Goal: Task Accomplishment & Management: Manage account settings

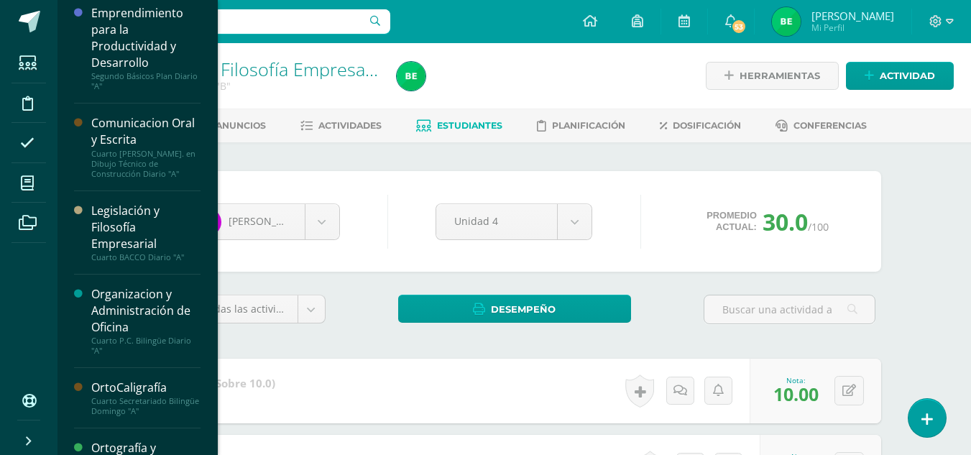
scroll to position [229, 0]
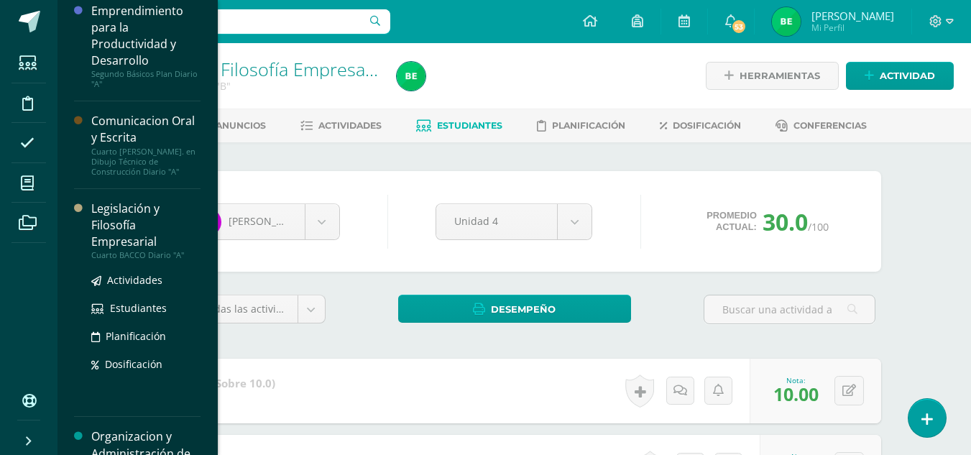
click at [177, 211] on div "Legislación y Filosofía Empresarial" at bounding box center [145, 225] width 109 height 50
click at [174, 214] on div "Legislación y Filosofía Empresarial" at bounding box center [145, 225] width 109 height 50
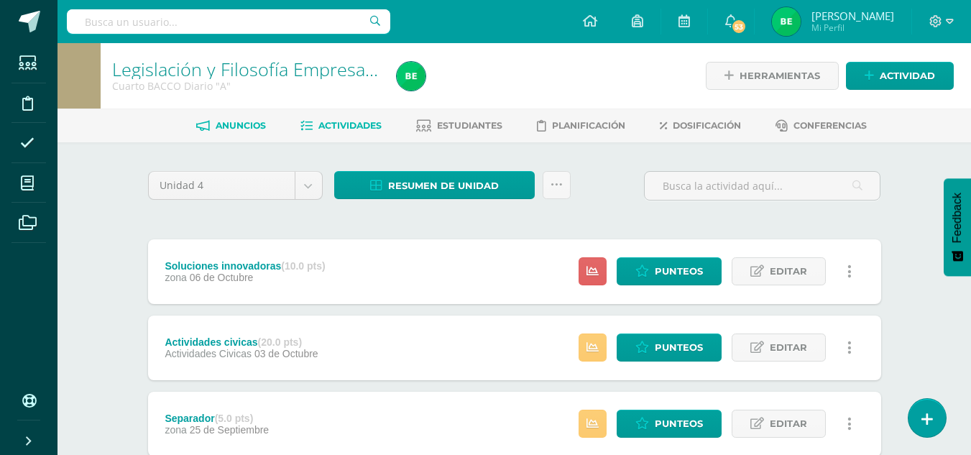
click at [250, 130] on span "Anuncios" at bounding box center [241, 125] width 50 height 11
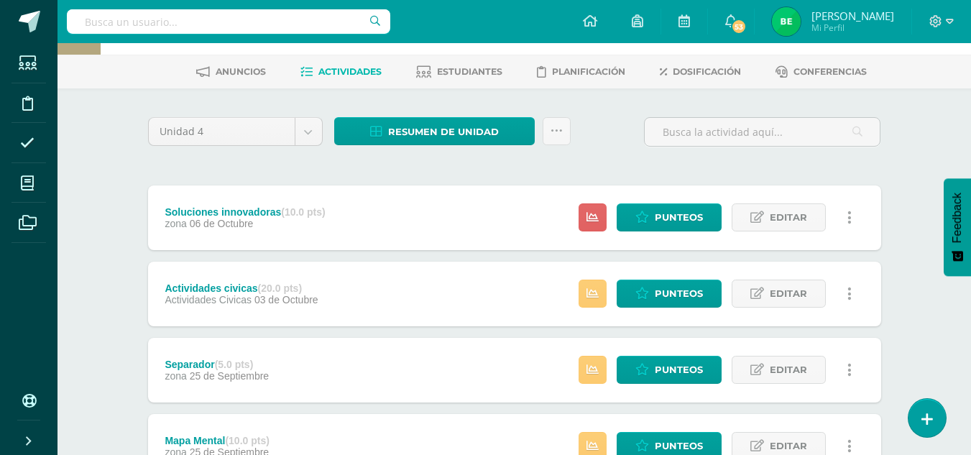
scroll to position [59, 0]
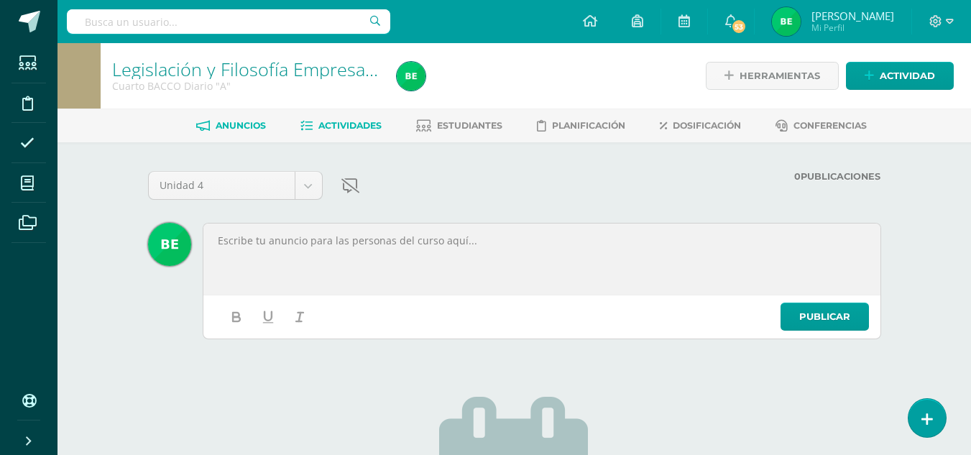
click at [363, 116] on link "Actividades" at bounding box center [340, 125] width 81 height 23
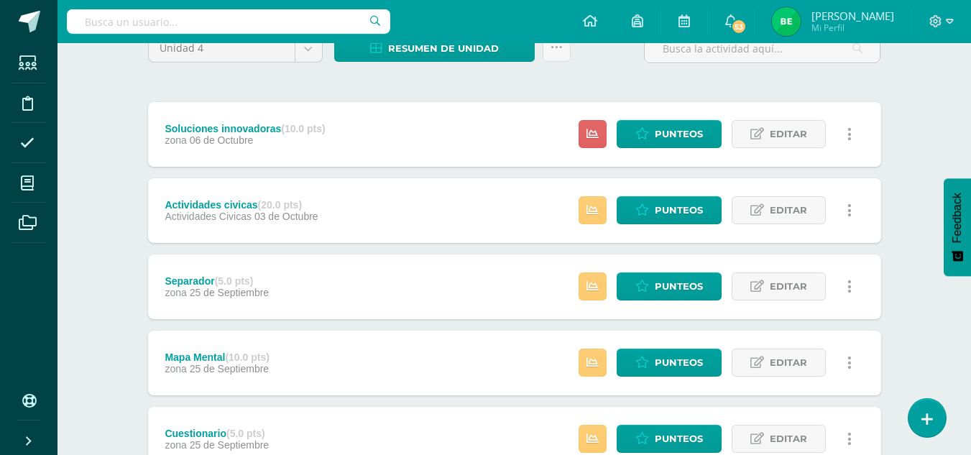
scroll to position [136, 0]
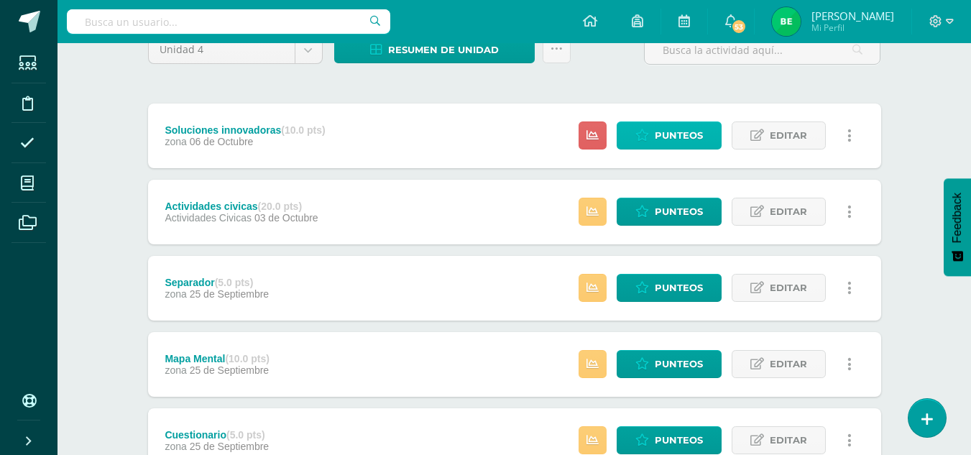
click at [687, 125] on span "Punteos" at bounding box center [678, 135] width 48 height 27
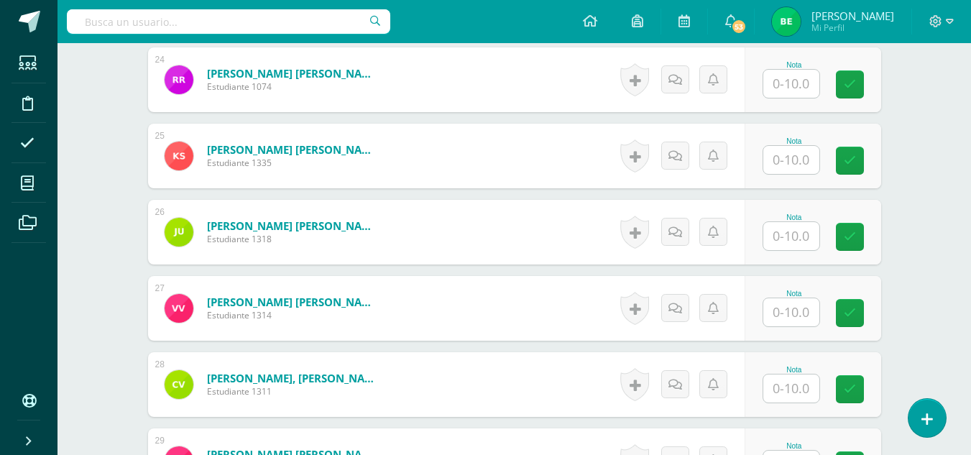
scroll to position [2212, 0]
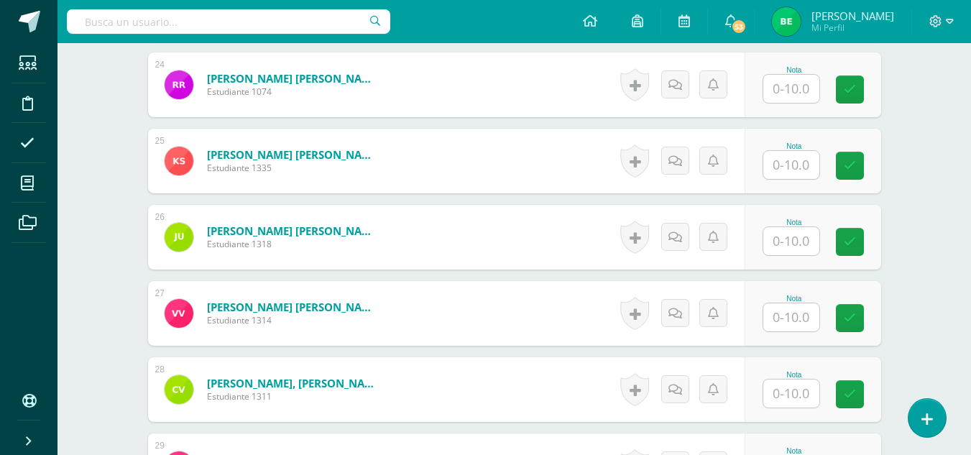
click at [800, 165] on input "text" at bounding box center [791, 165] width 56 height 28
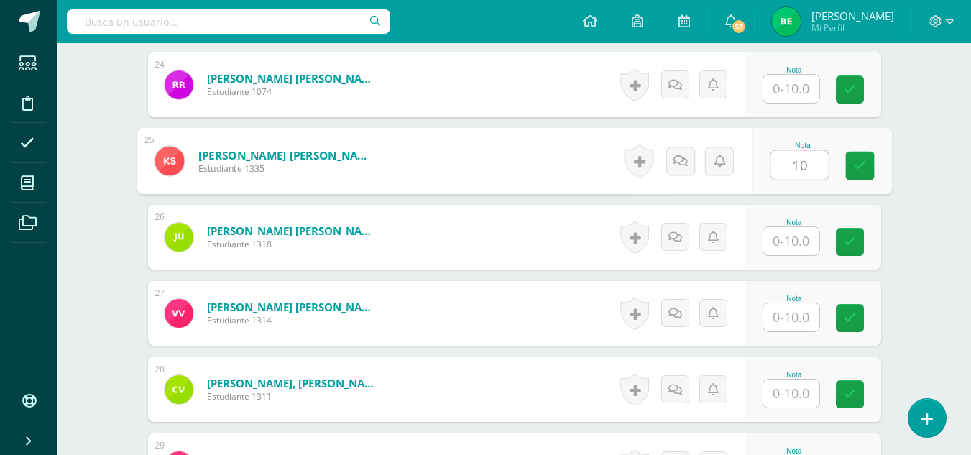
type input "10"
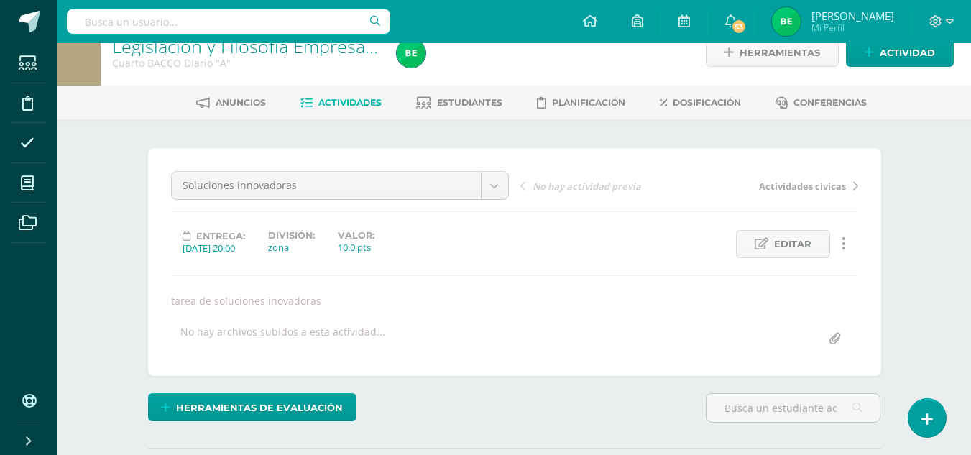
scroll to position [0, 0]
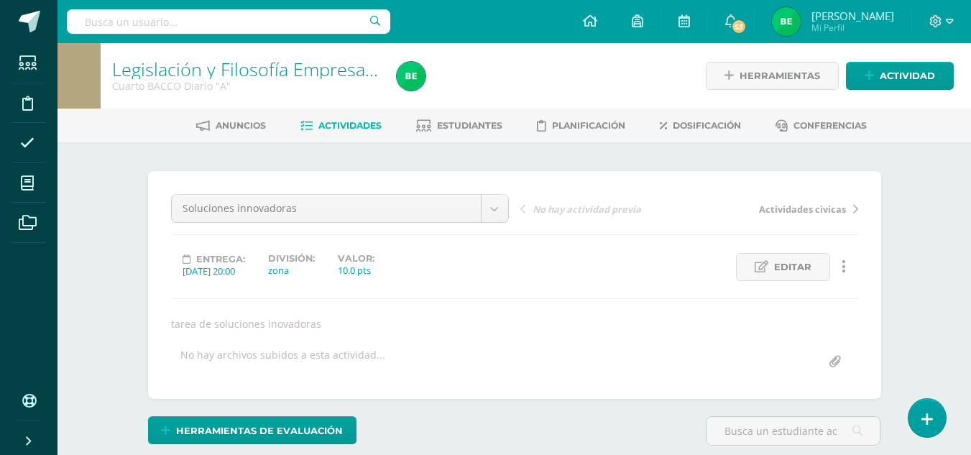
click at [336, 128] on span "Actividades" at bounding box center [349, 125] width 63 height 11
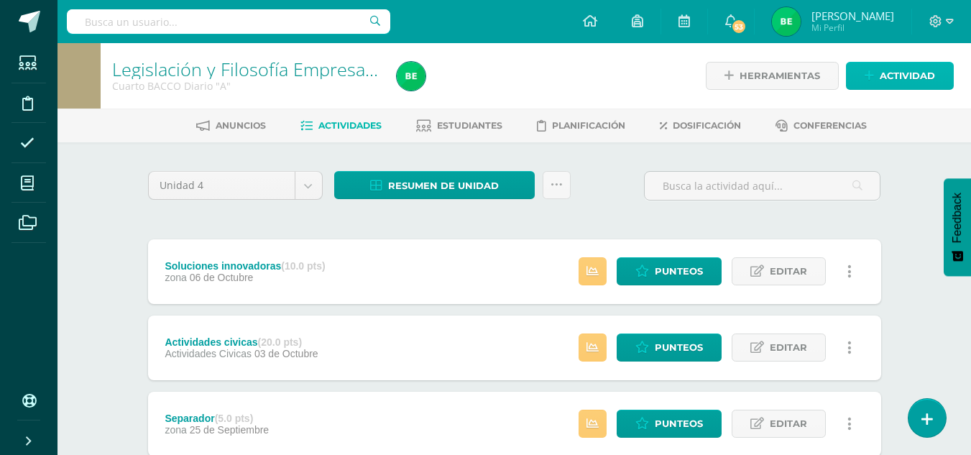
click at [904, 72] on span "Actividad" at bounding box center [906, 76] width 55 height 27
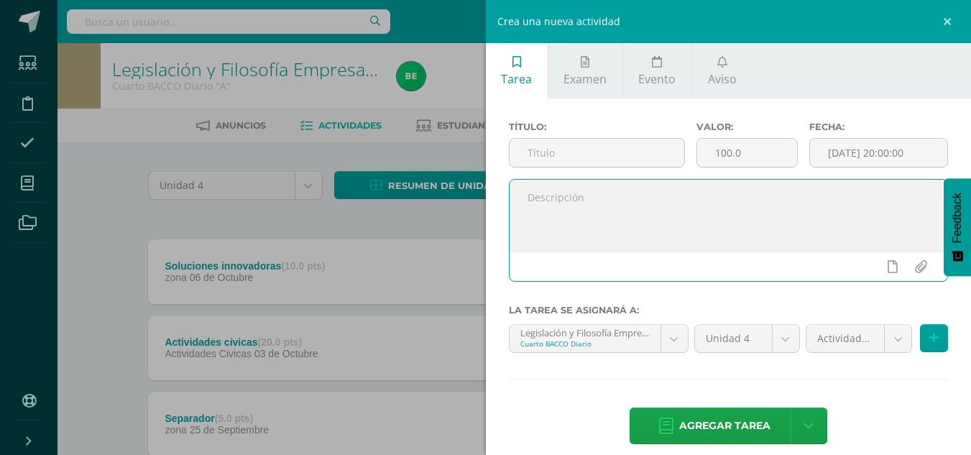
click at [564, 182] on textarea at bounding box center [728, 216] width 438 height 72
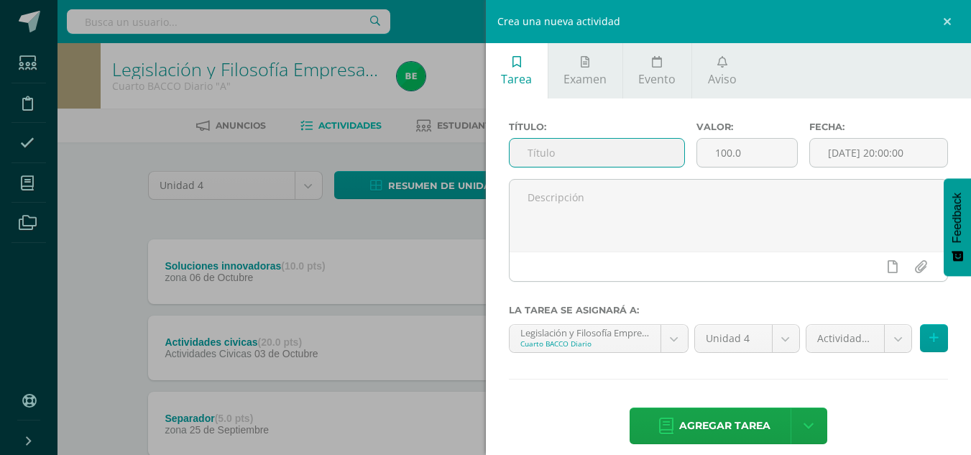
click at [573, 165] on input "text" at bounding box center [596, 153] width 175 height 28
type input "p"
type input "Propiedad intelectual"
click at [726, 152] on input "100.0" at bounding box center [747, 153] width 100 height 28
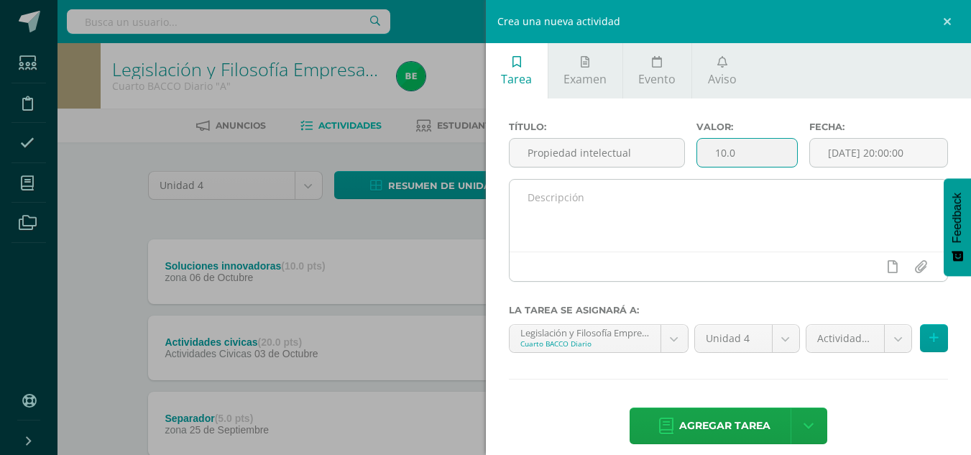
type input "10.0"
click at [535, 208] on textarea at bounding box center [728, 216] width 438 height 72
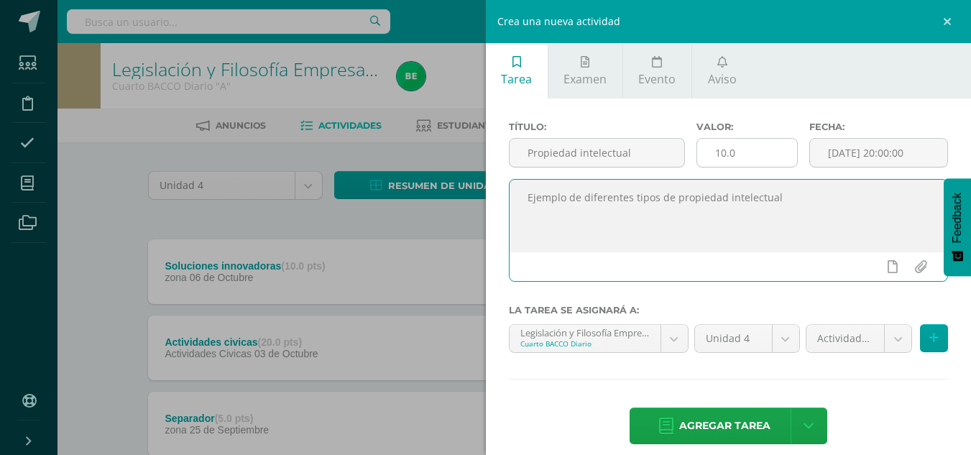
type textarea "Ejemplo de diferentes tipos de propiedad intelectual"
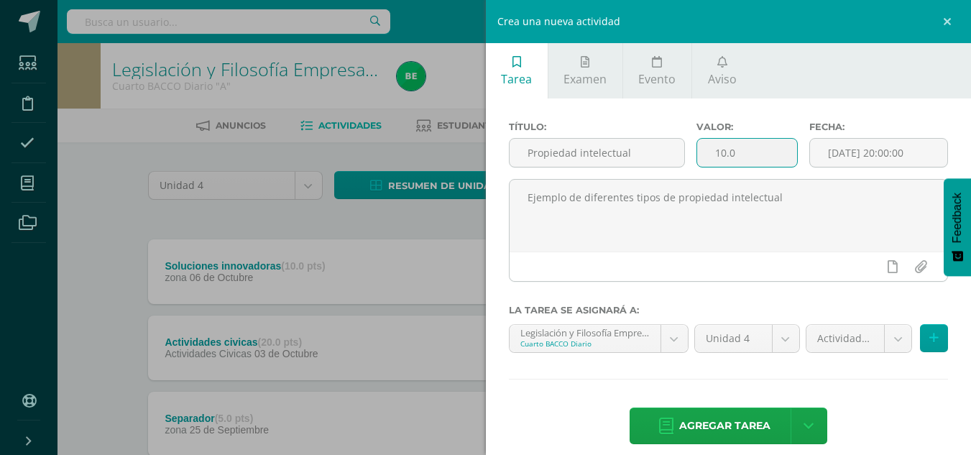
click at [717, 156] on input "10.0" at bounding box center [747, 153] width 100 height 28
click at [721, 152] on input "10.0" at bounding box center [747, 153] width 100 height 28
type input "15.0"
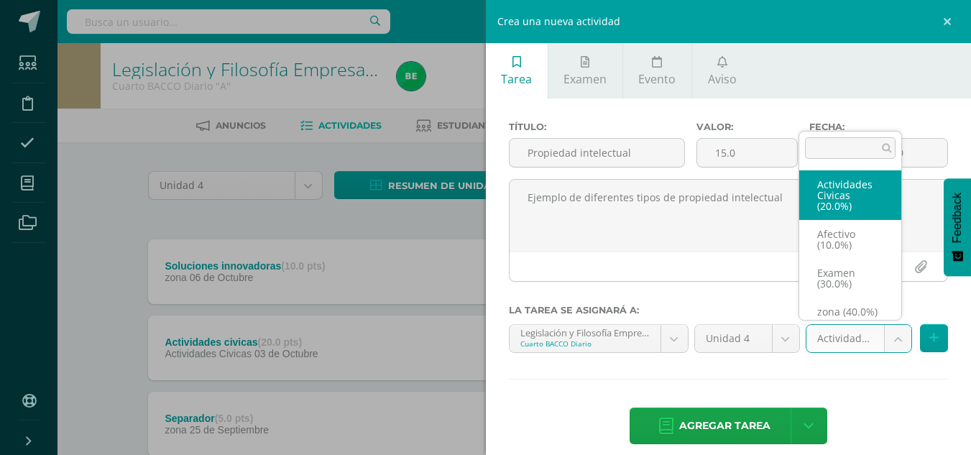
click at [894, 340] on body "Estudiantes Disciplina Asistencia Mis cursos Archivos Soporte Ayuda Reportar un…" at bounding box center [485, 390] width 971 height 780
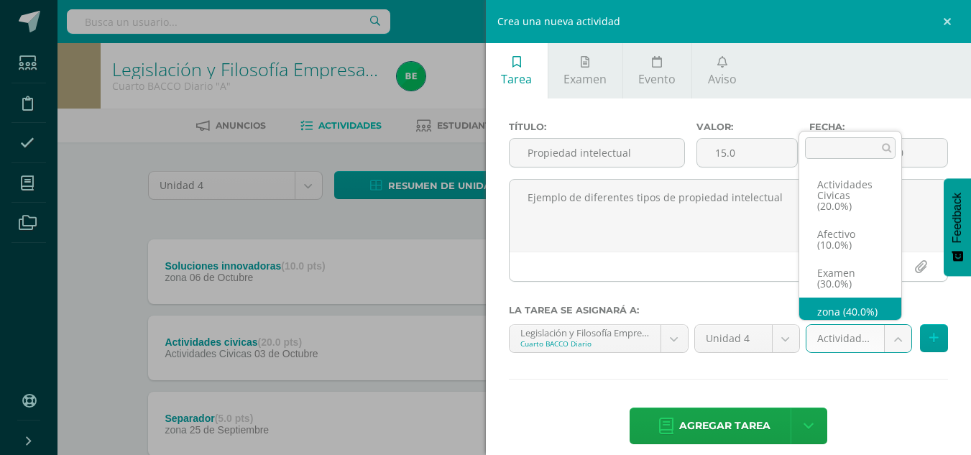
scroll to position [17, 0]
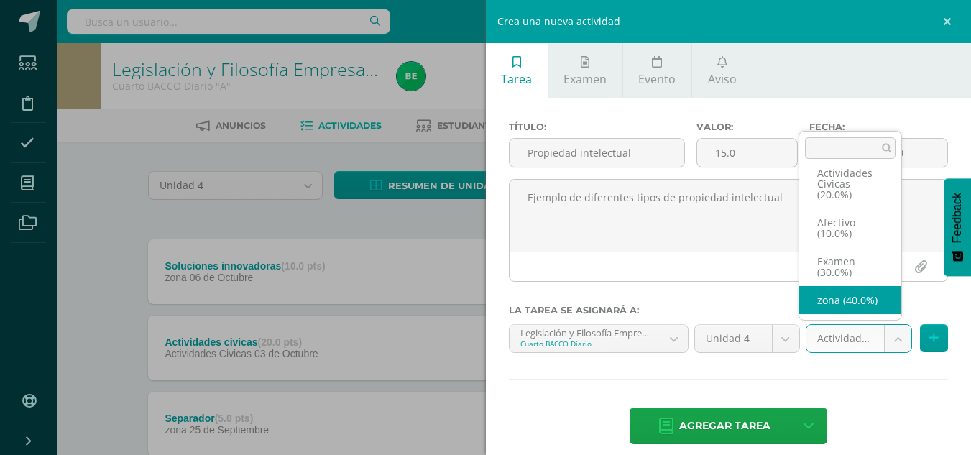
select select "84109"
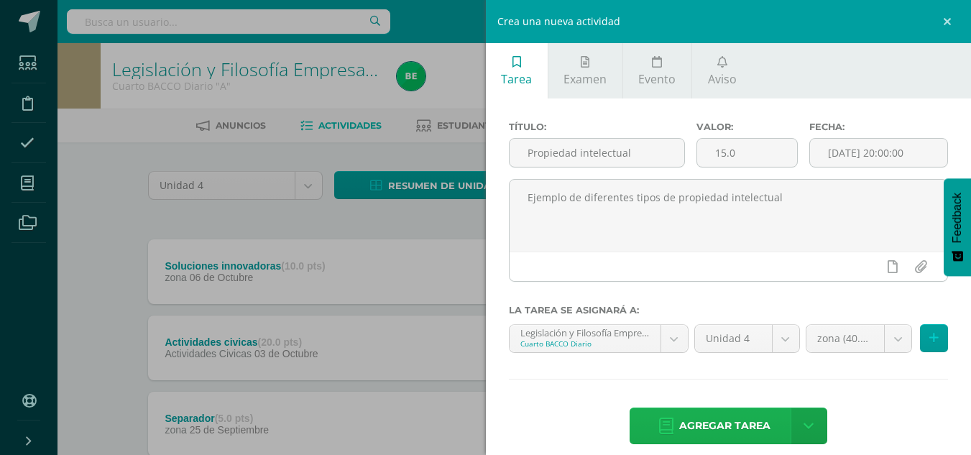
click at [708, 432] on span "Agregar tarea" at bounding box center [724, 425] width 91 height 35
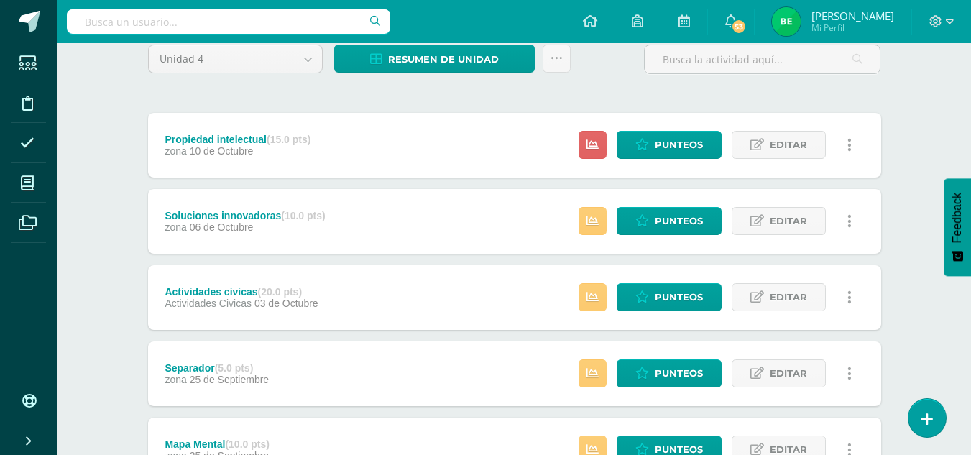
scroll to position [119, 0]
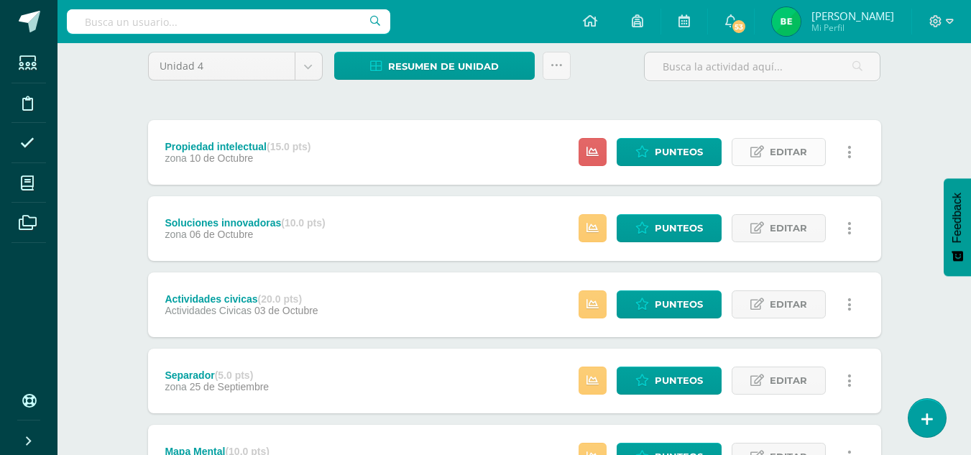
click at [772, 156] on span "Editar" at bounding box center [787, 152] width 37 height 27
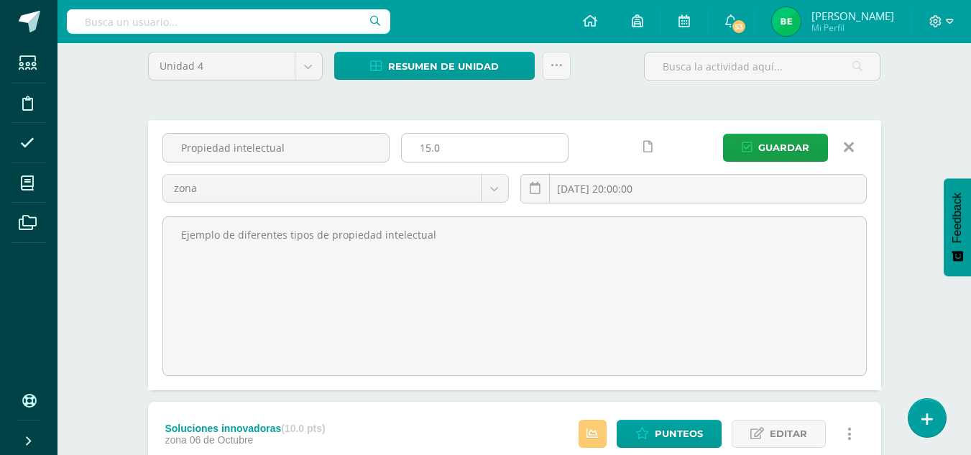
click at [430, 147] on input "15.0" at bounding box center [485, 148] width 166 height 28
type input "10.0"
click at [776, 154] on span "Guardar" at bounding box center [783, 147] width 51 height 27
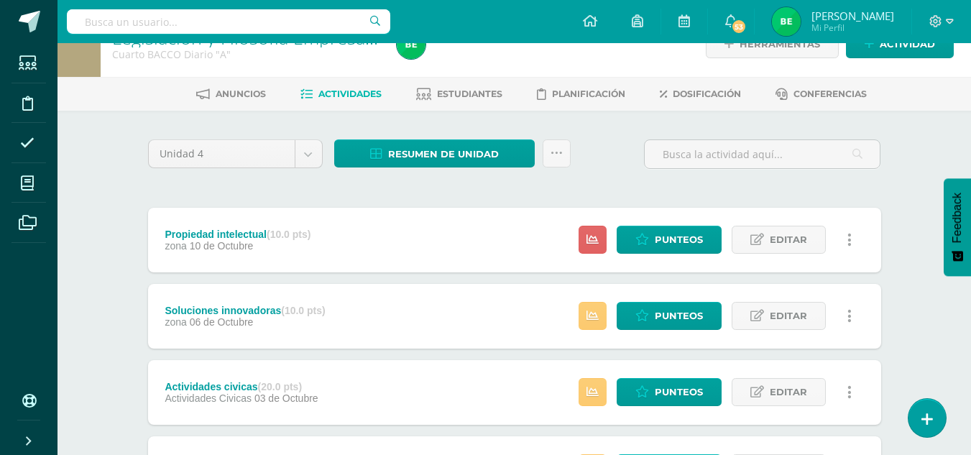
scroll to position [9, 0]
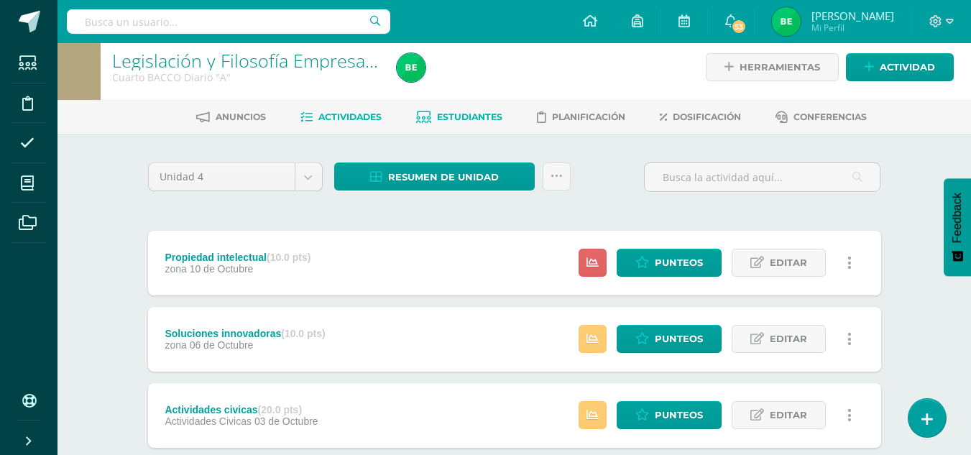
click at [469, 108] on link "Estudiantes" at bounding box center [459, 117] width 86 height 23
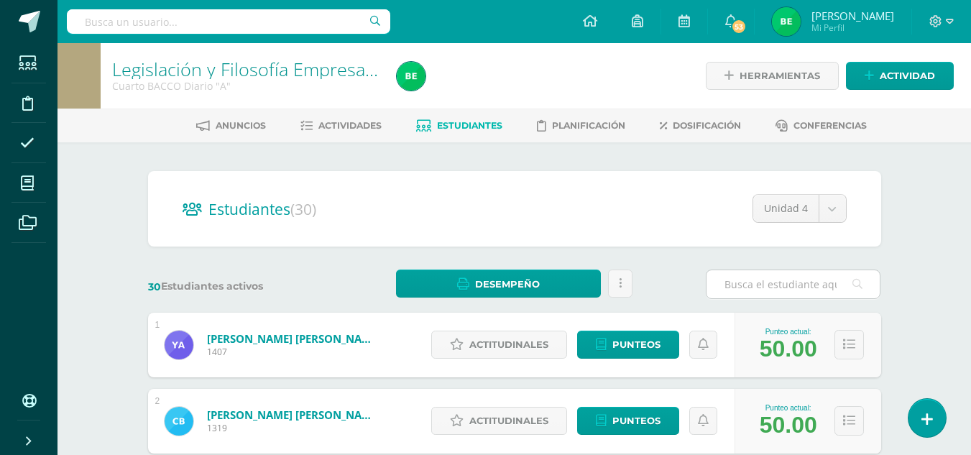
click at [761, 280] on input "text" at bounding box center [792, 284] width 173 height 28
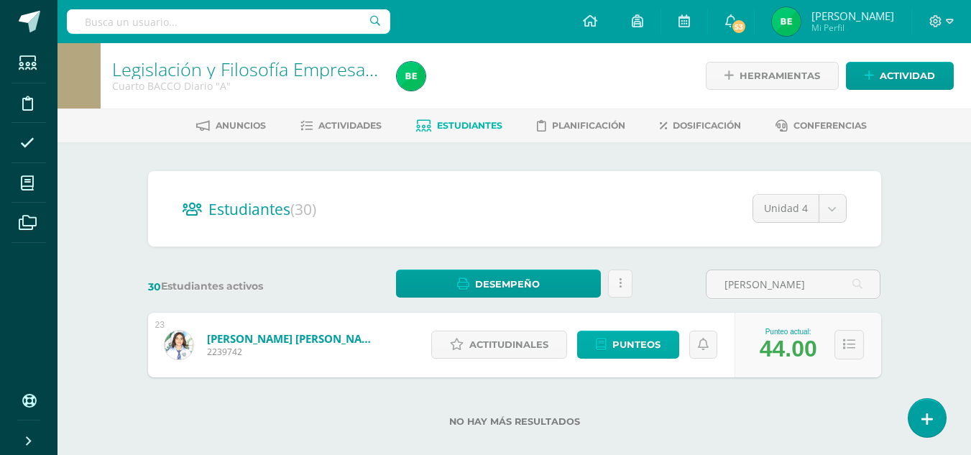
type input "recinos"
click at [628, 345] on span "Punteos" at bounding box center [636, 344] width 48 height 27
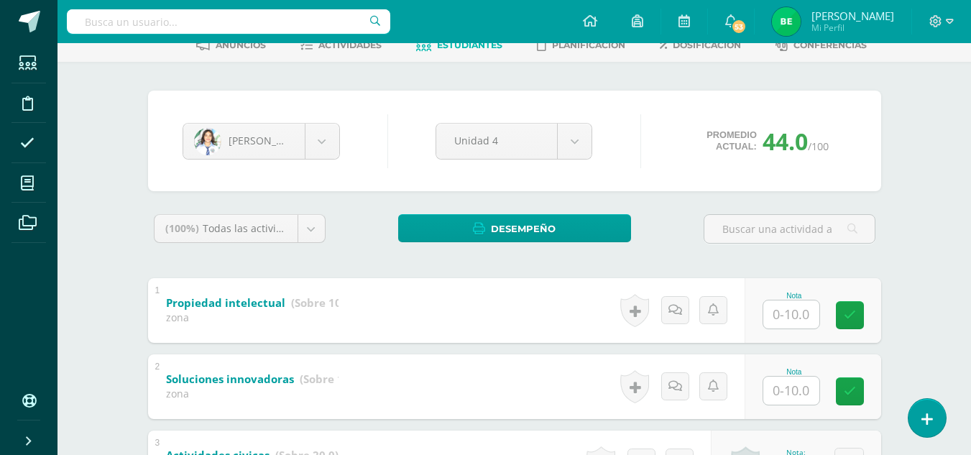
scroll to position [88, 0]
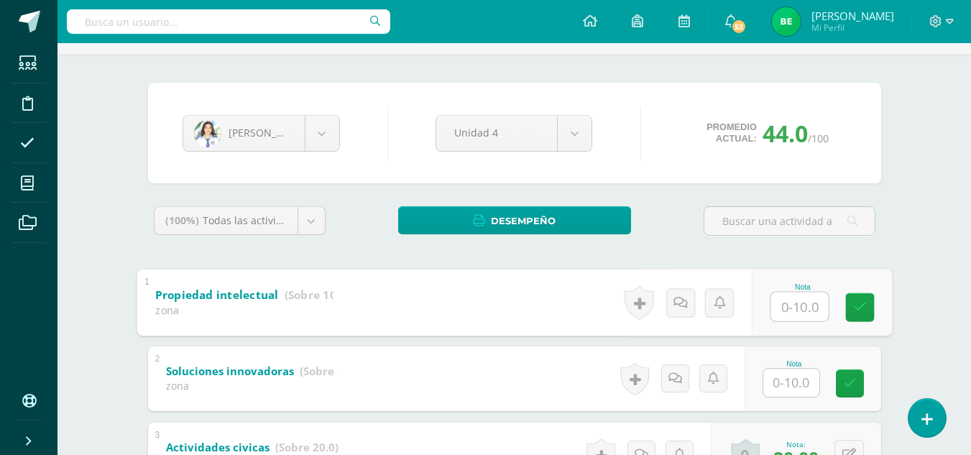
click at [783, 310] on input "text" at bounding box center [798, 306] width 57 height 29
type input "10"
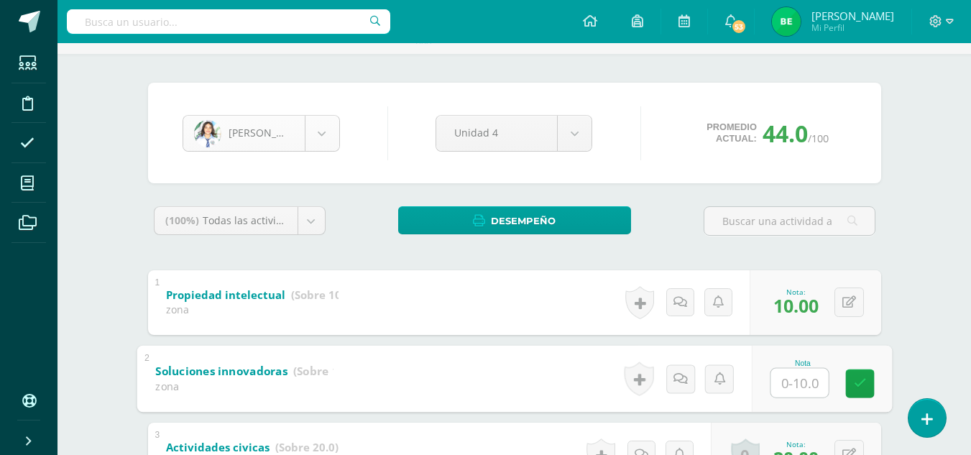
click at [323, 139] on body "Estudiantes Disciplina Asistencia Mis cursos Archivos Soporte Ayuda Reportar un…" at bounding box center [485, 400] width 971 height 976
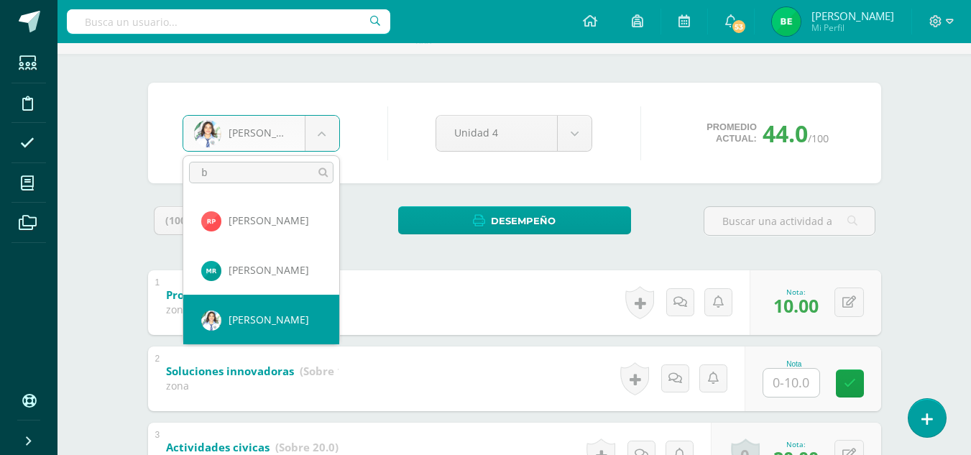
scroll to position [0, 0]
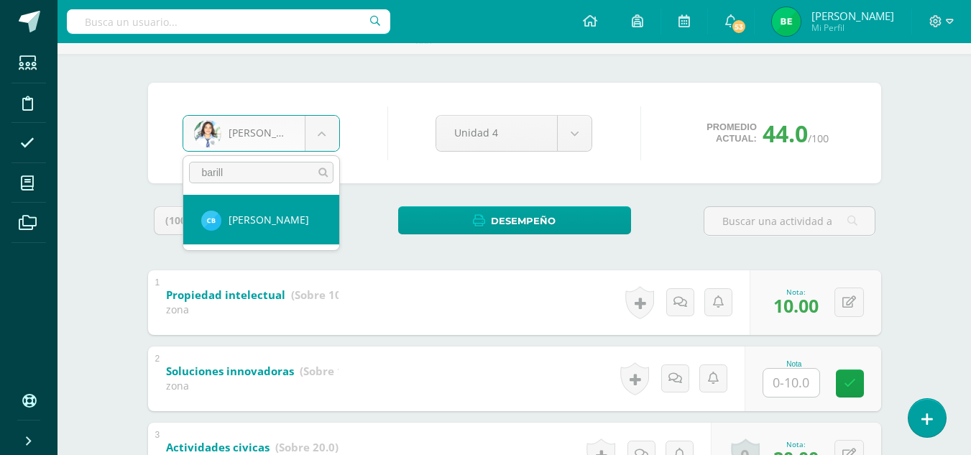
type input "barill"
select select "8666"
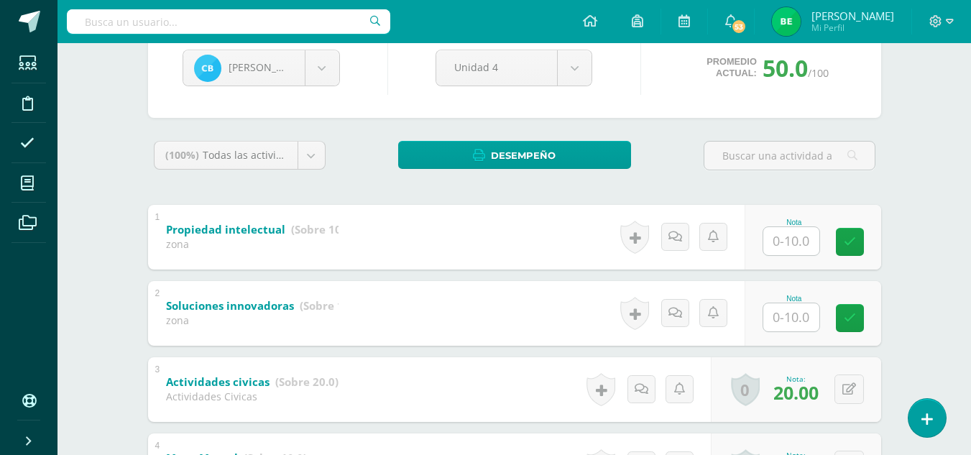
scroll to position [152, 0]
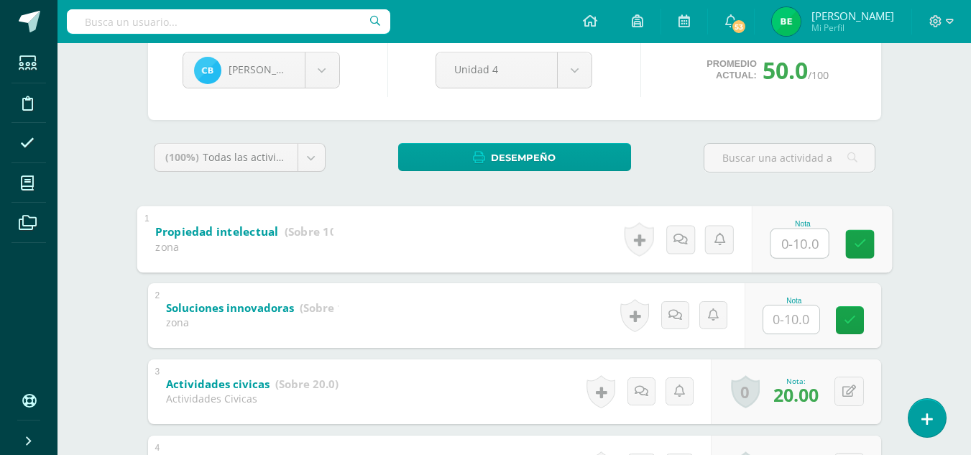
click at [786, 242] on input "text" at bounding box center [798, 242] width 57 height 29
type input "8"
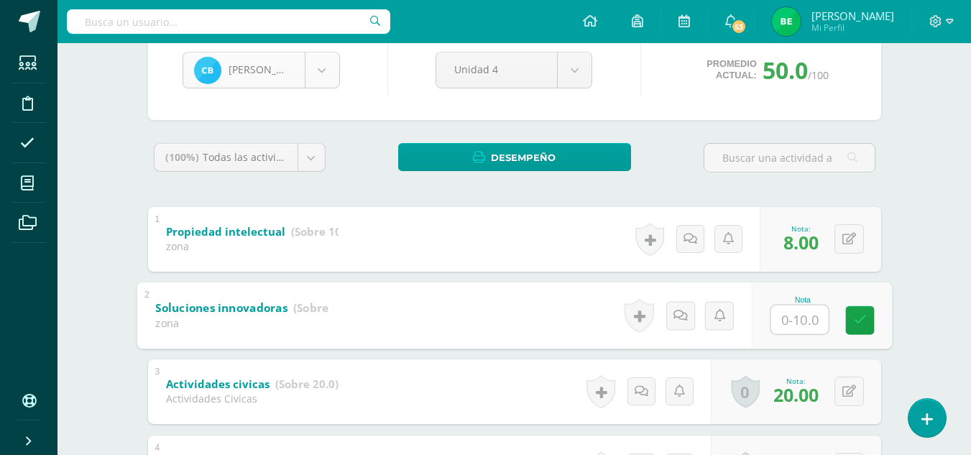
click at [318, 69] on body "Estudiantes Disciplina Asistencia Mis cursos Archivos Soporte Ayuda Reportar un…" at bounding box center [485, 336] width 971 height 976
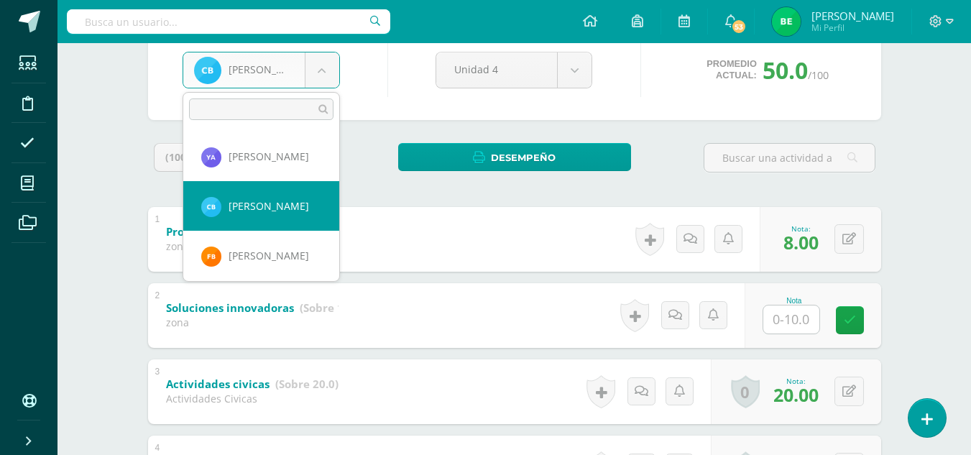
click at [251, 114] on input "text" at bounding box center [261, 109] width 144 height 22
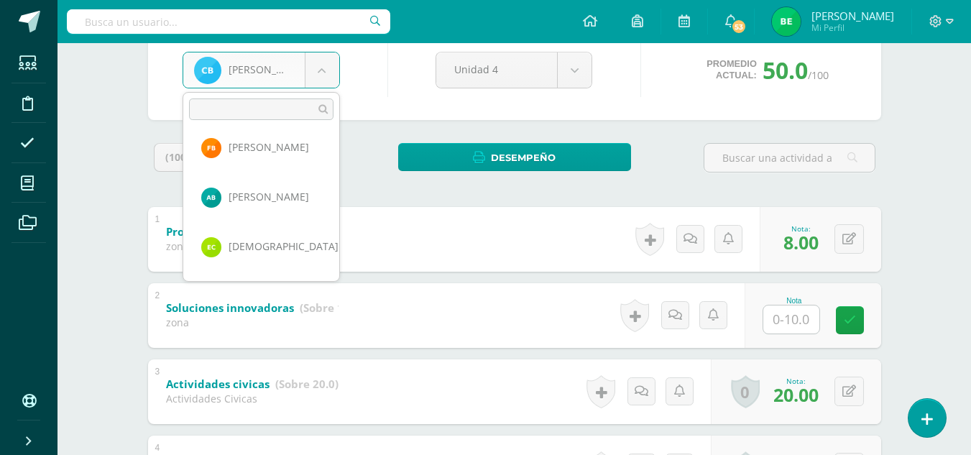
scroll to position [0, 0]
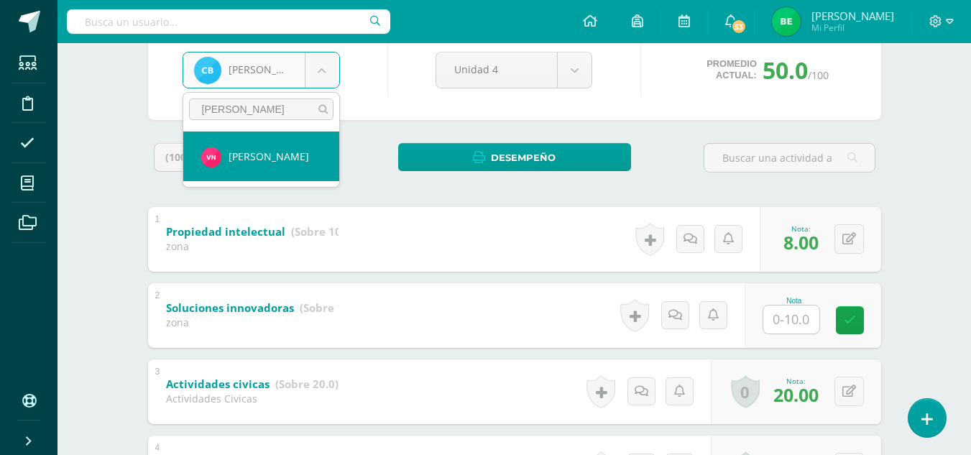
type input "nava"
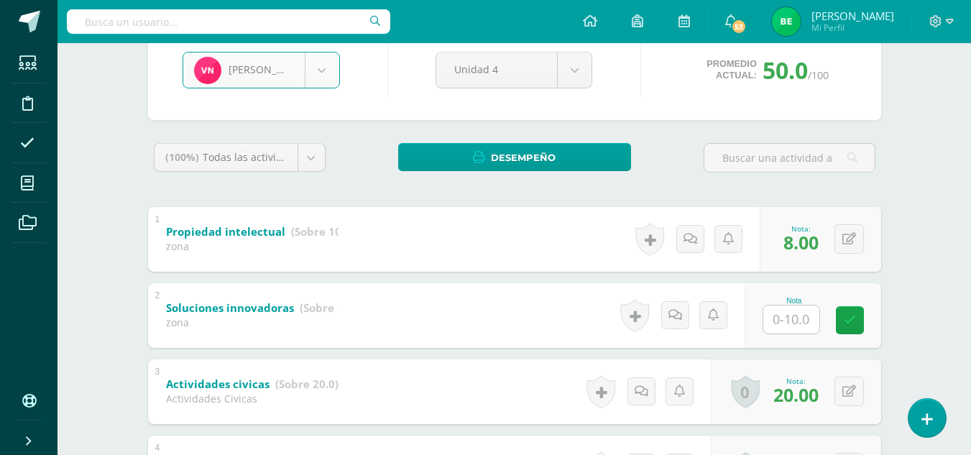
select select "8660"
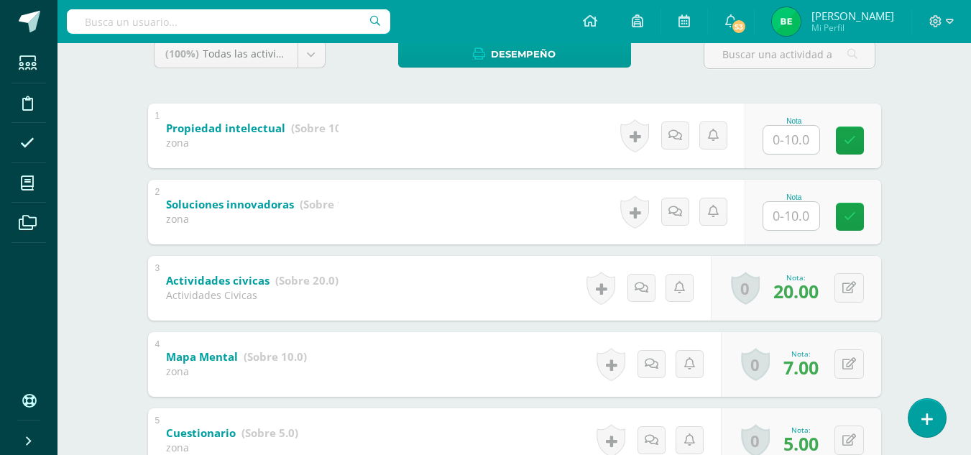
scroll to position [251, 0]
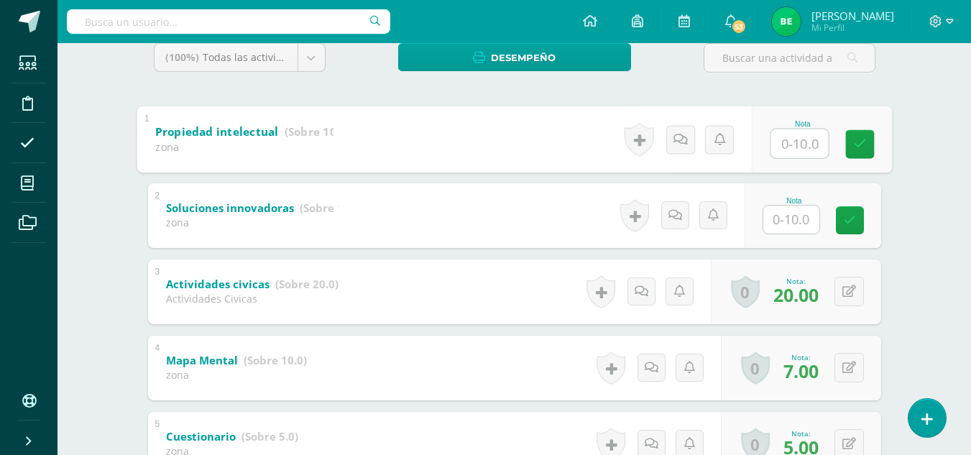
click at [791, 154] on input "text" at bounding box center [798, 143] width 57 height 29
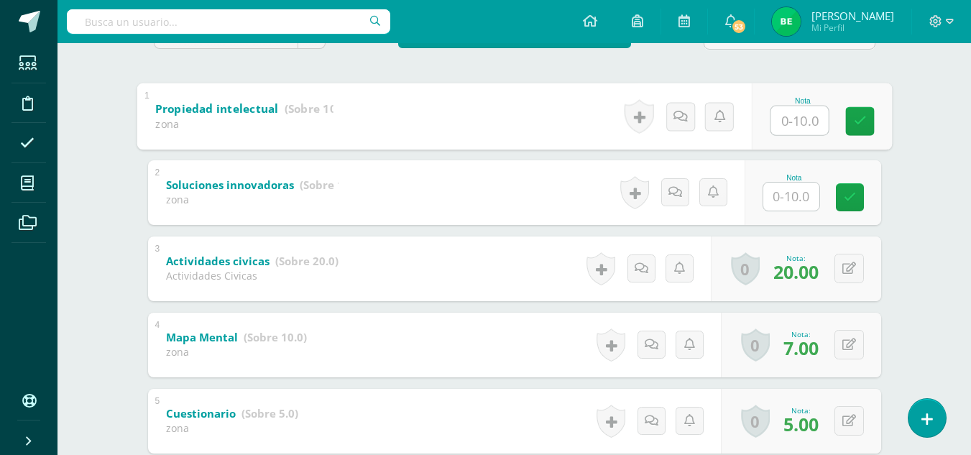
scroll to position [273, 0]
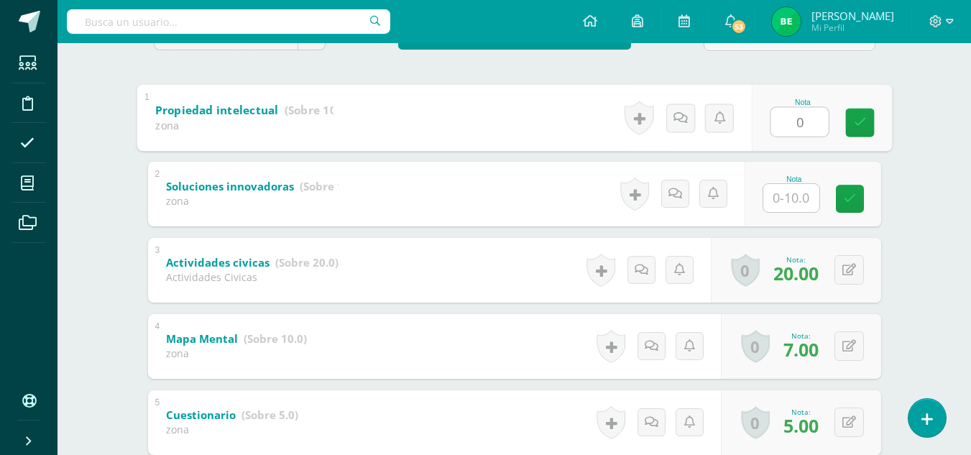
type input "0"
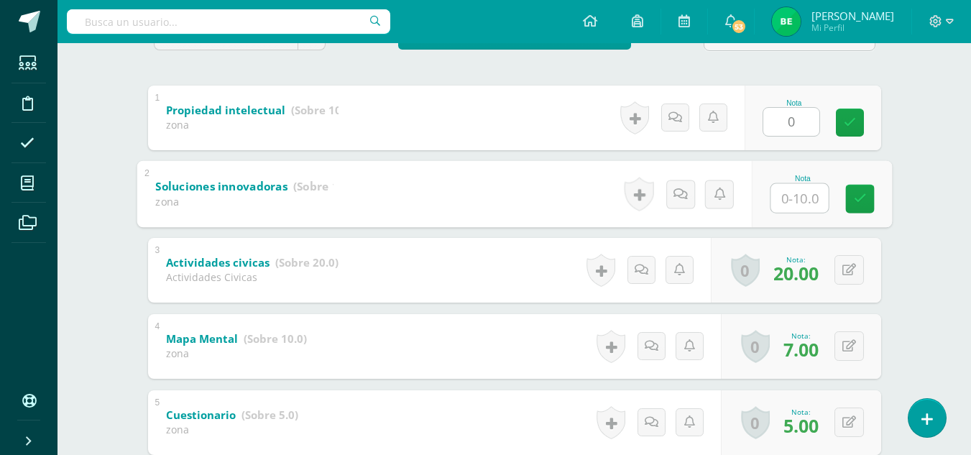
type input "0"
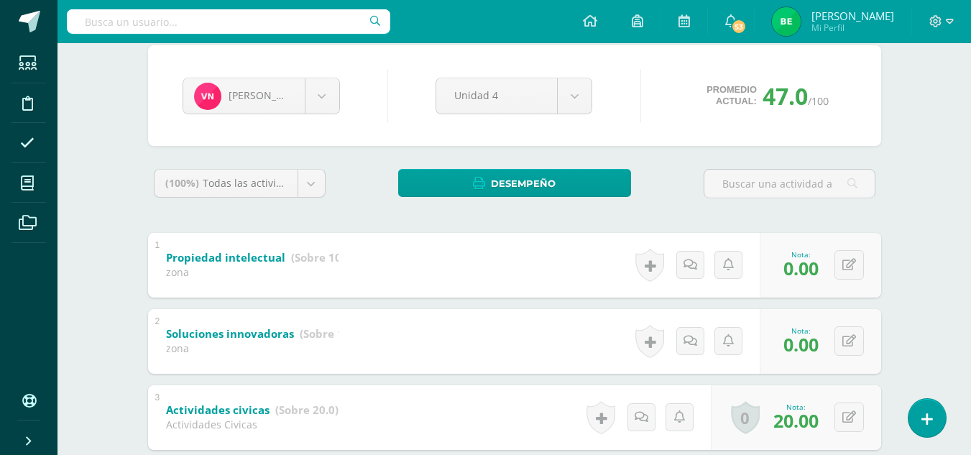
scroll to position [119, 0]
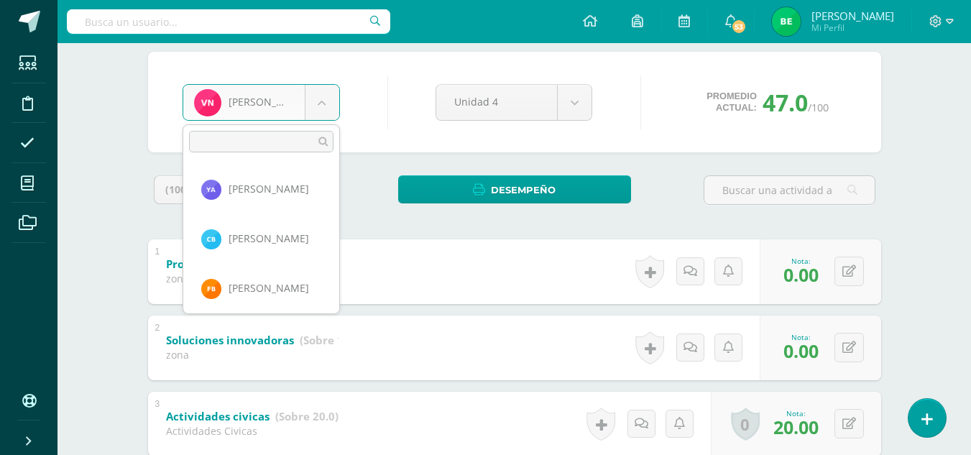
click at [332, 113] on body "Estudiantes Disciplina Asistencia Mis cursos Archivos Soporte Ayuda Reportar un…" at bounding box center [485, 369] width 971 height 976
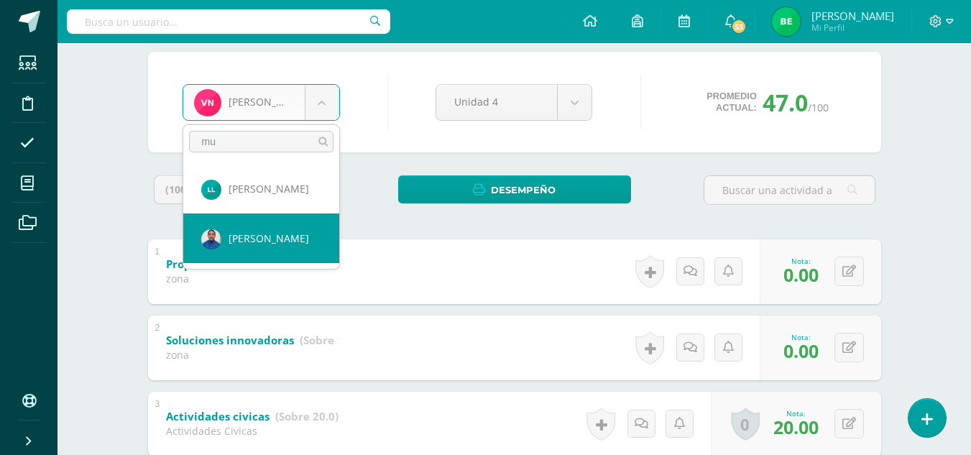
type input "mu"
select select "6847"
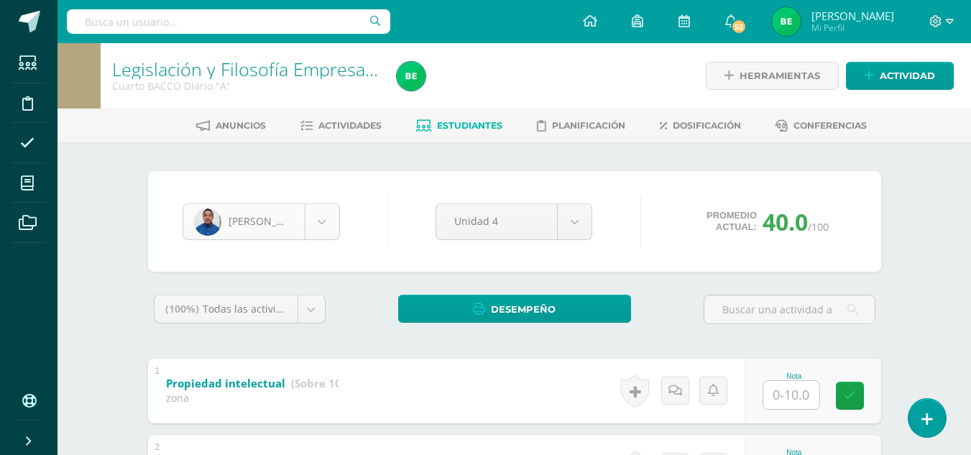
scroll to position [792, 0]
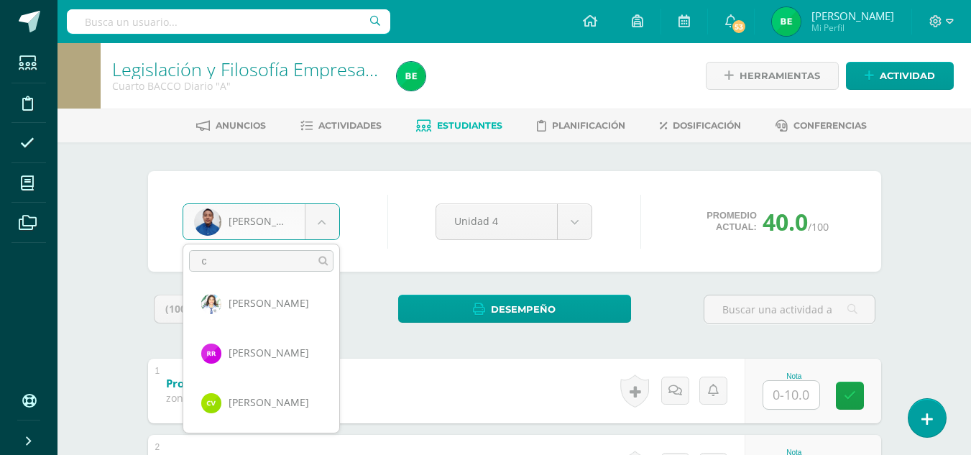
scroll to position [0, 0]
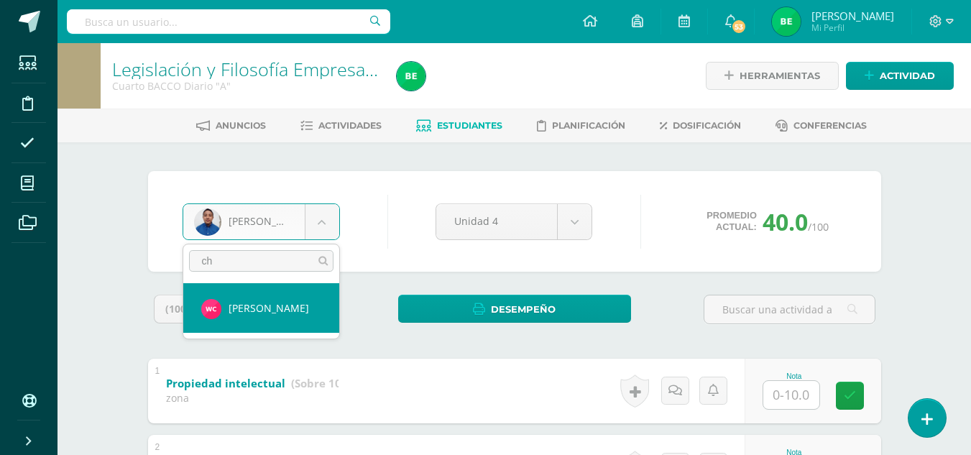
type input "c"
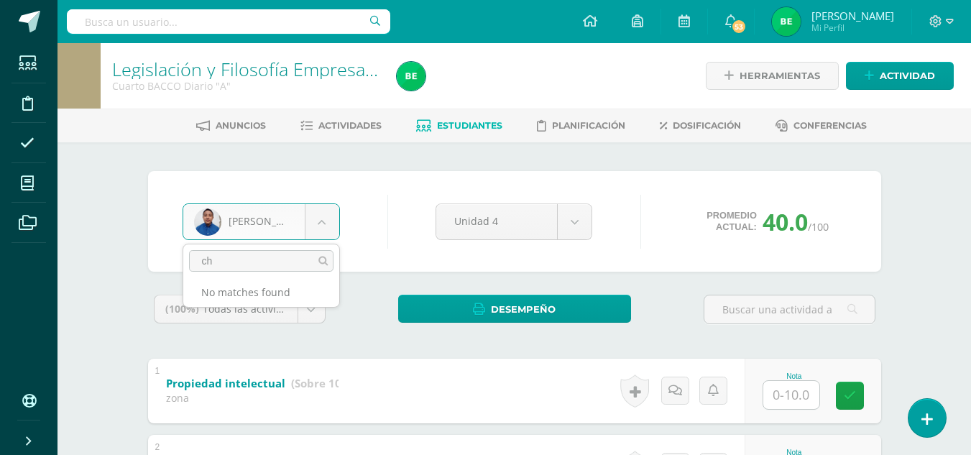
type input "c"
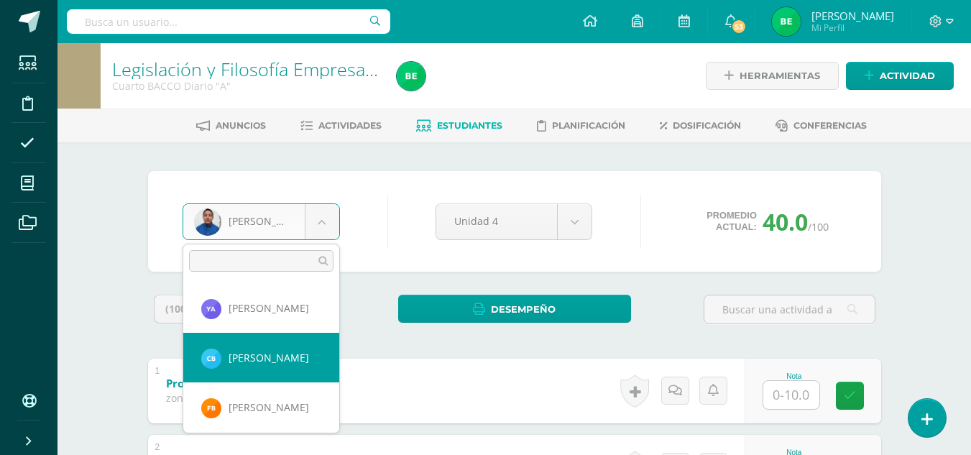
select select "8666"
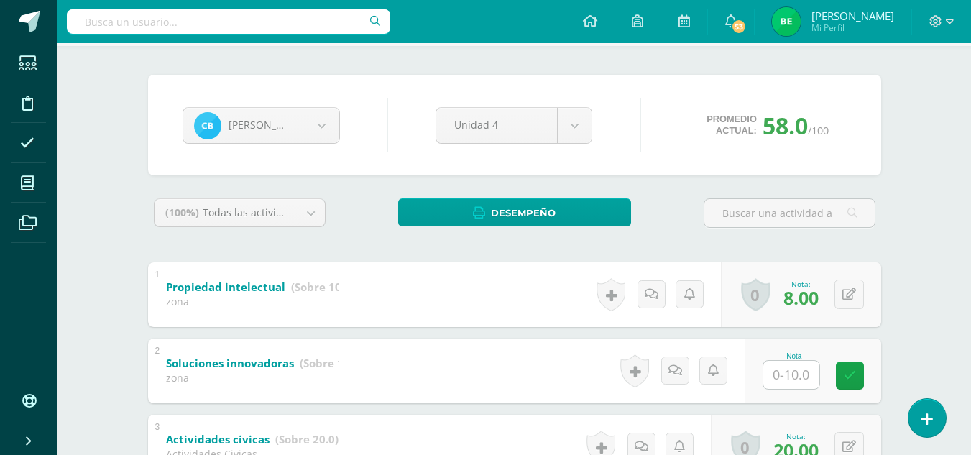
scroll to position [100, 0]
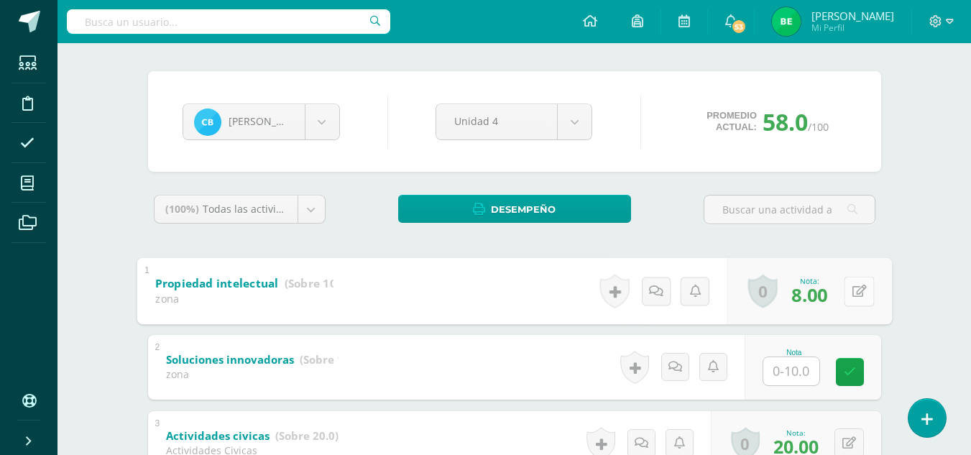
click at [849, 291] on button at bounding box center [858, 291] width 30 height 30
type input "10"
drag, startPoint x: 849, startPoint y: 291, endPoint x: 721, endPoint y: 186, distance: 165.9
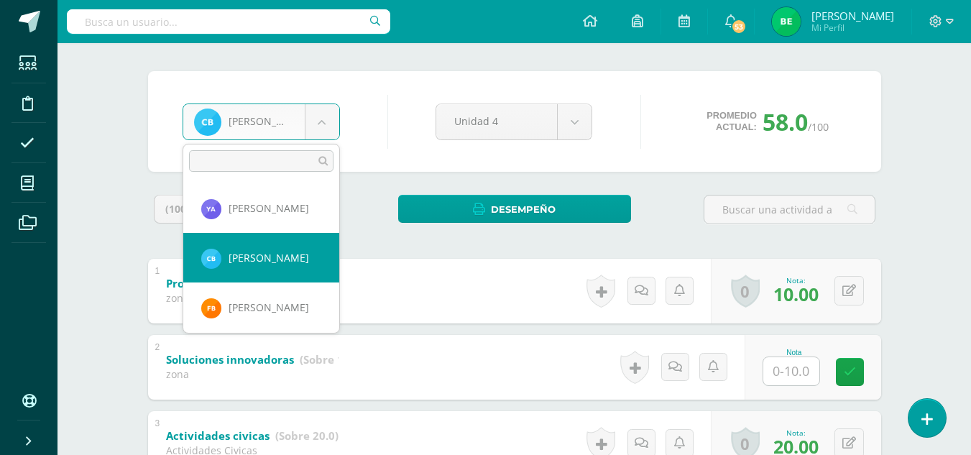
click at [320, 131] on body "Estudiantes Disciplina Asistencia Mis cursos Archivos Soporte Ayuda Reportar un…" at bounding box center [485, 388] width 971 height 976
click at [248, 161] on input "text" at bounding box center [261, 161] width 144 height 22
type input "mu"
select select "6847"
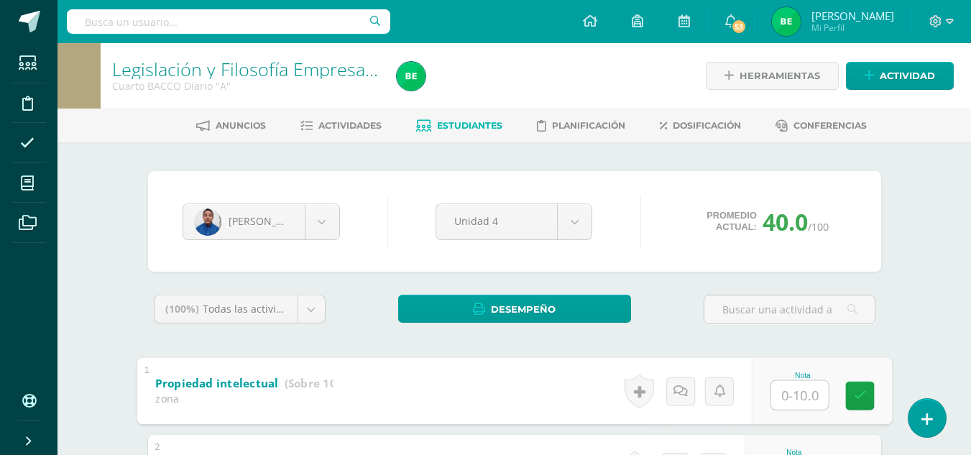
click at [795, 389] on input "text" at bounding box center [798, 394] width 57 height 29
type input "8"
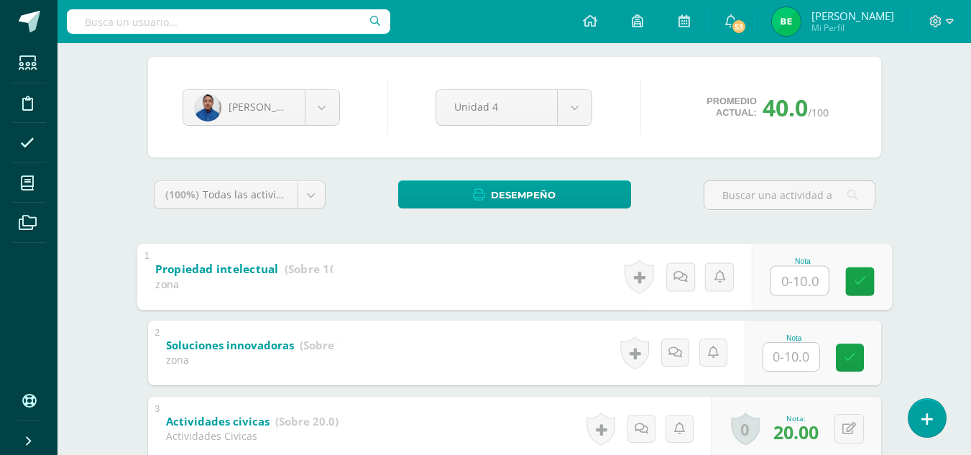
scroll to position [121, 0]
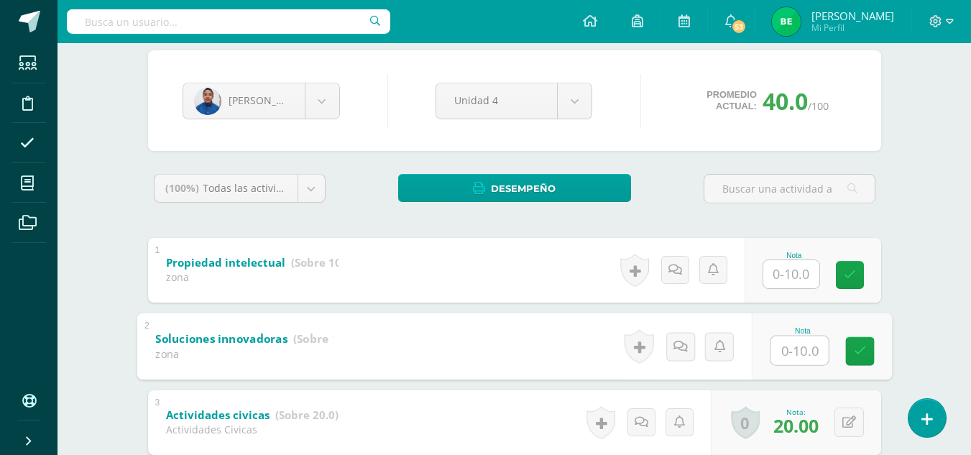
click at [806, 356] on input "text" at bounding box center [798, 350] width 57 height 29
type input "10"
click at [318, 100] on body "Estudiantes Disciplina Asistencia Mis cursos Archivos Soporte Ayuda Reportar un…" at bounding box center [485, 367] width 971 height 976
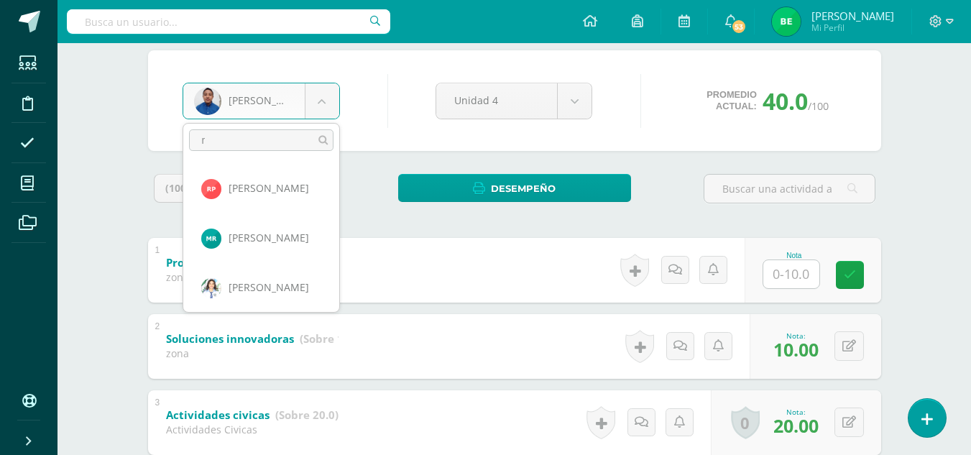
scroll to position [0, 0]
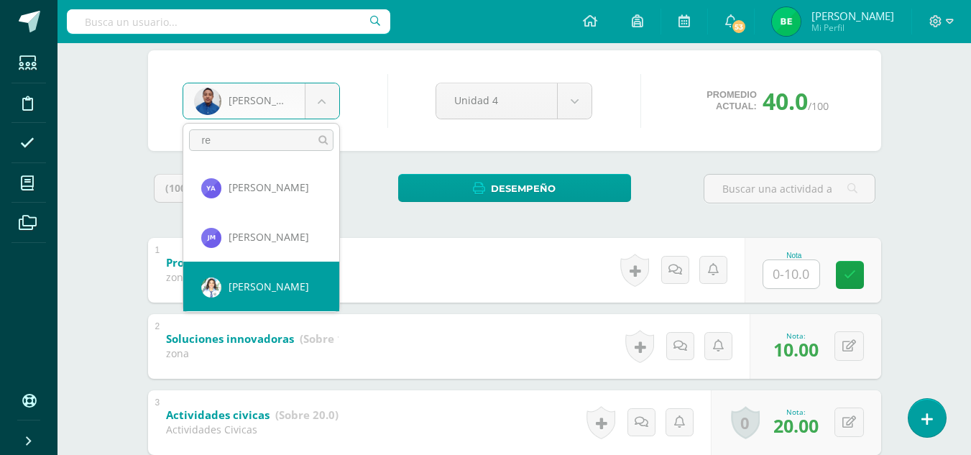
type input "re"
select select "6857"
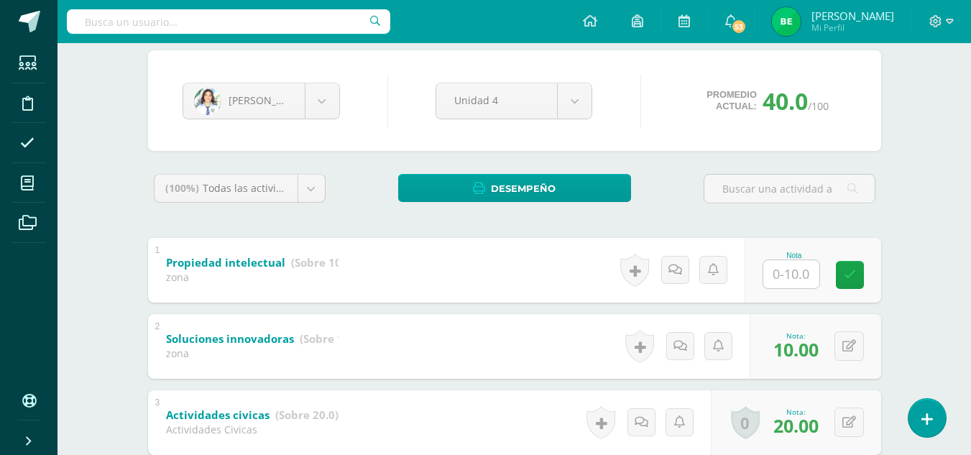
click at [269, 281] on div "zona" at bounding box center [252, 277] width 172 height 14
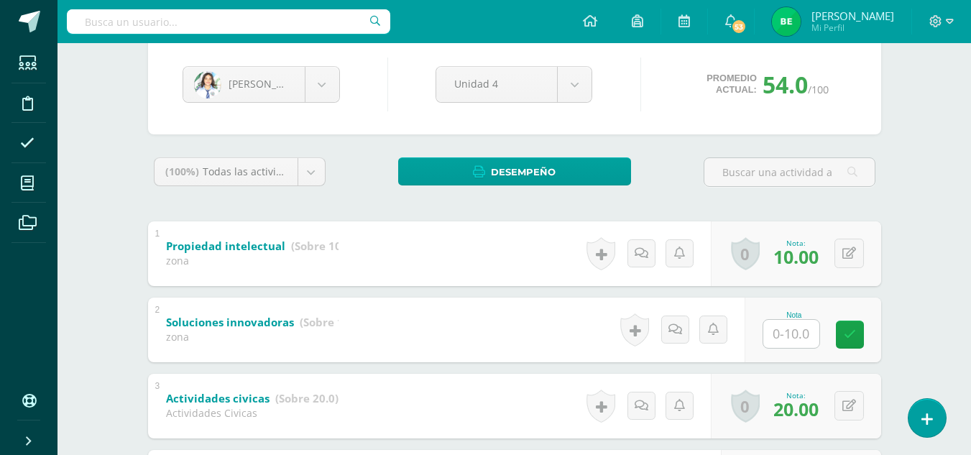
scroll to position [142, 0]
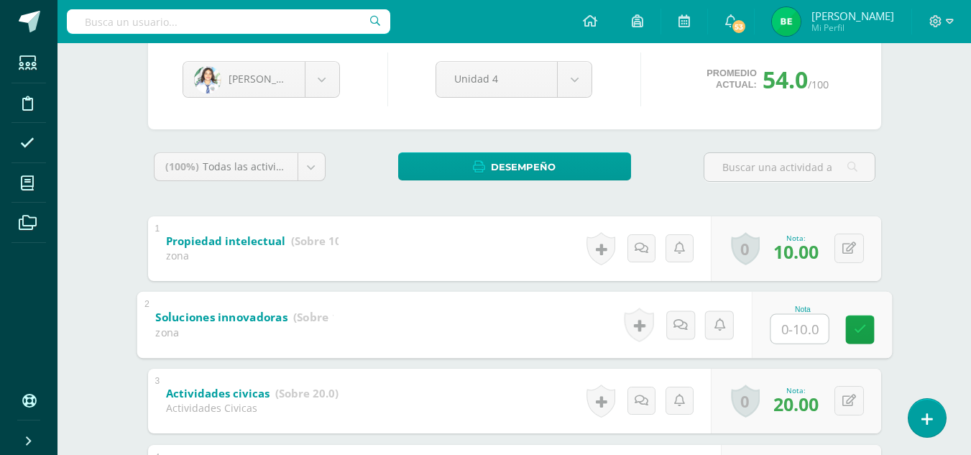
click at [777, 324] on input "text" at bounding box center [798, 328] width 57 height 29
type input "10"
click at [324, 83] on body "Estudiantes Disciplina Asistencia Mis cursos Archivos Soporte Ayuda Reportar un…" at bounding box center [485, 346] width 971 height 976
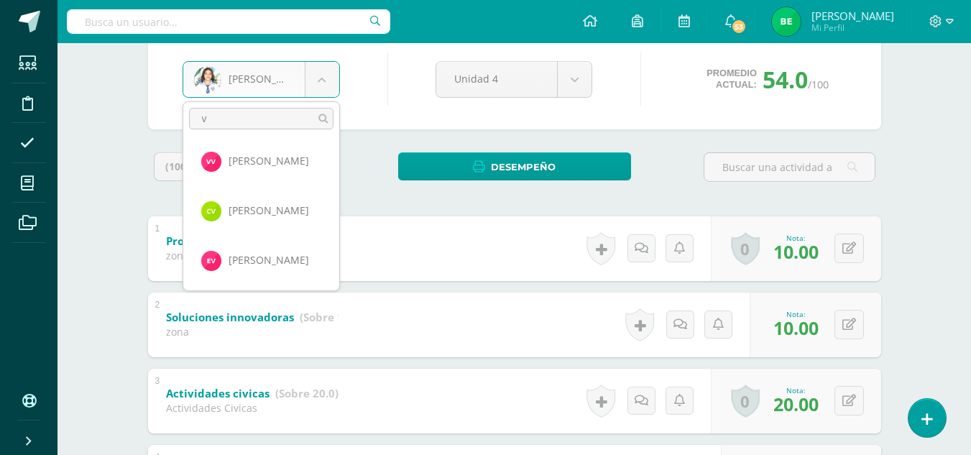
scroll to position [0, 0]
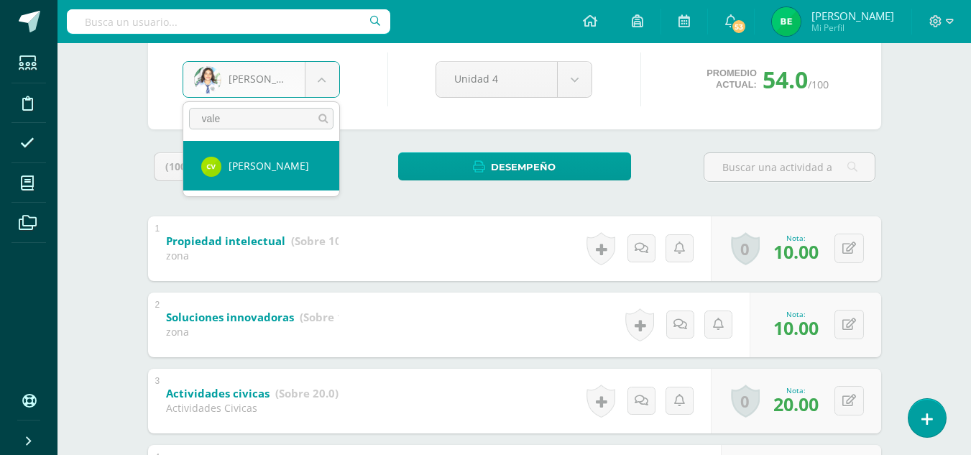
type input "vale"
select select "8658"
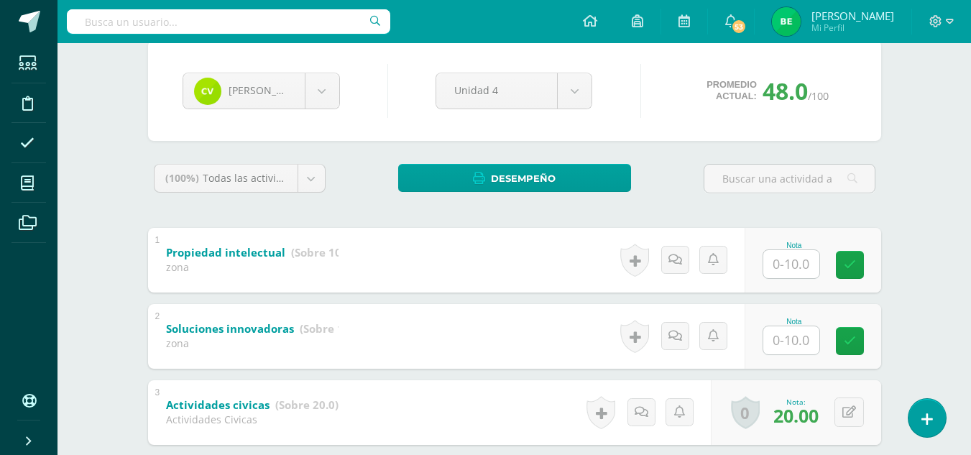
scroll to position [160, 0]
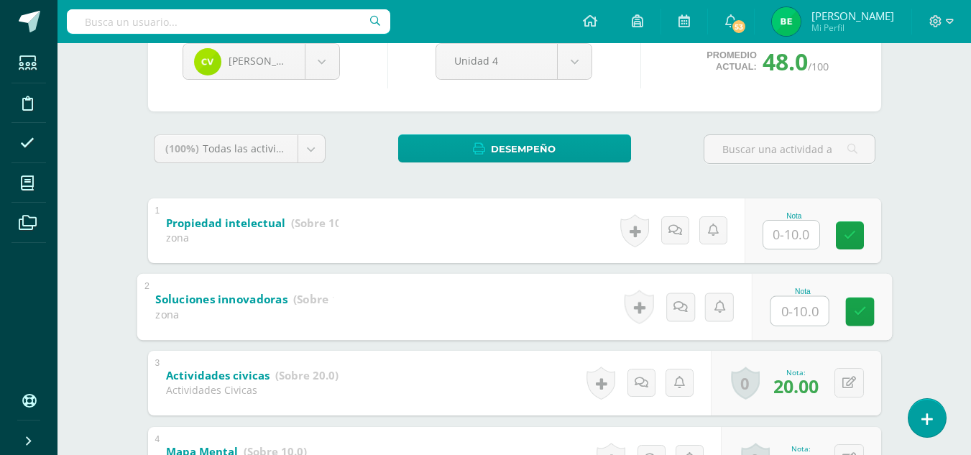
click at [773, 317] on input "text" at bounding box center [798, 310] width 57 height 29
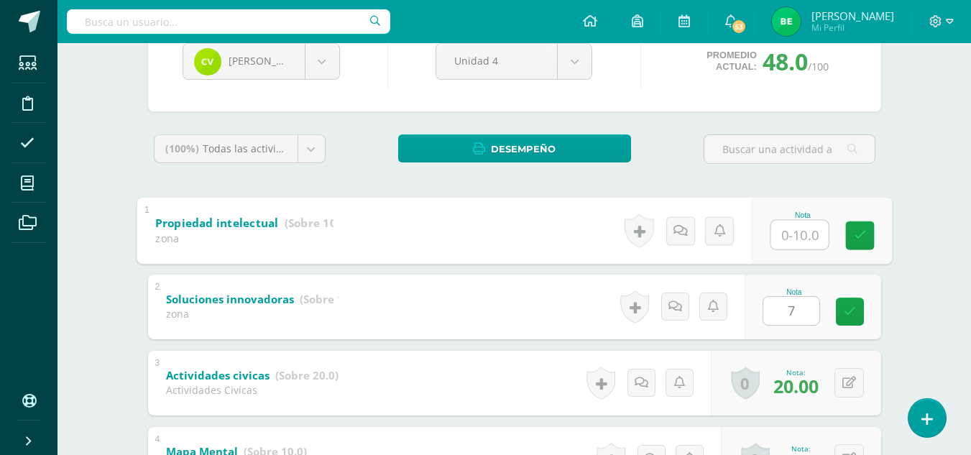
click at [785, 233] on input "text" at bounding box center [798, 234] width 57 height 29
type input "7.00"
type input "7"
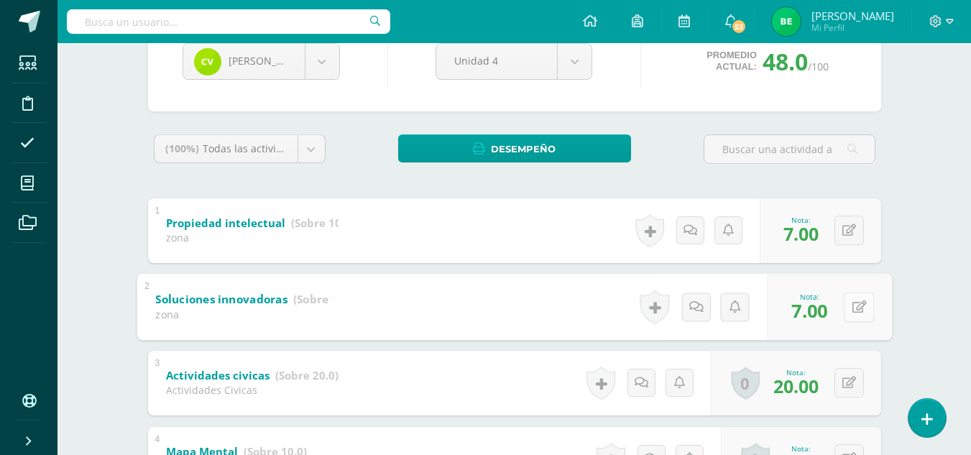
click at [856, 310] on button at bounding box center [858, 307] width 30 height 30
type input "0"
click at [319, 51] on body "Estudiantes Disciplina Asistencia Mis cursos Archivos Soporte Ayuda Reportar un…" at bounding box center [485, 328] width 971 height 976
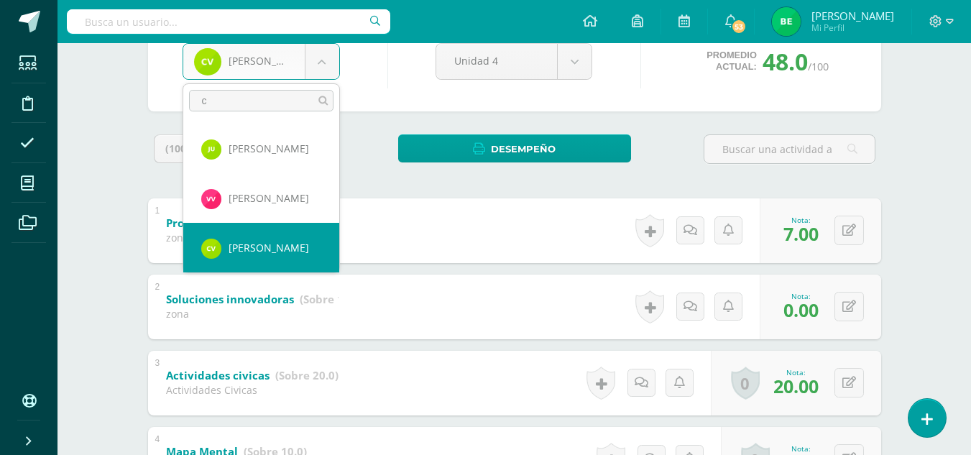
scroll to position [0, 0]
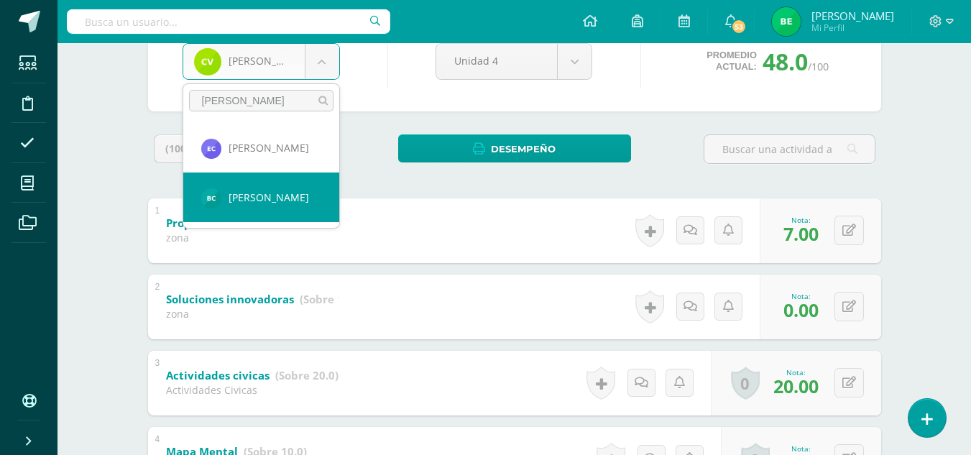
type input "[PERSON_NAME]"
select select "8657"
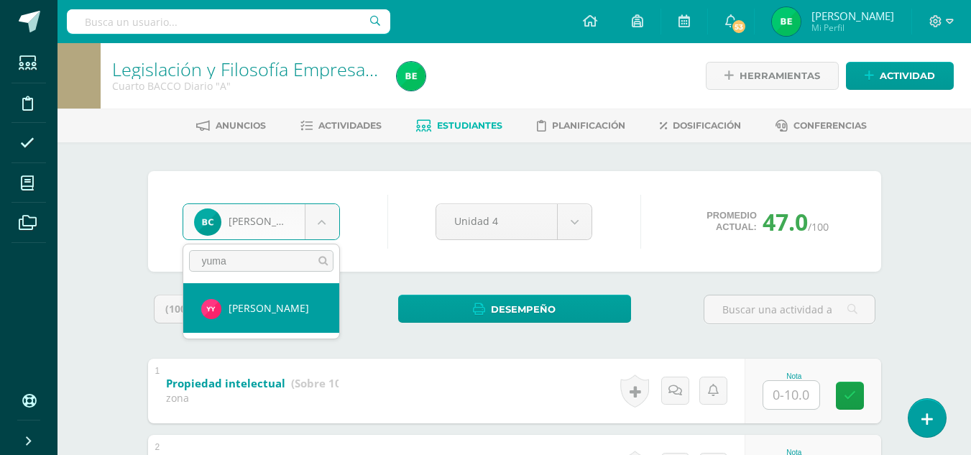
type input "yuman"
select select "8762"
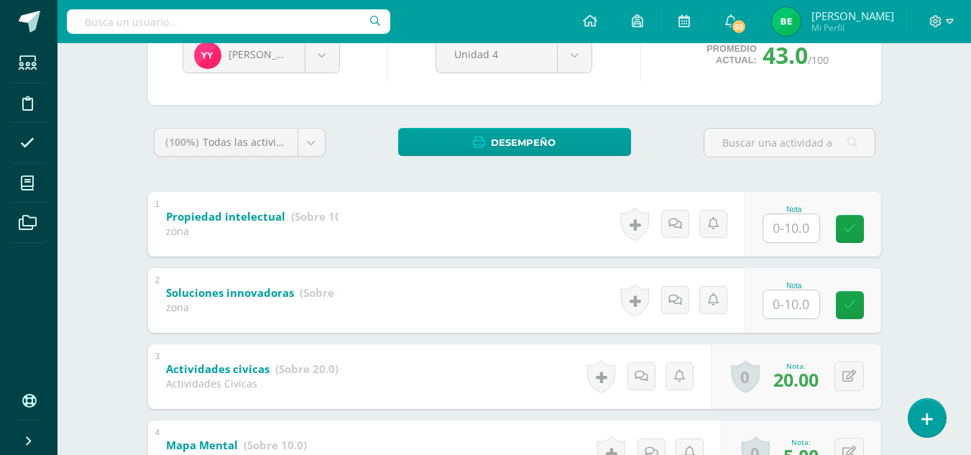
scroll to position [165, 0]
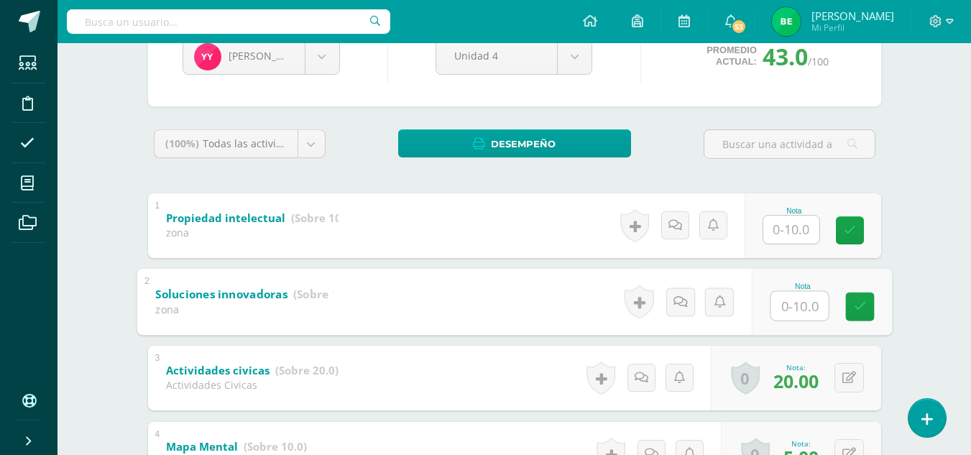
click at [772, 300] on input "text" at bounding box center [798, 305] width 57 height 29
type input "10"
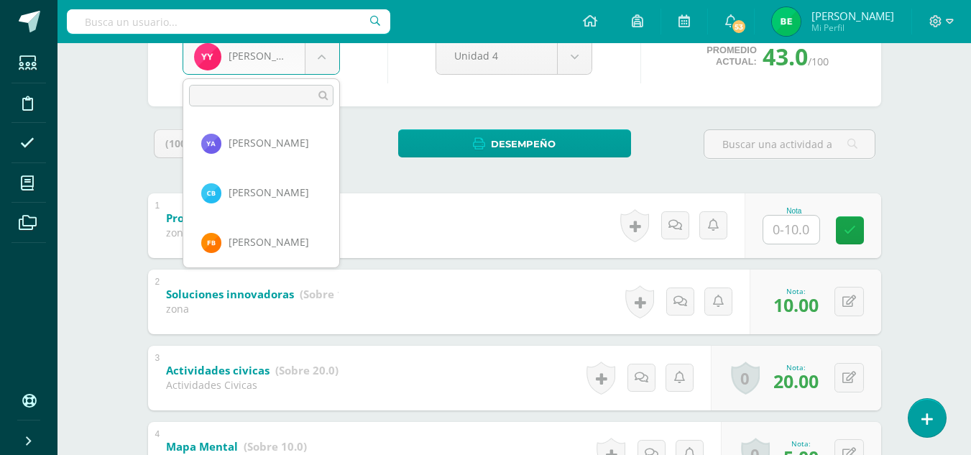
click at [327, 48] on body "Estudiantes Disciplina Asistencia Mis cursos Archivos Soporte Ayuda Reportar un…" at bounding box center [485, 323] width 971 height 976
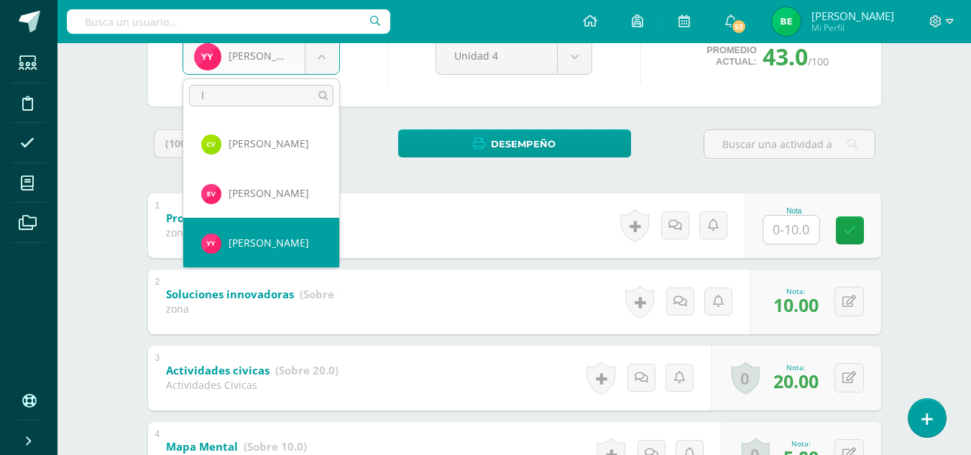
scroll to position [0, 0]
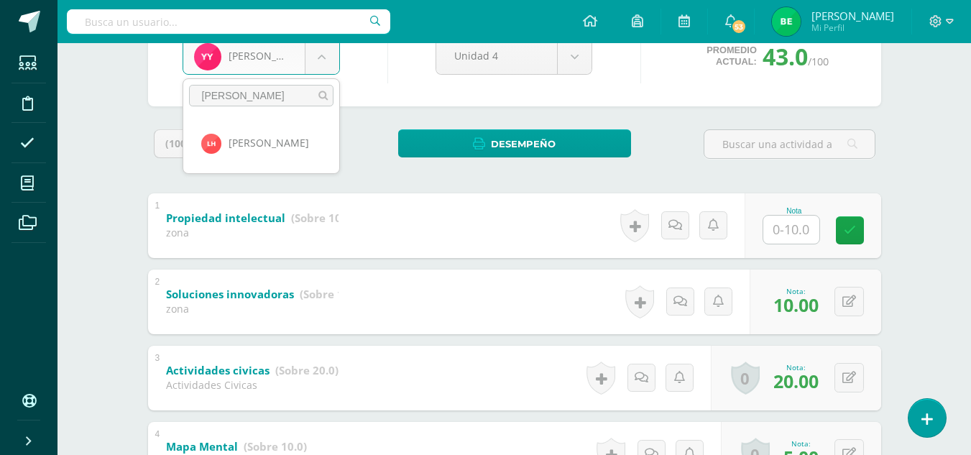
type input "lesly"
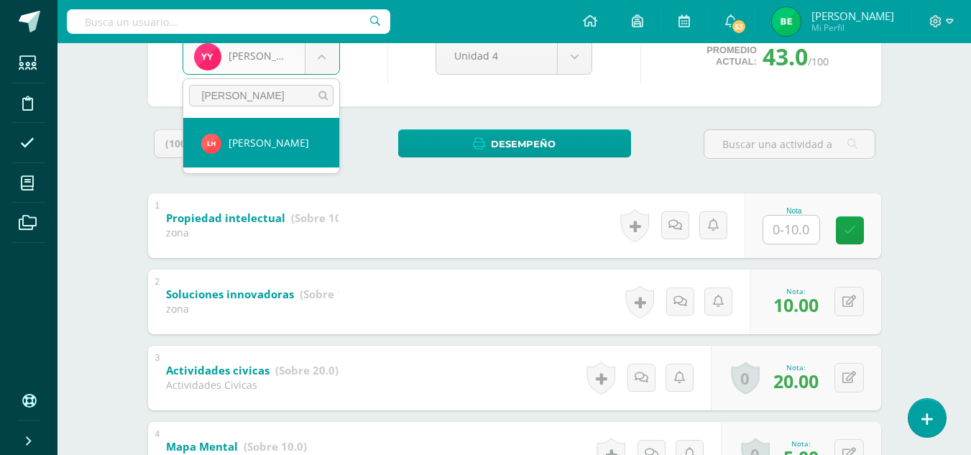
select select "8759"
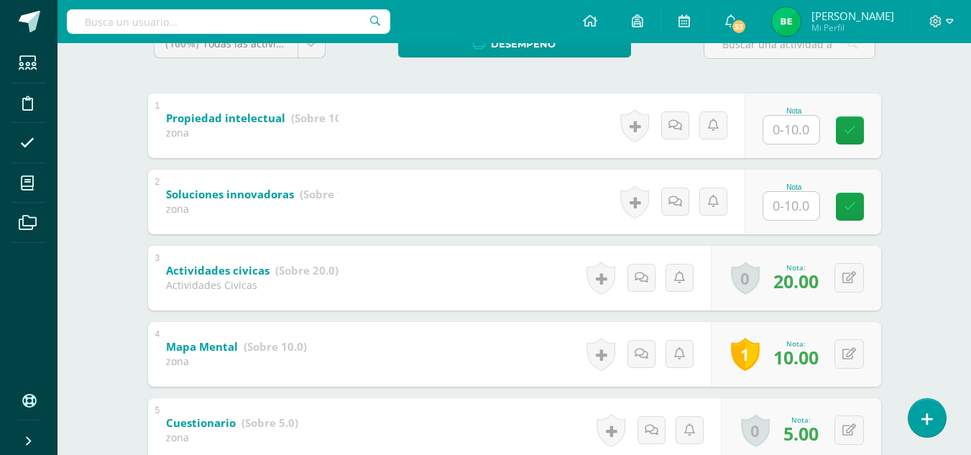
scroll to position [205, 0]
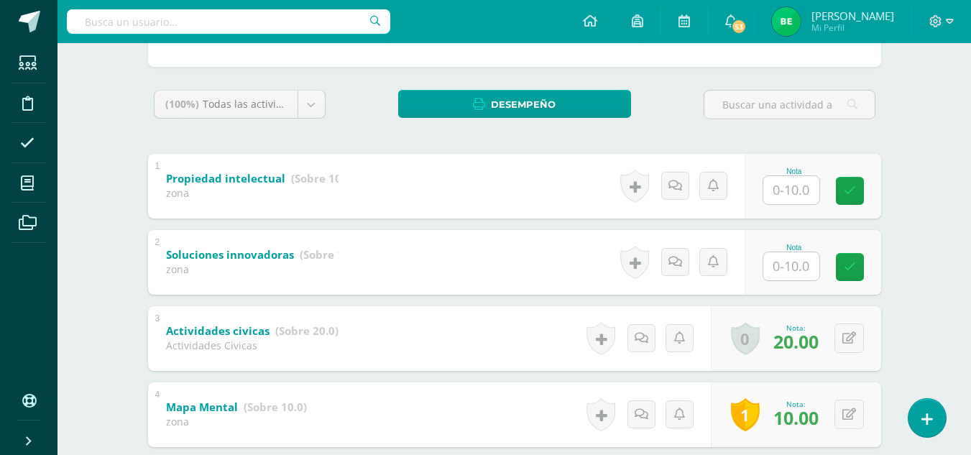
click at [915, 280] on div "Legislación y Filosofía Empresarial Cuarto BACCO Diario "A" Herramientas Detall…" at bounding box center [513, 304] width 913 height 933
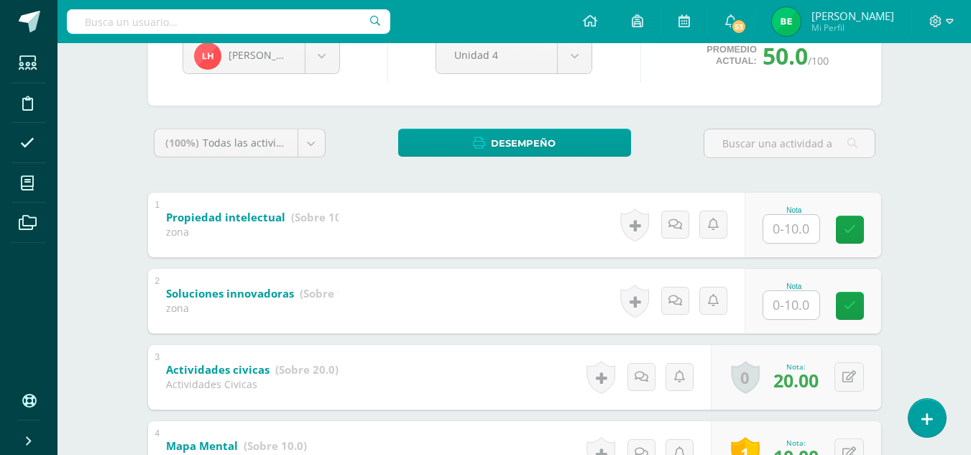
scroll to position [167, 0]
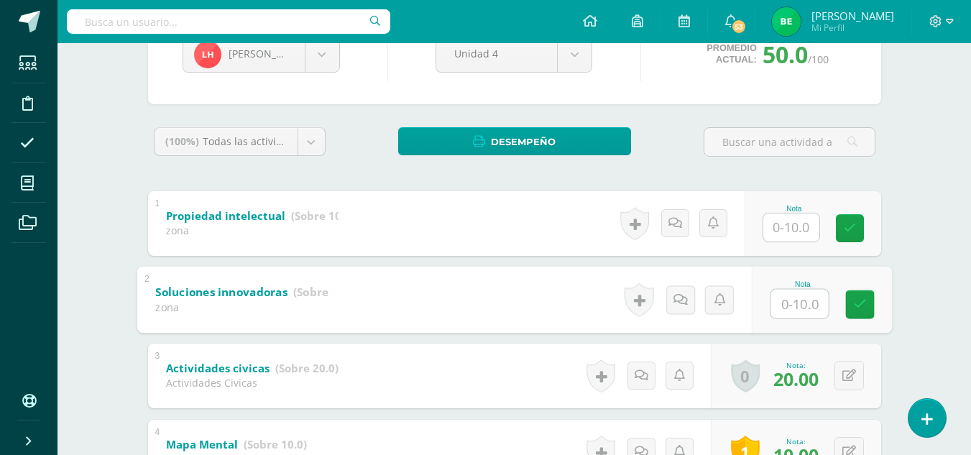
click at [782, 299] on input "text" at bounding box center [798, 303] width 57 height 29
type input "10"
click at [325, 57] on body "Estudiantes Disciplina Asistencia Mis cursos Archivos Soporte Ayuda Reportar un…" at bounding box center [485, 321] width 971 height 976
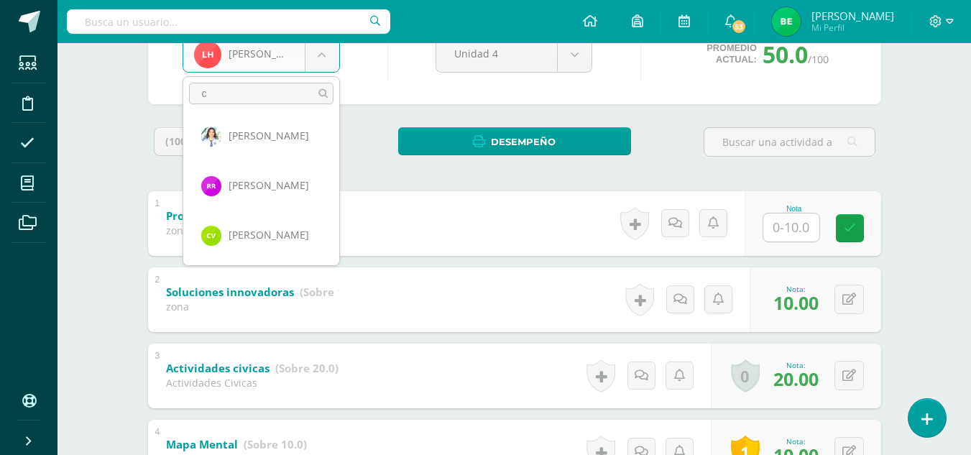
scroll to position [0, 0]
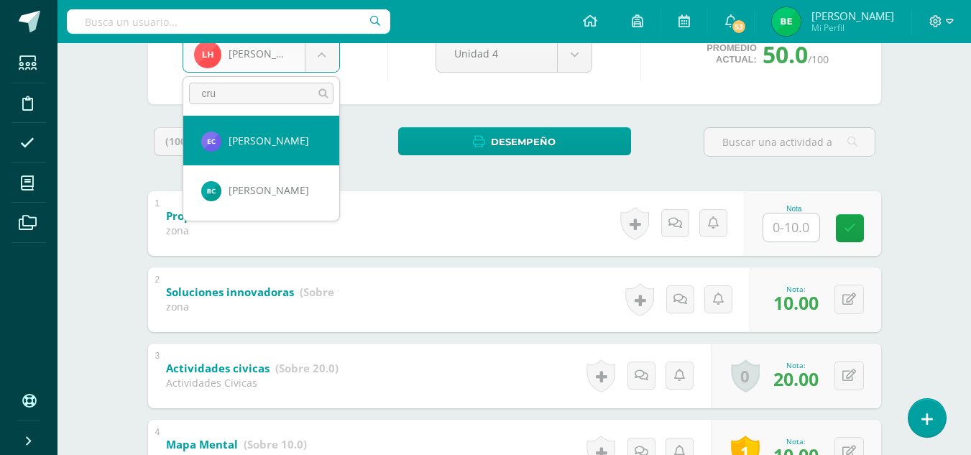
type input "cru"
select select "8662"
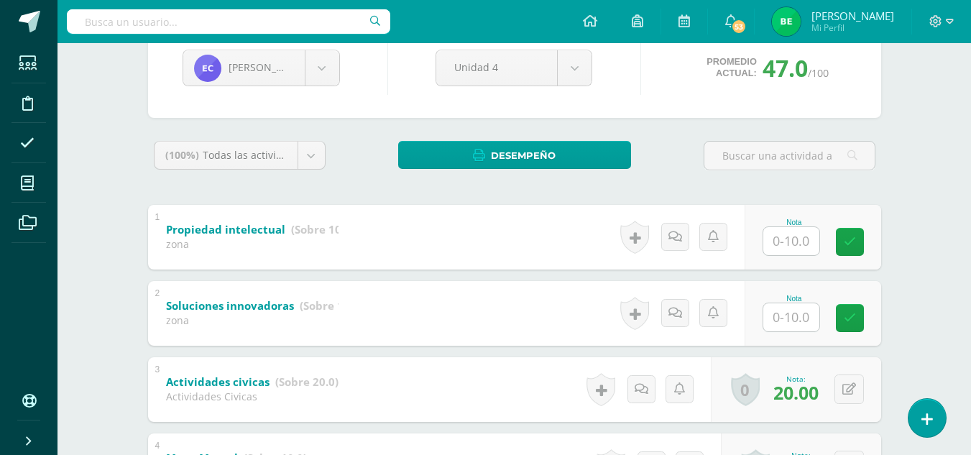
scroll to position [163, 0]
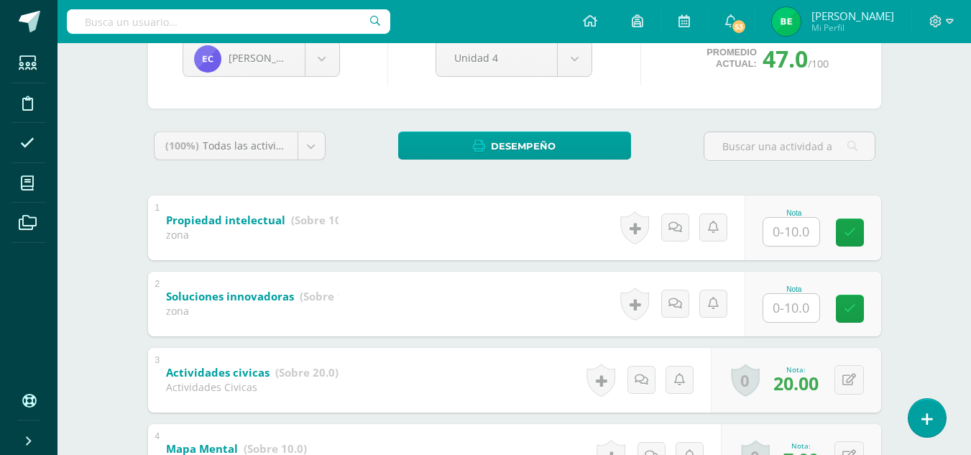
click at [779, 227] on input "text" at bounding box center [791, 232] width 56 height 28
type input "7"
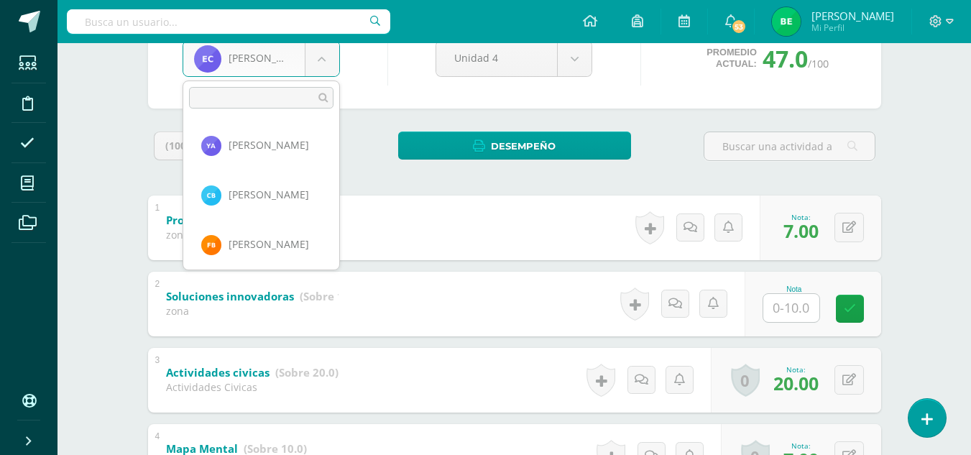
click at [319, 59] on body "Estudiantes Disciplina Asistencia Mis cursos Archivos Soporte Ayuda Reportar un…" at bounding box center [485, 325] width 971 height 976
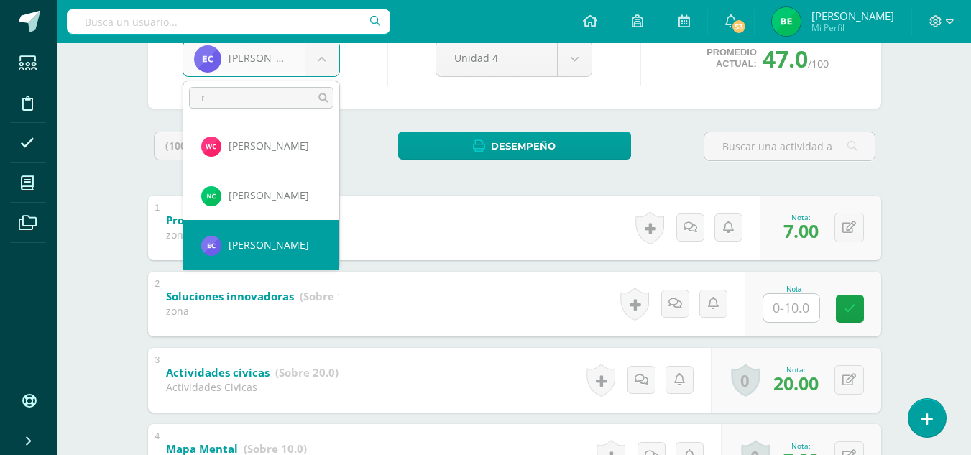
scroll to position [0, 0]
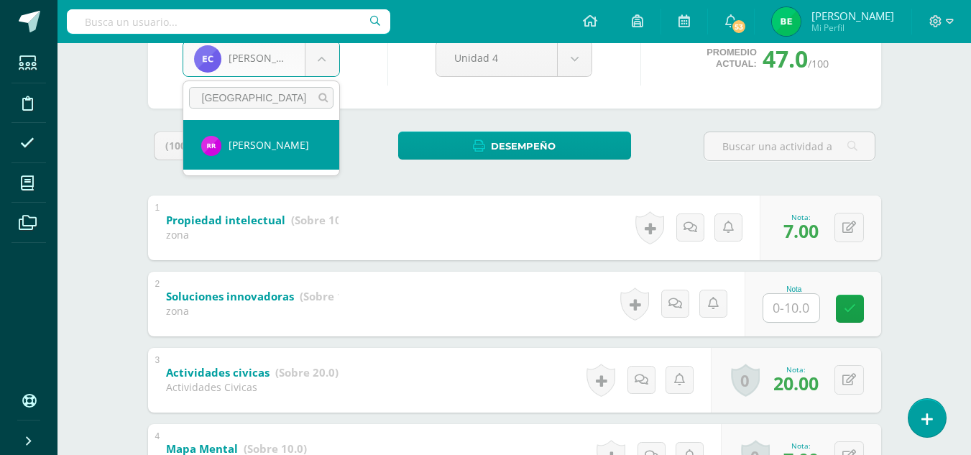
type input "rome"
select select "8419"
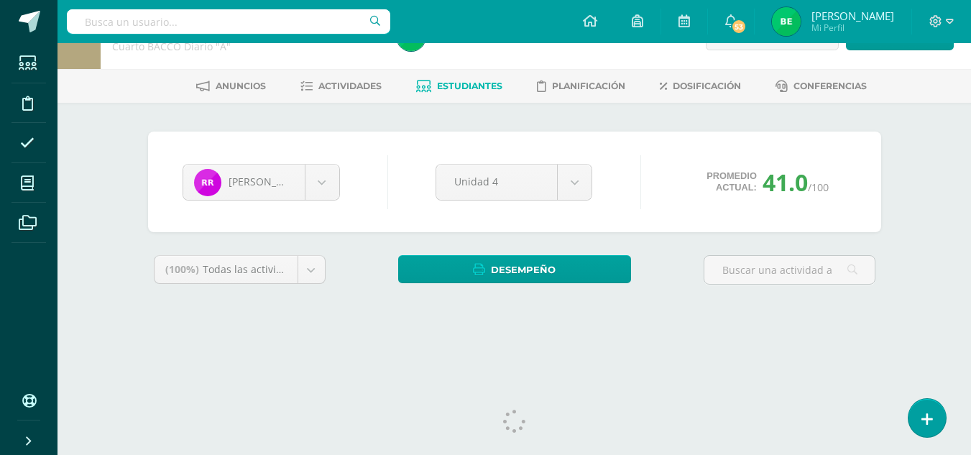
scroll to position [59, 0]
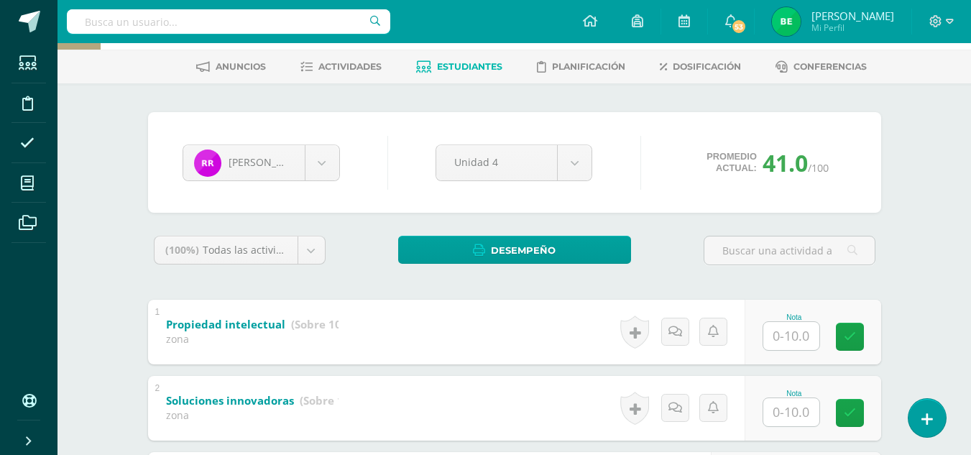
click at [941, 202] on div "Legislación y Filosofía Empresarial Cuarto BACCO Diario "A" Herramientas Detall…" at bounding box center [513, 450] width 913 height 933
click at [783, 403] on input "text" at bounding box center [798, 411] width 57 height 29
type input "10"
click at [325, 171] on body "Estudiantes Disciplina Asistencia Mis cursos Archivos Soporte Ayuda Reportar un…" at bounding box center [485, 429] width 971 height 976
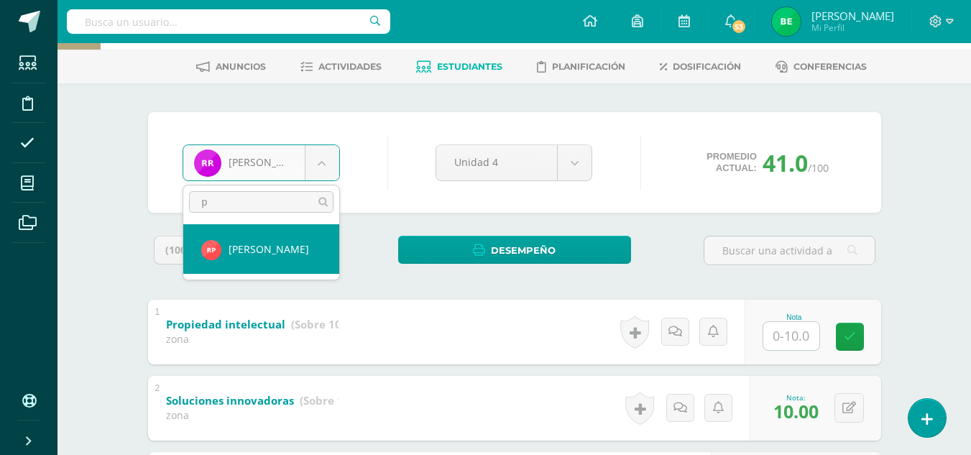
scroll to position [0, 0]
type input "peñ"
select select "8670"
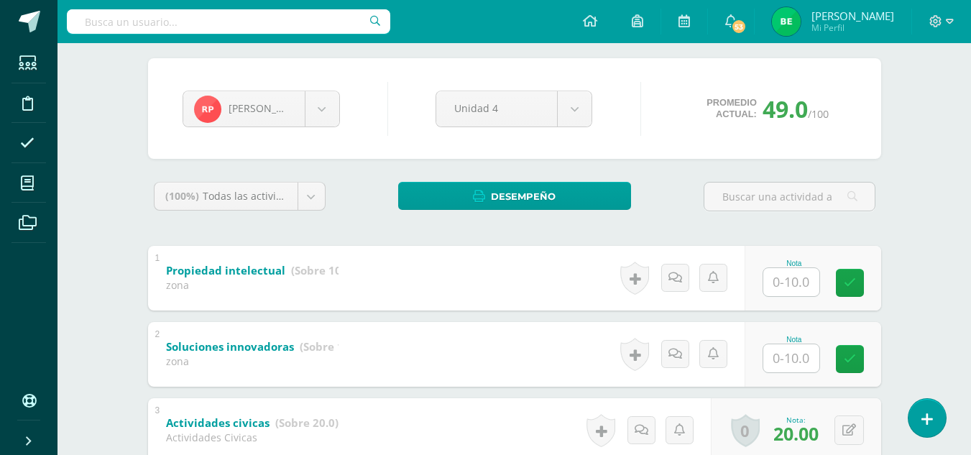
scroll to position [108, 0]
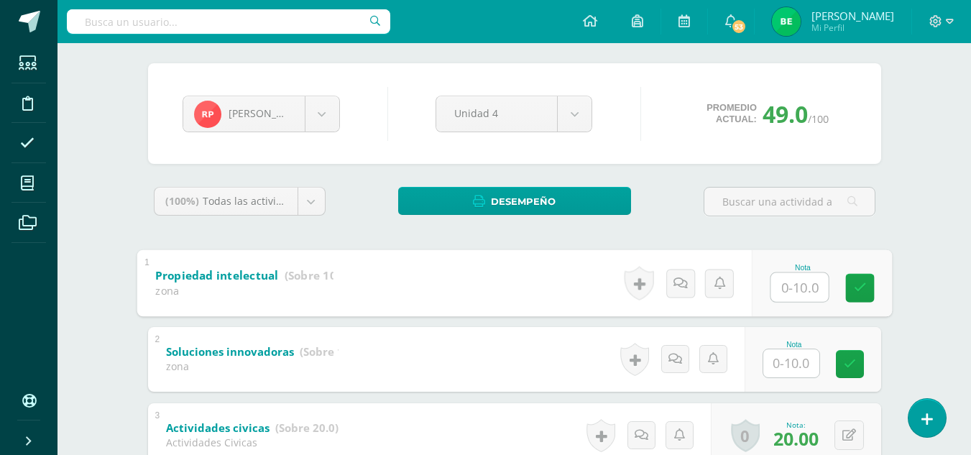
click at [795, 291] on input "text" at bounding box center [798, 286] width 57 height 29
click at [789, 365] on input "text" at bounding box center [791, 363] width 56 height 28
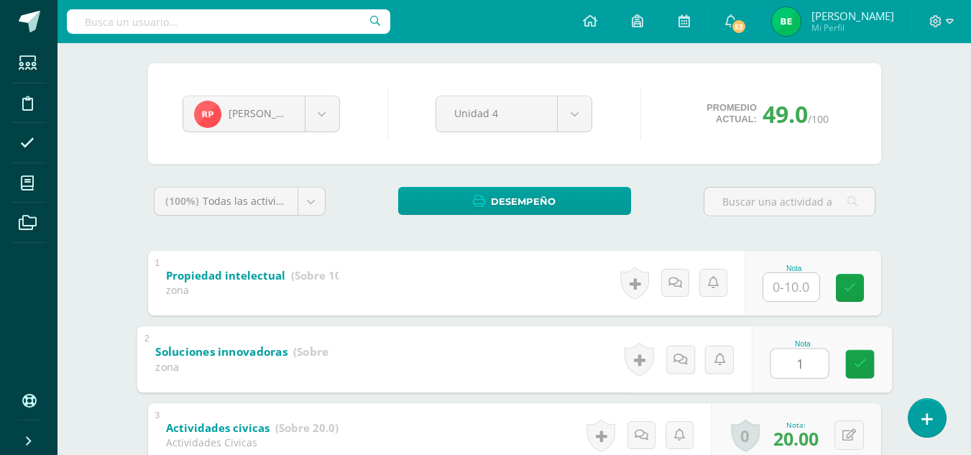
type input "10"
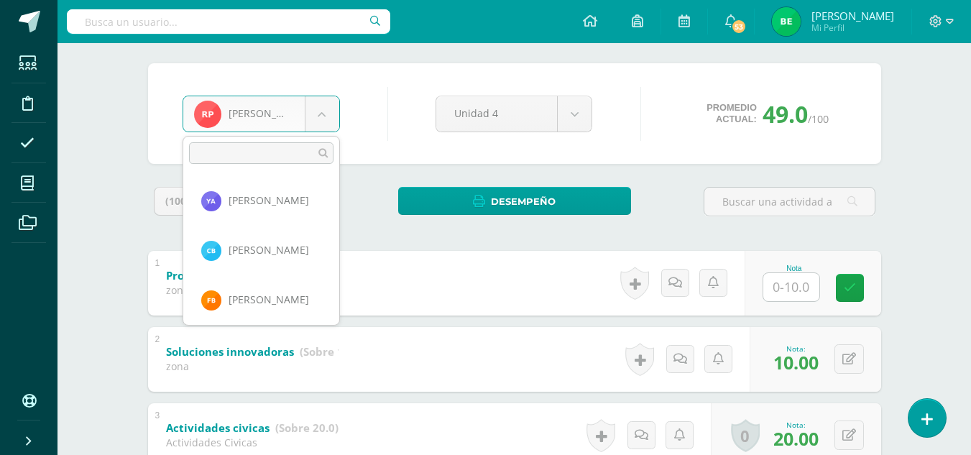
click at [318, 111] on body "Estudiantes Disciplina Asistencia Mis cursos Archivos Soporte Ayuda Reportar un…" at bounding box center [485, 380] width 971 height 976
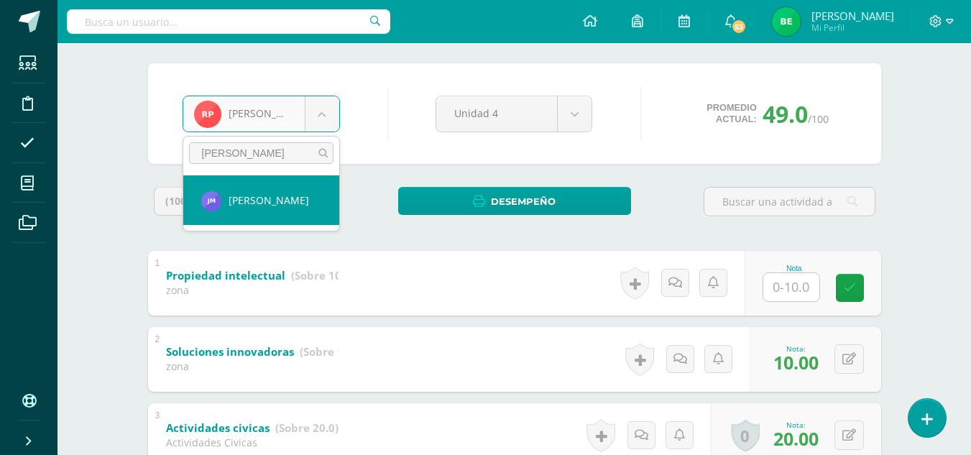
type input "mel"
select select "8669"
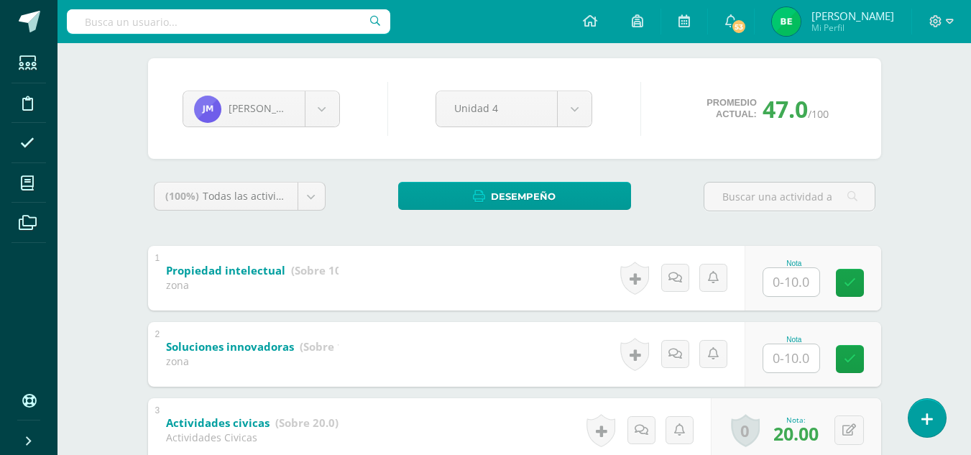
scroll to position [118, 0]
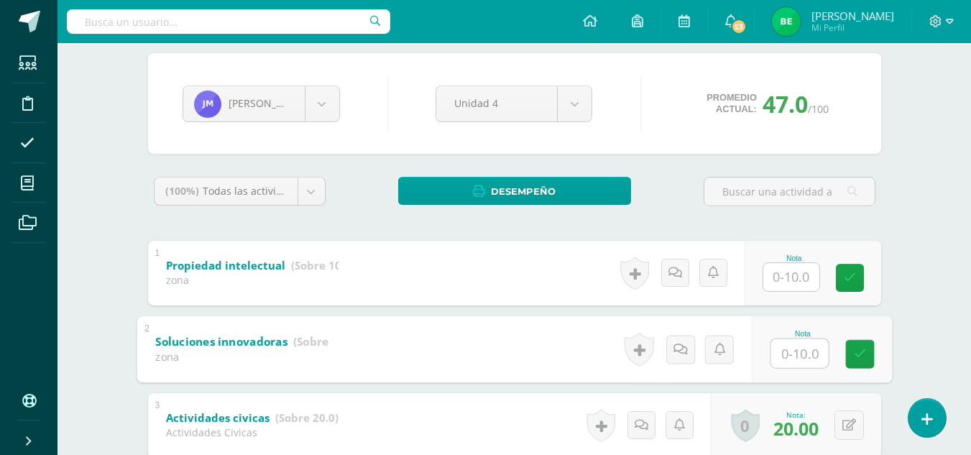
click at [791, 358] on input "text" at bounding box center [798, 352] width 57 height 29
type input "10"
click at [328, 111] on body "Estudiantes Disciplina Asistencia Mis cursos Archivos Soporte Ayuda Reportar un…" at bounding box center [485, 370] width 971 height 976
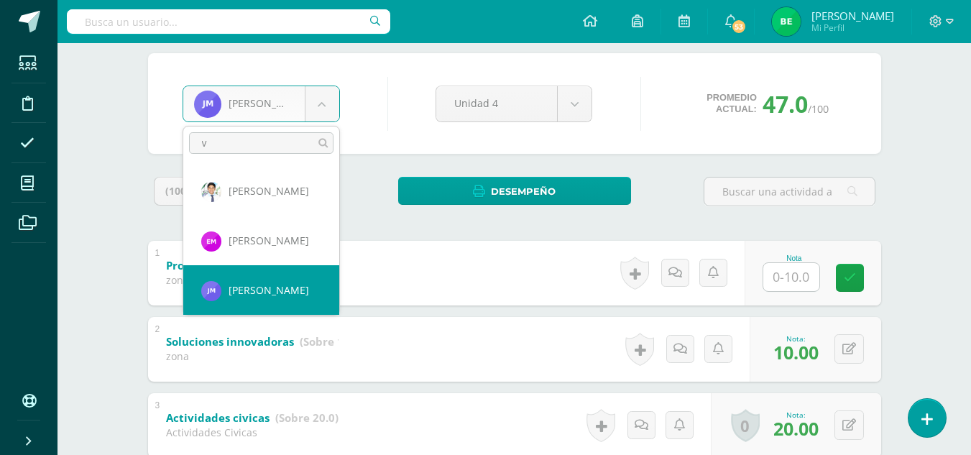
scroll to position [0, 0]
type input "va"
select select "8658"
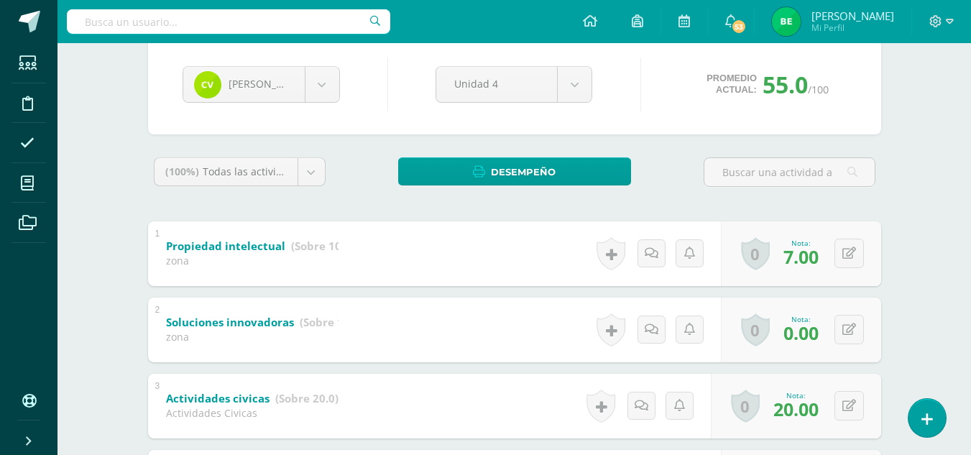
scroll to position [154, 0]
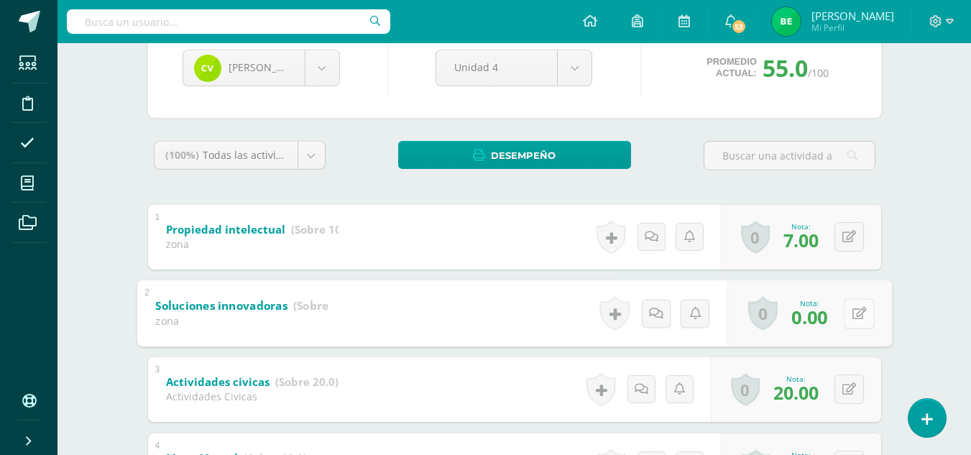
click at [839, 322] on div "0 Logros Logros obtenidos Aún no hay logros agregados Nota: 0.00" at bounding box center [808, 312] width 165 height 67
click at [868, 308] on button at bounding box center [858, 313] width 30 height 30
type input "7"
click at [327, 73] on body "Estudiantes Disciplina Asistencia Mis cursos Archivos Soporte Ayuda Reportar un…" at bounding box center [485, 334] width 971 height 976
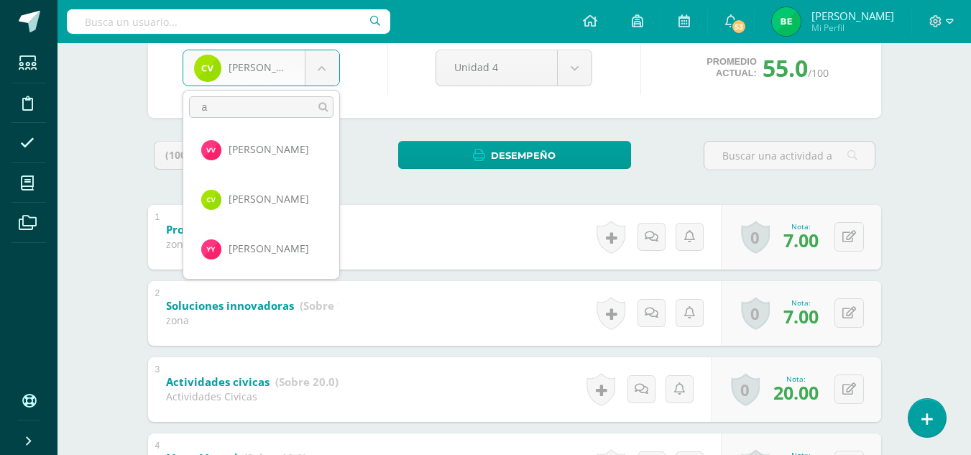
scroll to position [0, 0]
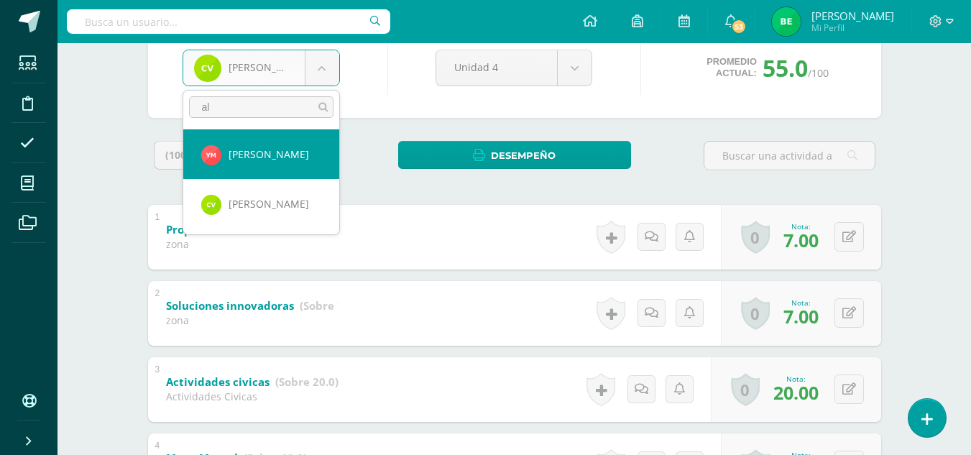
type input "a"
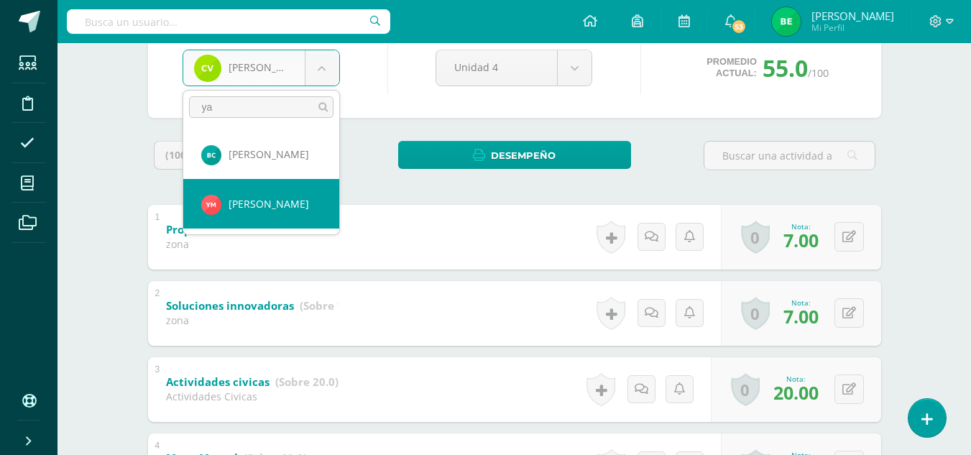
type input "ya"
select select "8656"
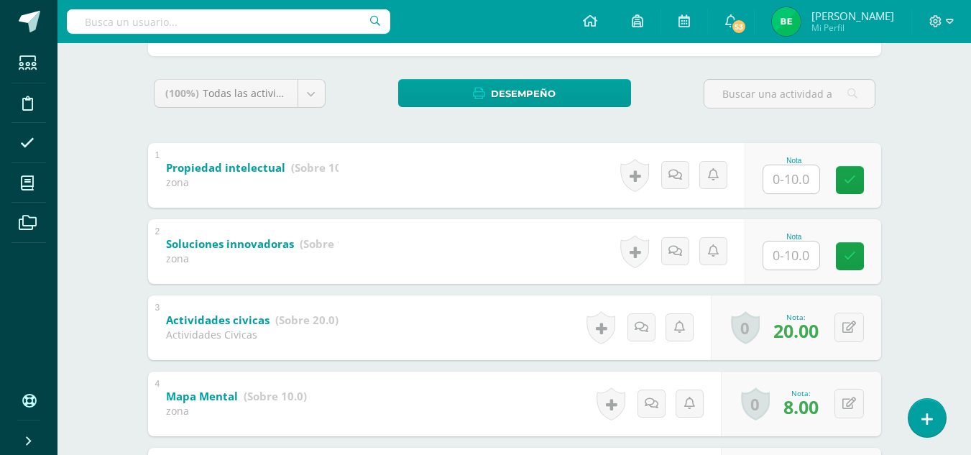
scroll to position [226, 0]
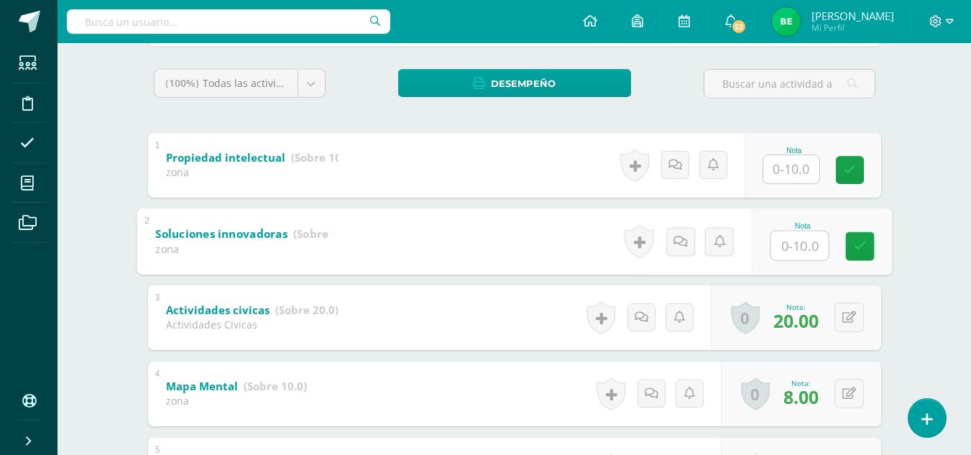
click at [805, 245] on input "text" at bounding box center [798, 245] width 57 height 29
type input "5"
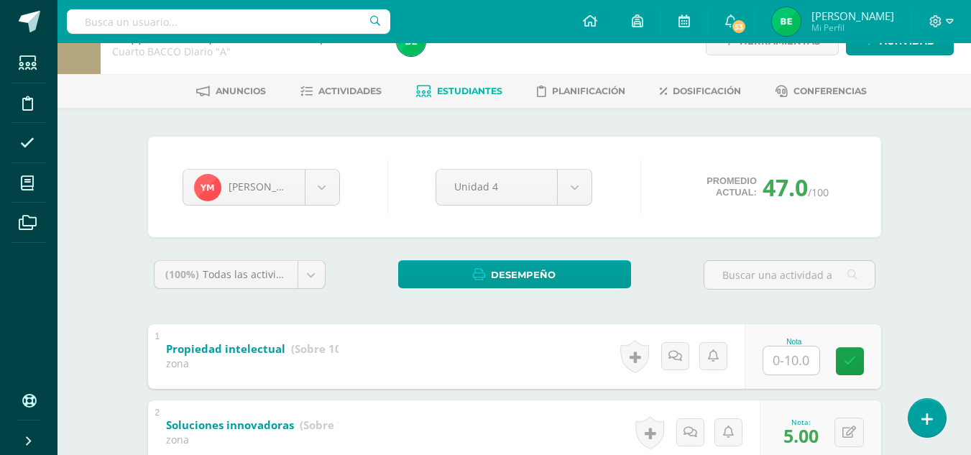
scroll to position [26, 0]
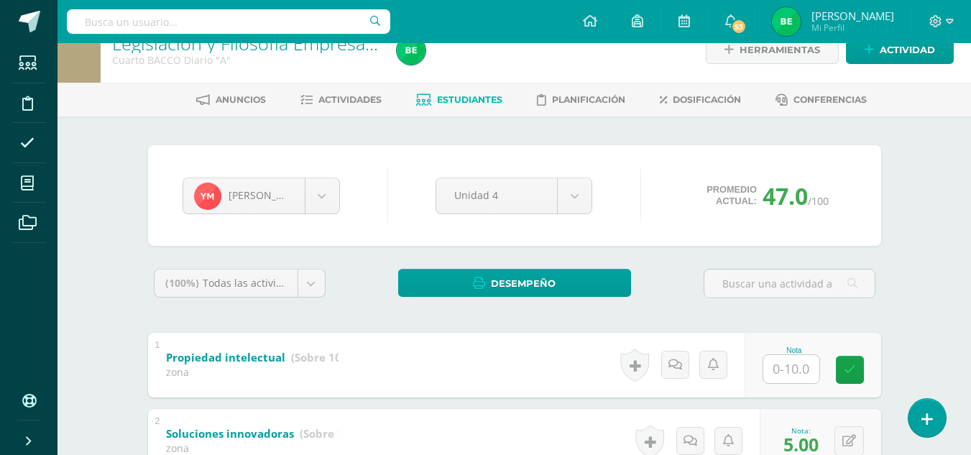
click at [347, 188] on div "Yabned Morales Yeimi Arenas Carlos Barillas Flor Baten Adriana Betancourth Esdr…" at bounding box center [514, 195] width 675 height 55
click at [312, 203] on body "Estudiantes Disciplina Asistencia Mis cursos Archivos Soporte Ayuda Reportar un…" at bounding box center [485, 462] width 971 height 976
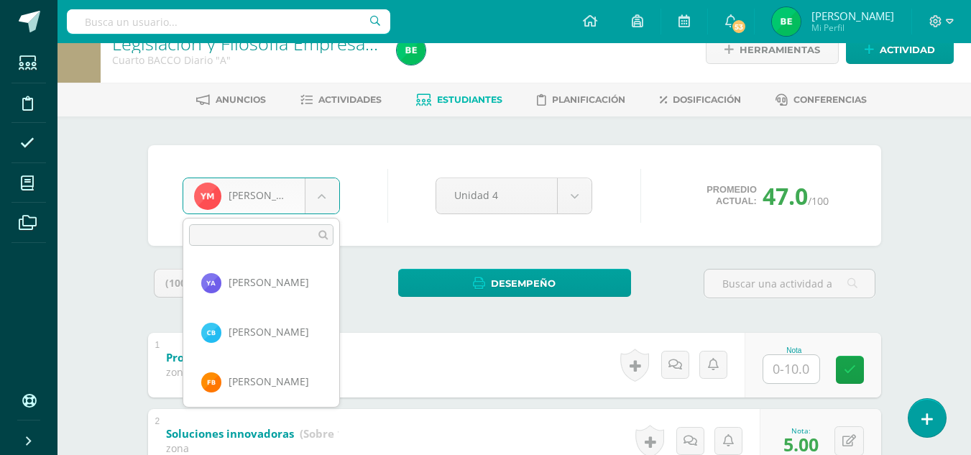
scroll to position [743, 0]
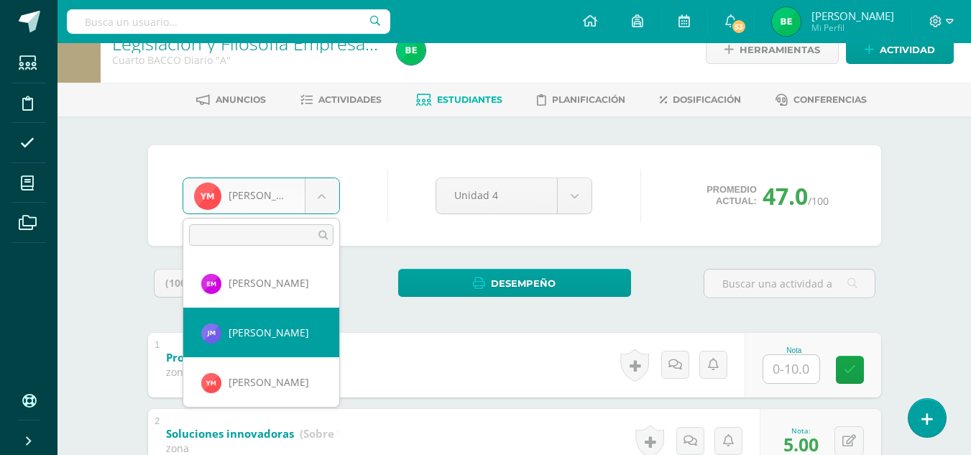
type input "r"
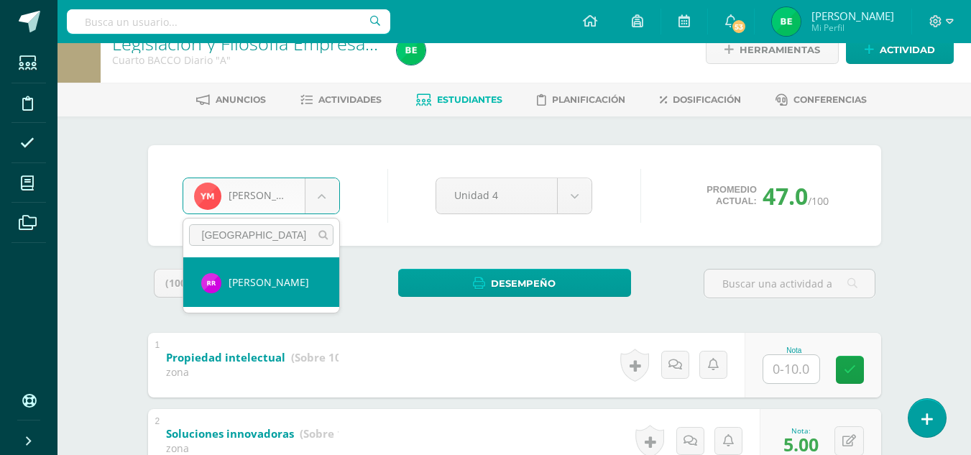
type input "rome"
select select "8419"
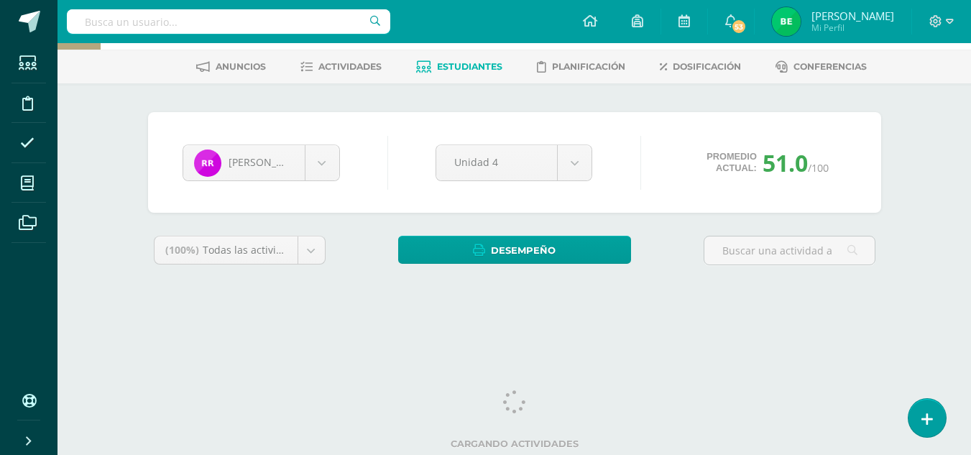
drag, startPoint x: 976, startPoint y: 125, endPoint x: 973, endPoint y: 215, distance: 89.8
click at [970, 215] on html "Estudiantes Disciplina Asistencia Mis cursos Archivos Soporte Ayuda Reportar un…" at bounding box center [485, 134] width 971 height 387
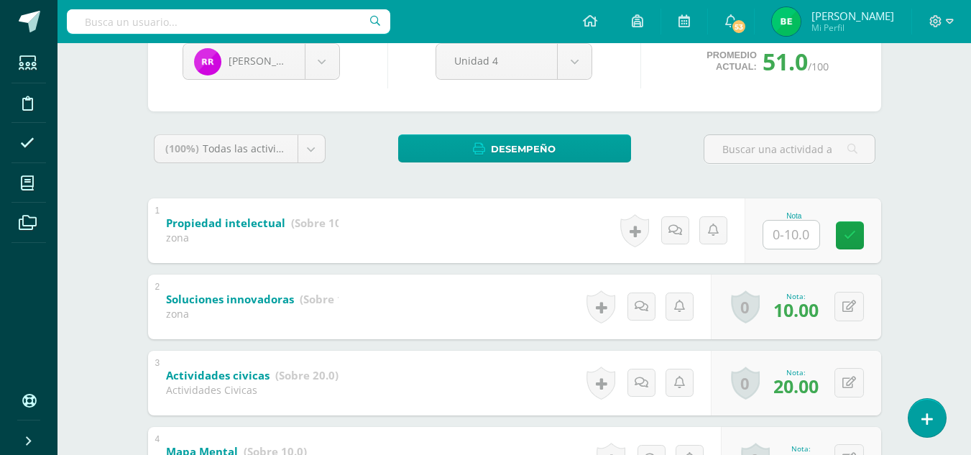
scroll to position [162, 0]
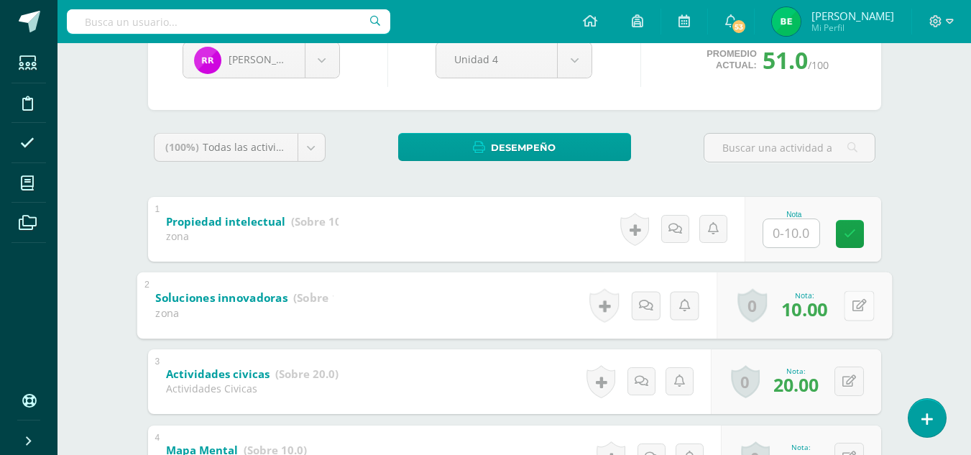
click at [844, 315] on button at bounding box center [858, 305] width 30 height 30
type input "5"
drag, startPoint x: 844, startPoint y: 315, endPoint x: 829, endPoint y: 299, distance: 21.8
click at [315, 57] on body "Estudiantes Disciplina Asistencia Mis cursos Archivos Soporte Ayuda Reportar un…" at bounding box center [485, 326] width 971 height 976
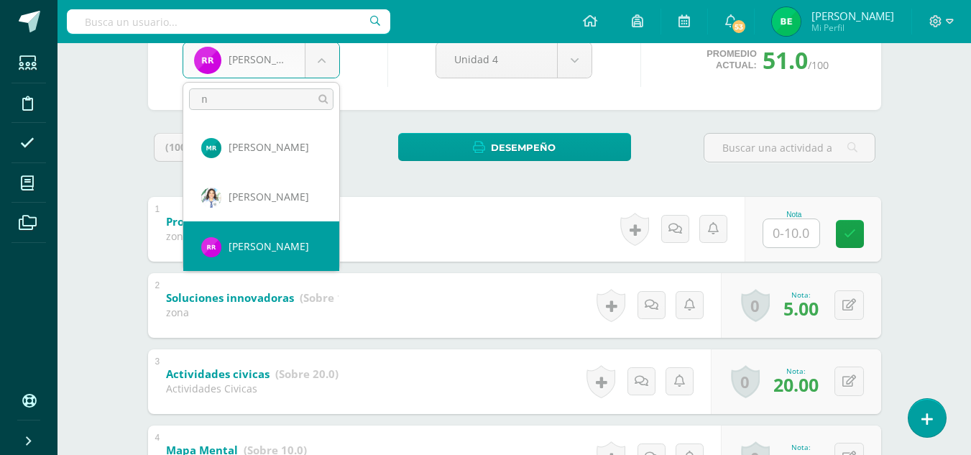
scroll to position [0, 0]
type input "na"
select select "8668"
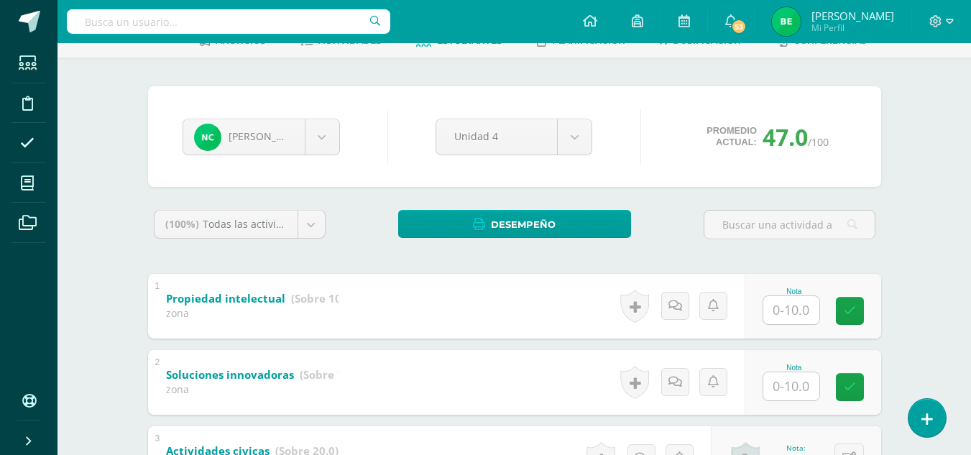
scroll to position [86, 0]
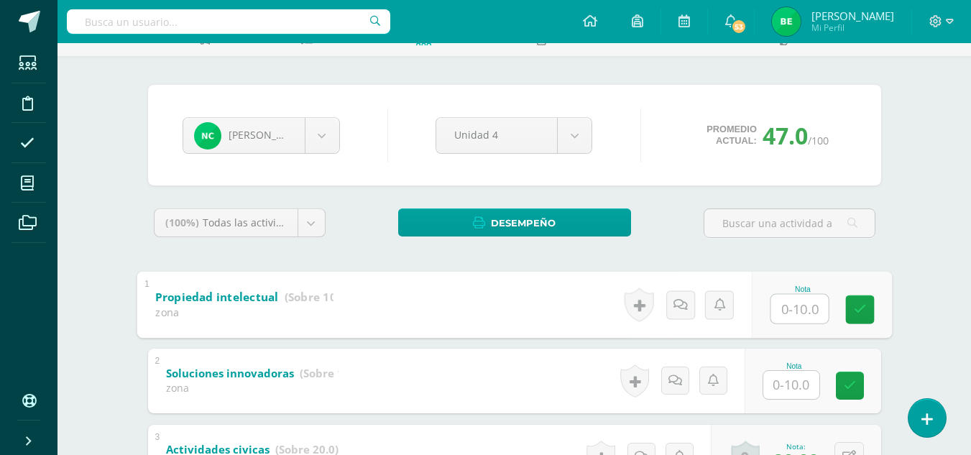
click at [802, 303] on input "text" at bounding box center [798, 308] width 57 height 29
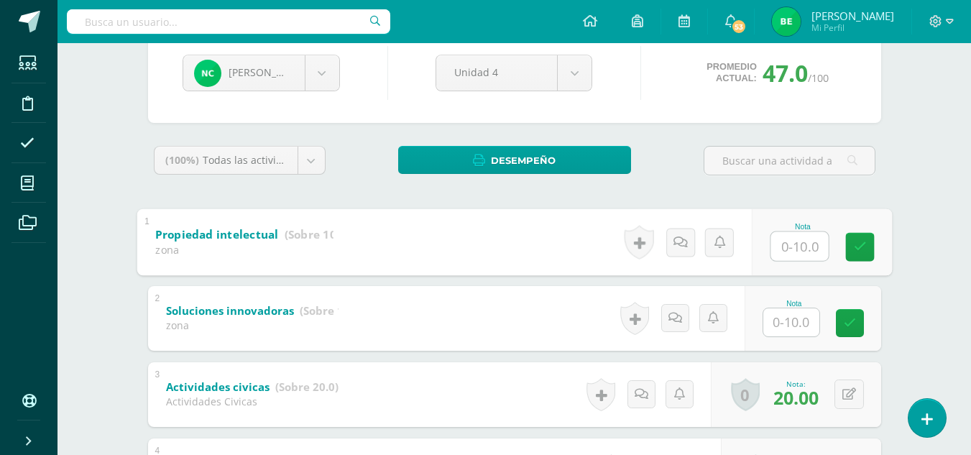
scroll to position [150, 0]
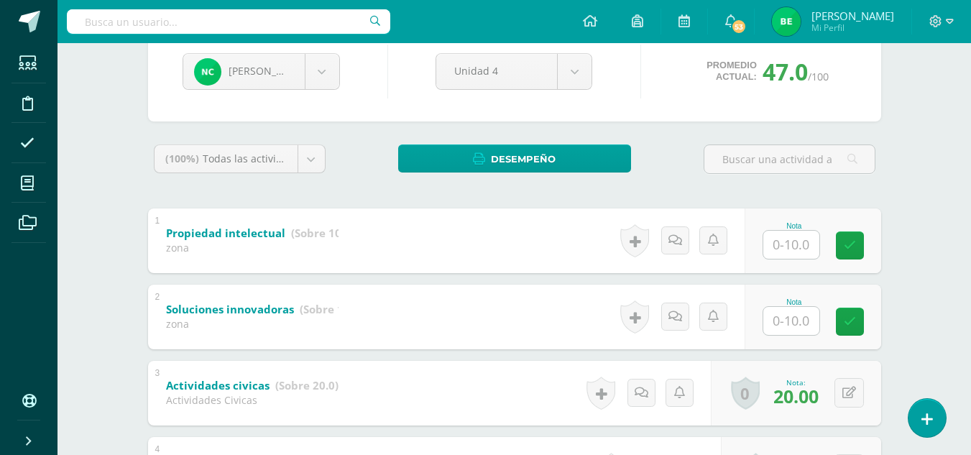
click at [761, 323] on div "Nota" at bounding box center [812, 316] width 136 height 65
click at [777, 325] on input "text" at bounding box center [798, 320] width 57 height 29
type input "10"
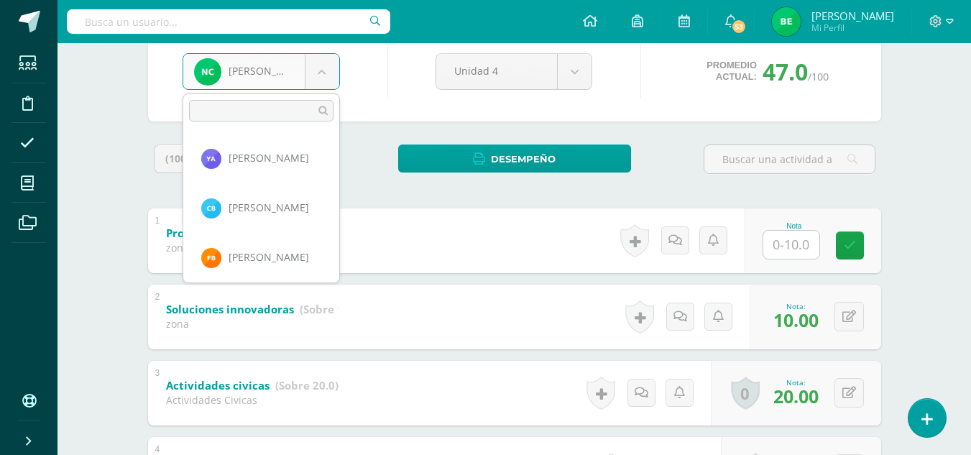
click at [323, 73] on body "Estudiantes Disciplina Asistencia Mis cursos Archivos Soporte Ayuda Reportar un…" at bounding box center [485, 338] width 971 height 976
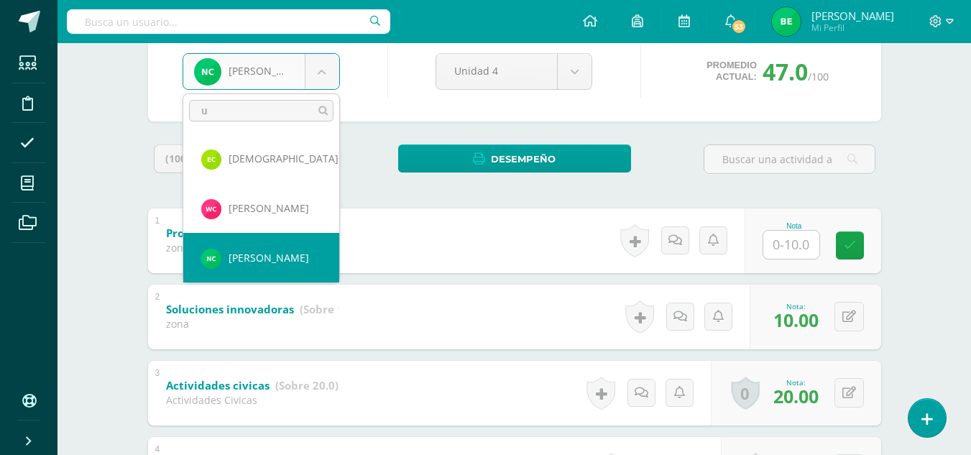
scroll to position [0, 0]
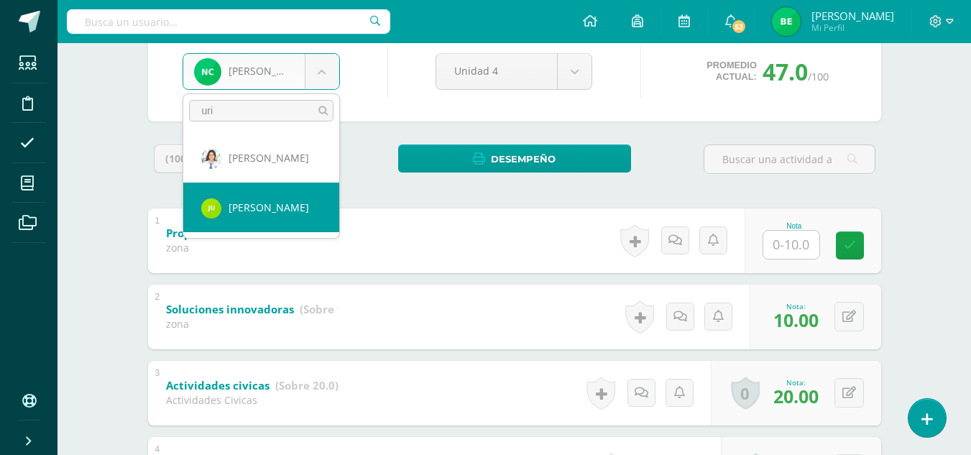
type input "uri"
select select "8665"
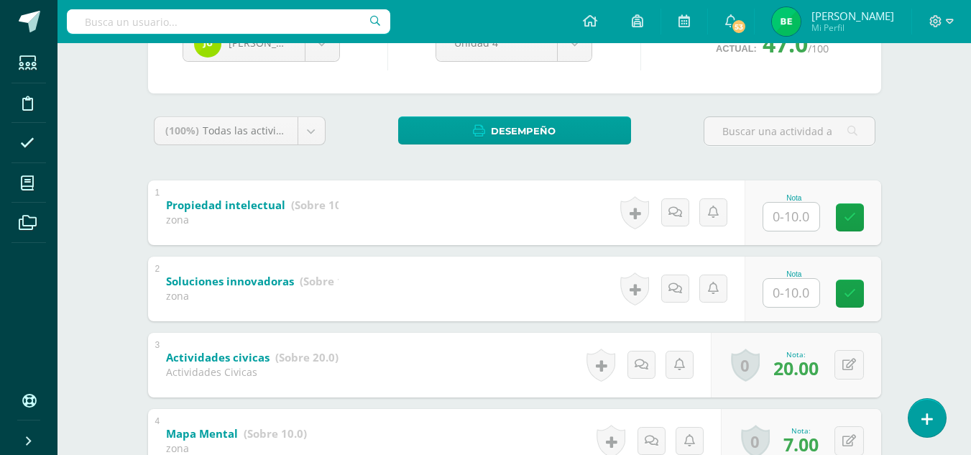
scroll to position [190, 0]
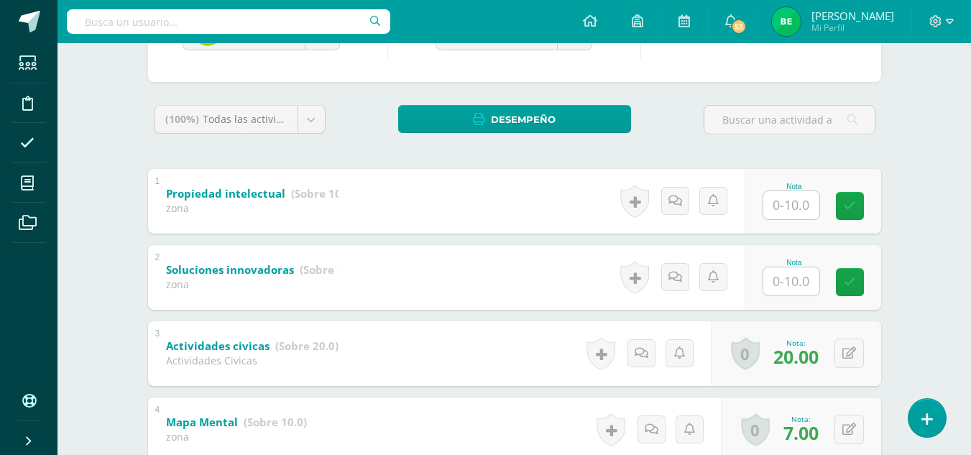
click at [796, 275] on input "text" at bounding box center [791, 281] width 56 height 28
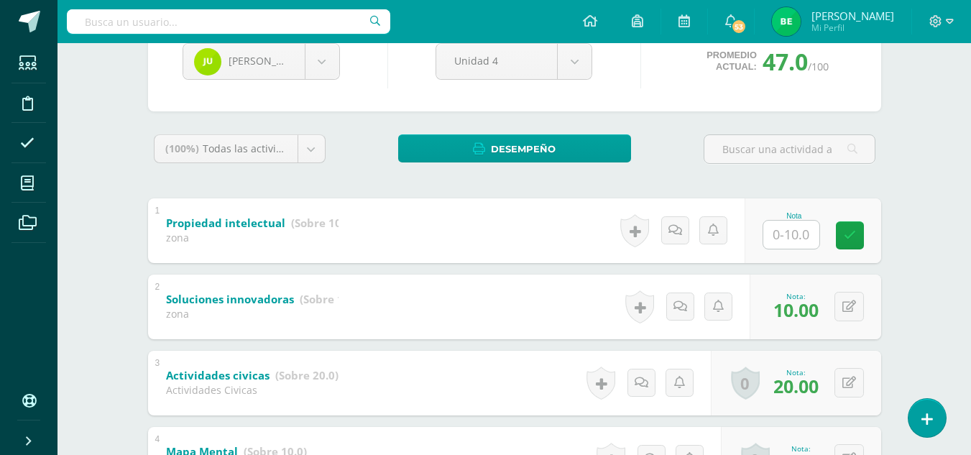
scroll to position [165, 0]
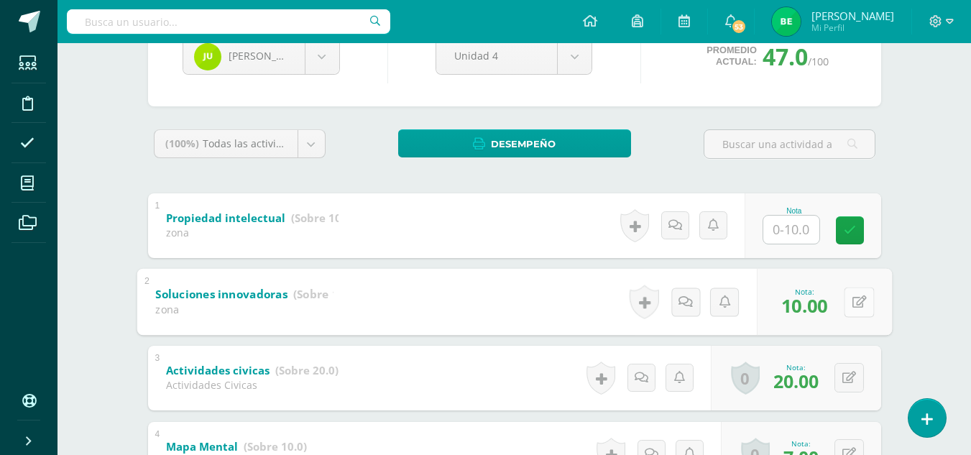
click at [838, 300] on div "0 [GEOGRAPHIC_DATA] Logros obtenidos Aún no hay logros agregados Nota: 10.00" at bounding box center [823, 301] width 135 height 67
click at [859, 301] on icon at bounding box center [858, 301] width 14 height 12
type input "2.5"
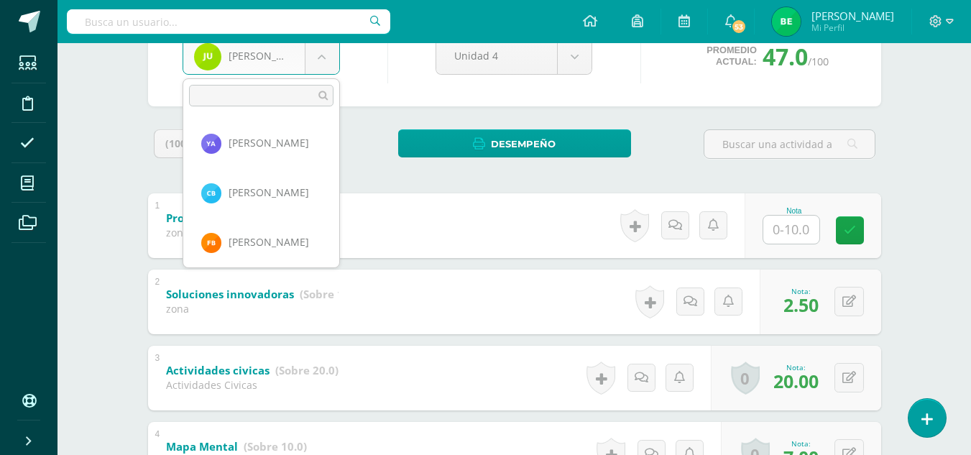
click at [310, 56] on body "Estudiantes Disciplina Asistencia Mis cursos Archivos Soporte Ayuda Reportar un…" at bounding box center [485, 323] width 971 height 976
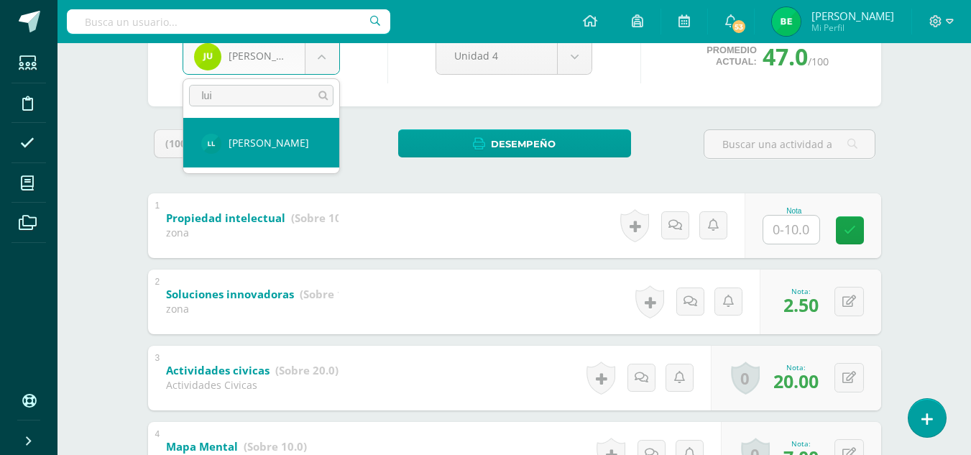
type input "lui"
select select "8664"
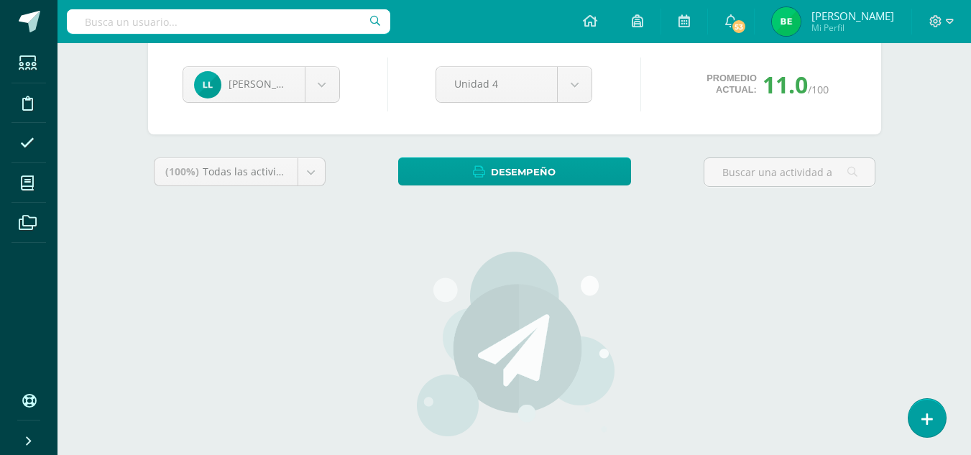
scroll to position [142, 0]
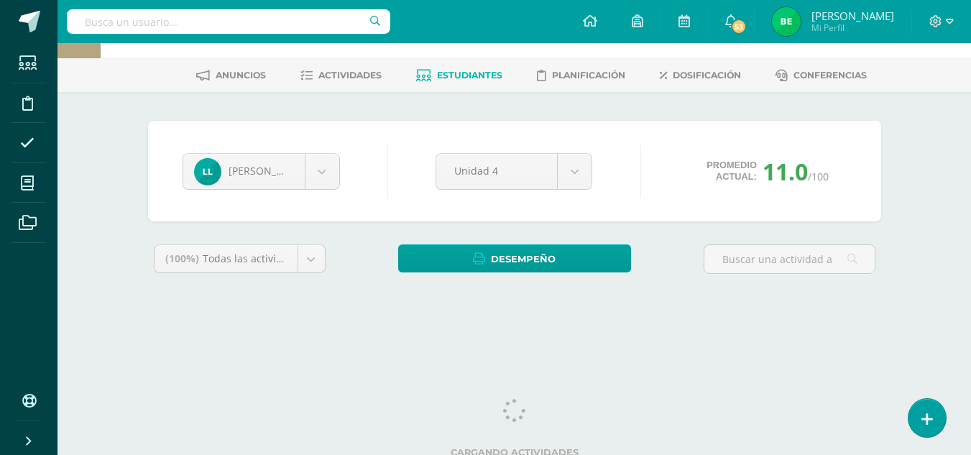
scroll to position [59, 0]
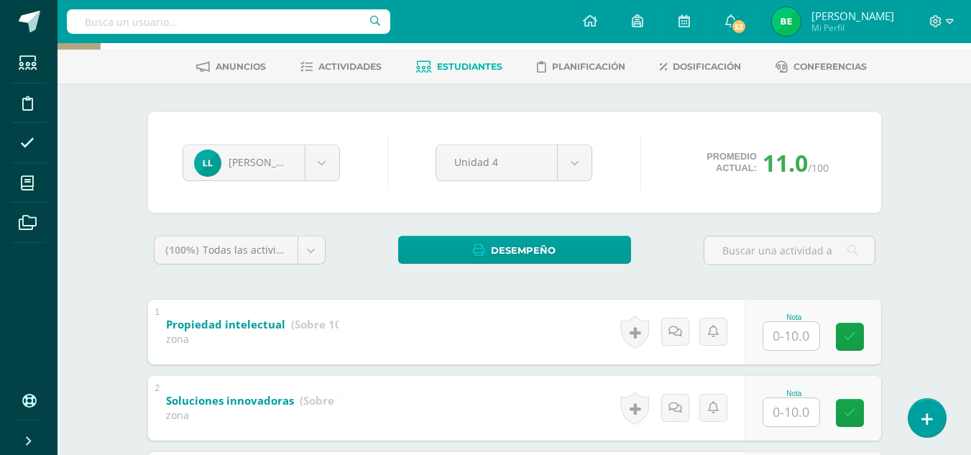
click at [775, 421] on input "text" at bounding box center [791, 412] width 56 height 28
type input "2.5"
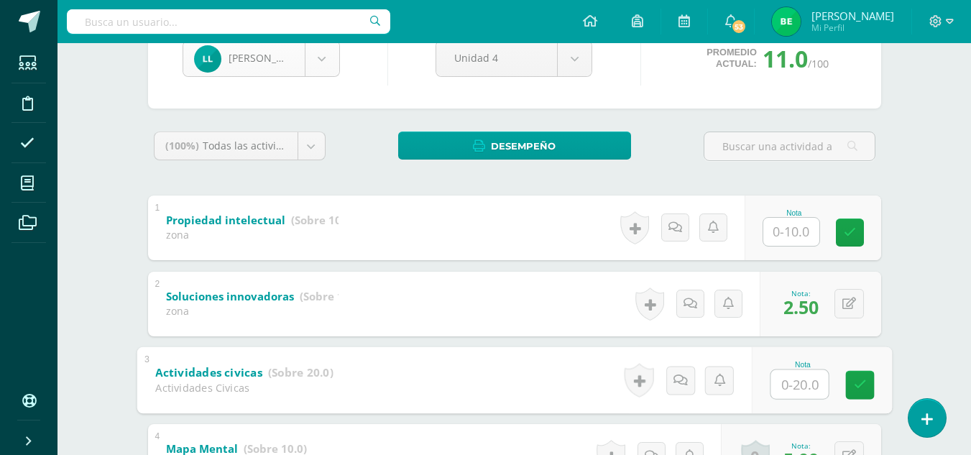
scroll to position [545, 0]
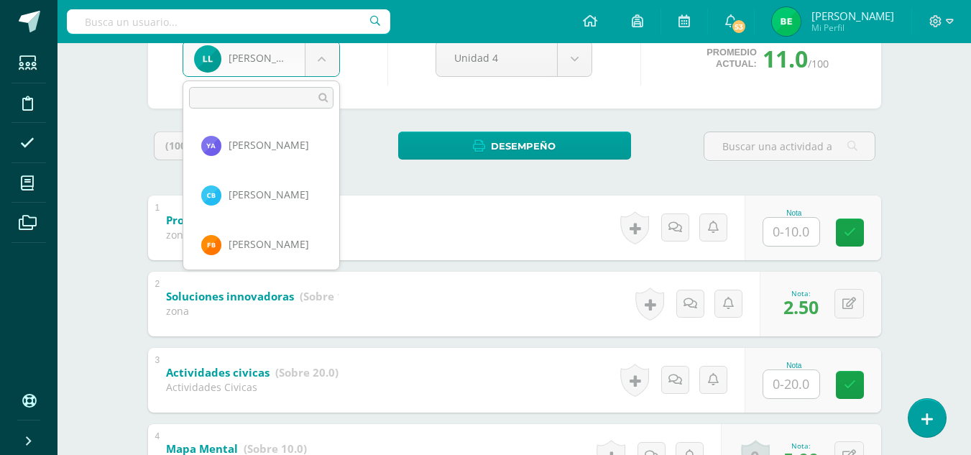
click at [321, 56] on body "Estudiantes Disciplina Asistencia Mis cursos Archivos Soporte Ayuda Reportar un…" at bounding box center [485, 325] width 971 height 976
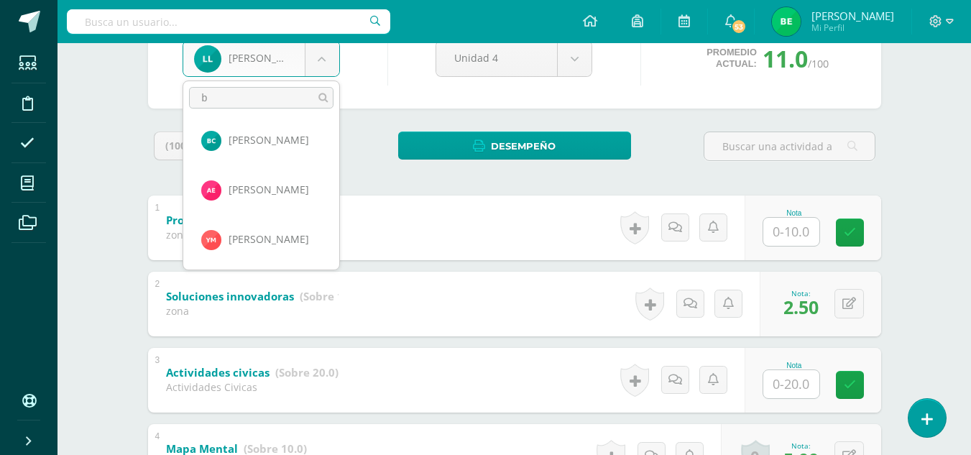
scroll to position [0, 0]
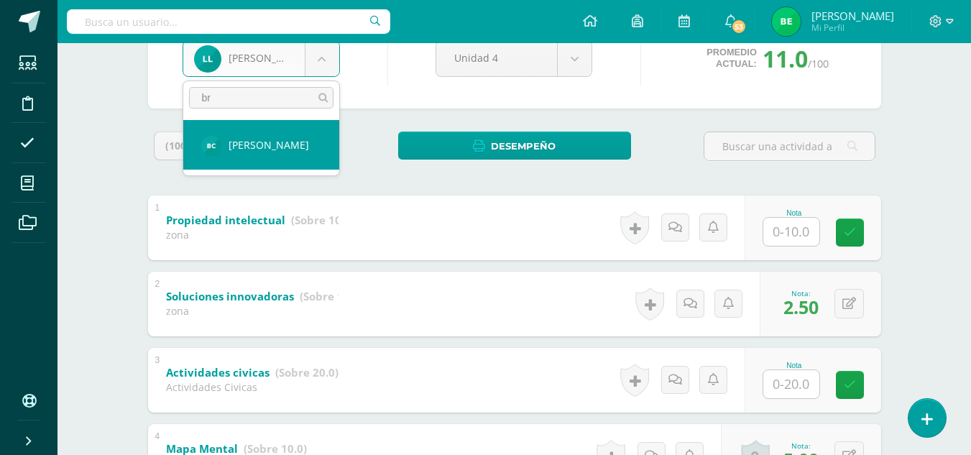
type input "br"
select select "8657"
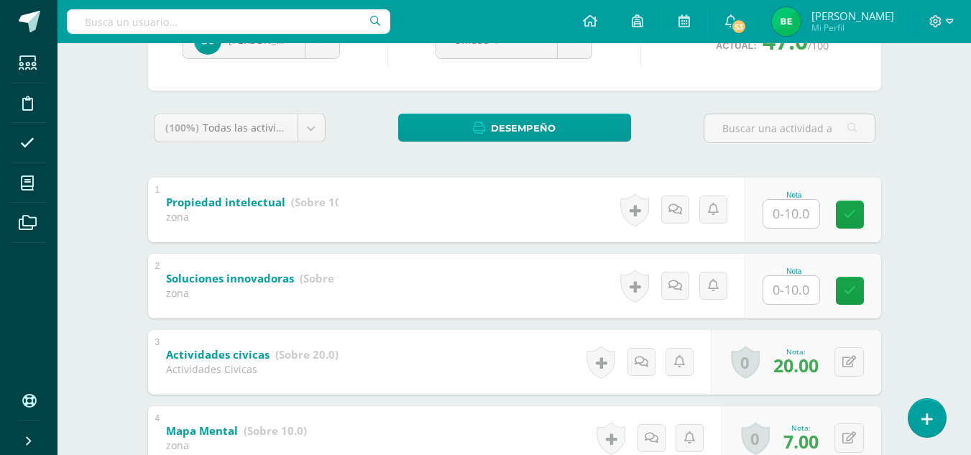
scroll to position [203, 0]
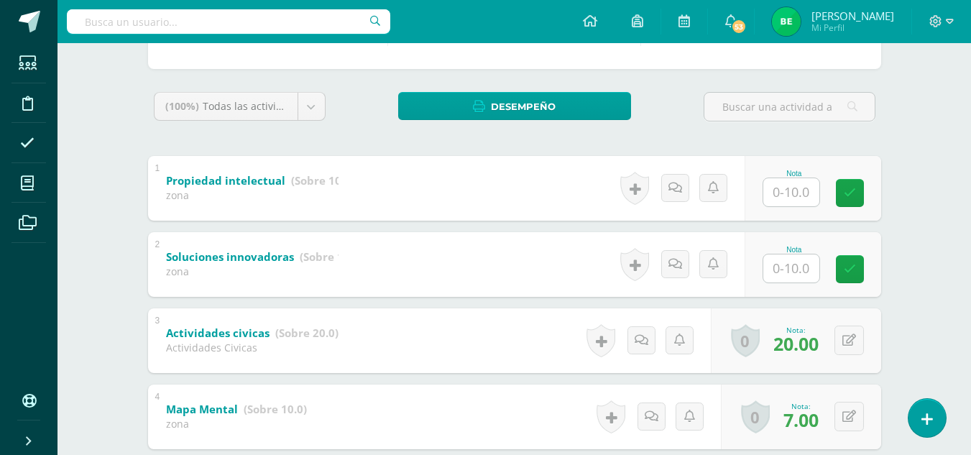
click at [794, 268] on input "text" at bounding box center [791, 268] width 56 height 28
type input "2.5"
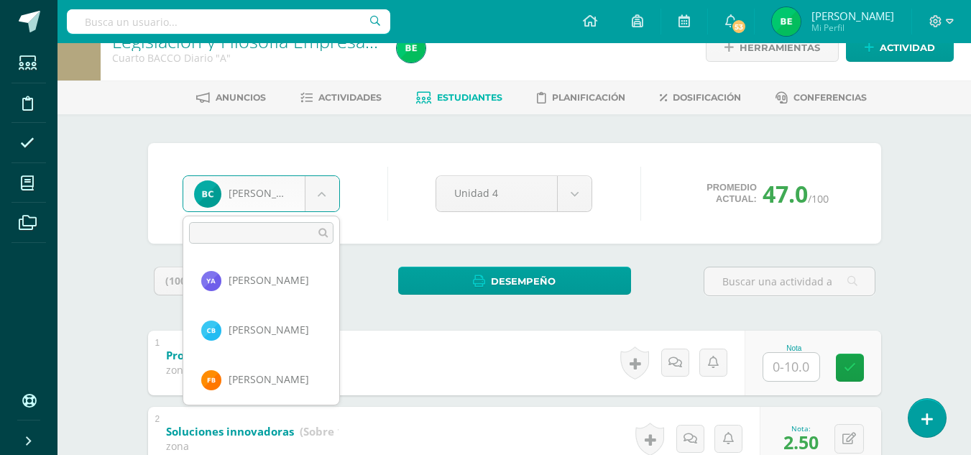
click at [320, 188] on body "Estudiantes Disciplina Asistencia Mis cursos Archivos Soporte Ayuda Reportar un…" at bounding box center [485, 460] width 971 height 976
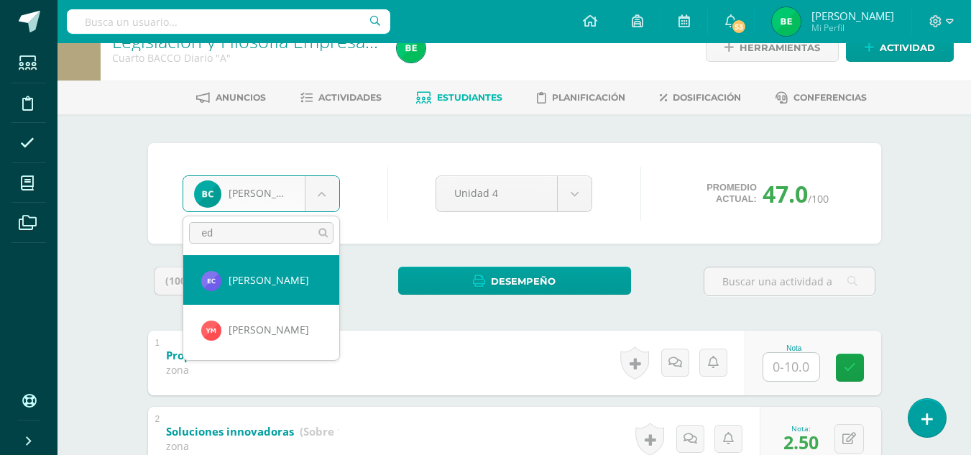
type input "ed"
select select "8662"
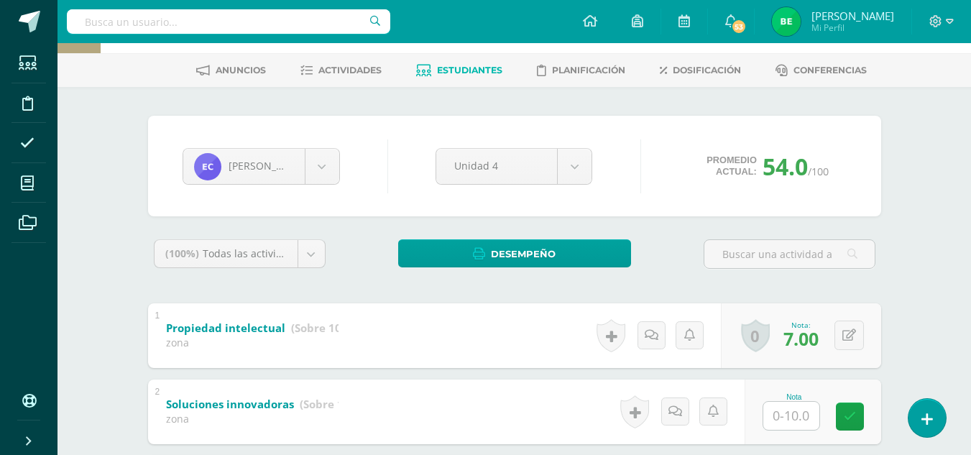
scroll to position [64, 0]
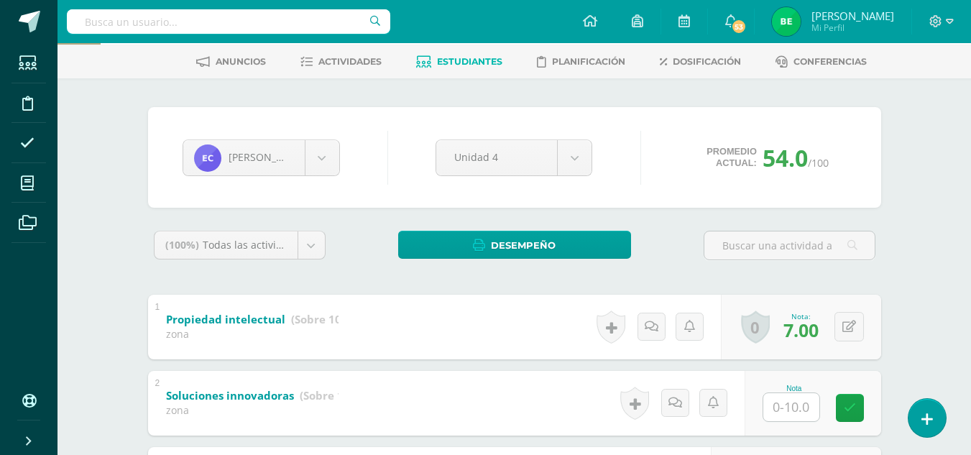
click at [781, 412] on input "text" at bounding box center [791, 407] width 56 height 28
type input "2.5"
click at [315, 170] on body "Estudiantes Disciplina Asistencia Mis cursos Archivos Soporte Ayuda Reportar un…" at bounding box center [485, 424] width 971 height 976
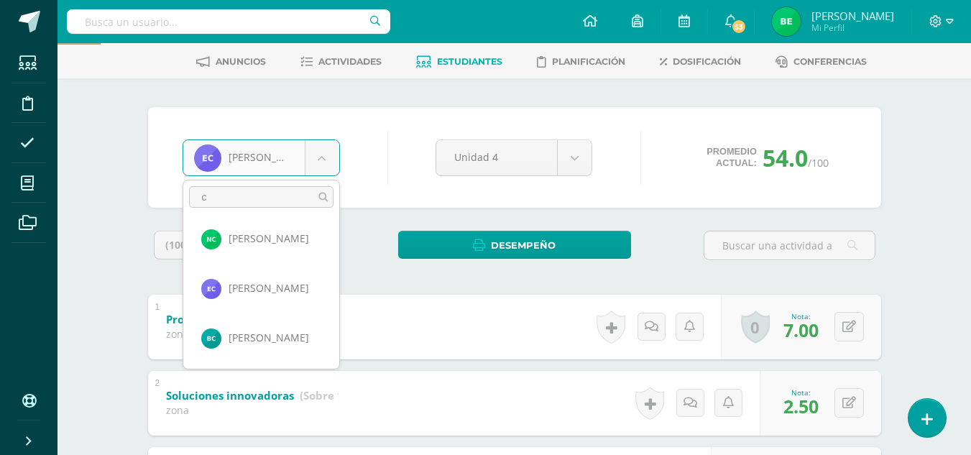
scroll to position [0, 0]
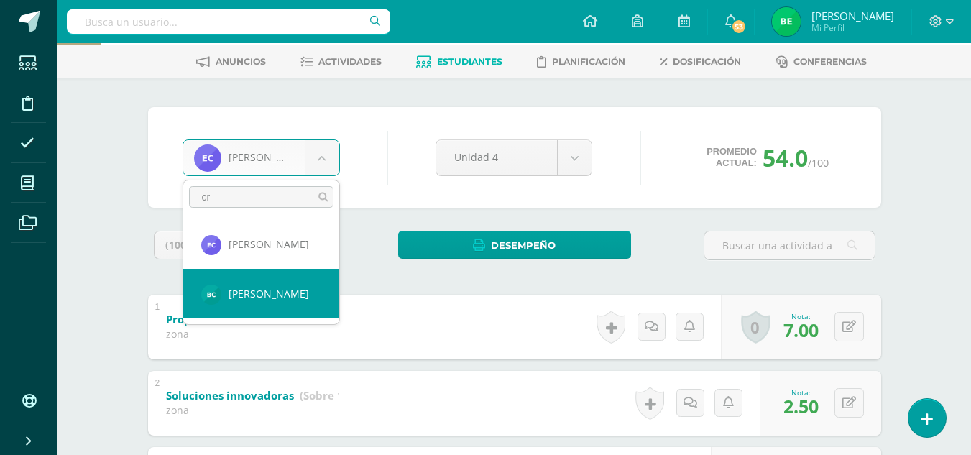
type input "cr"
select select "8657"
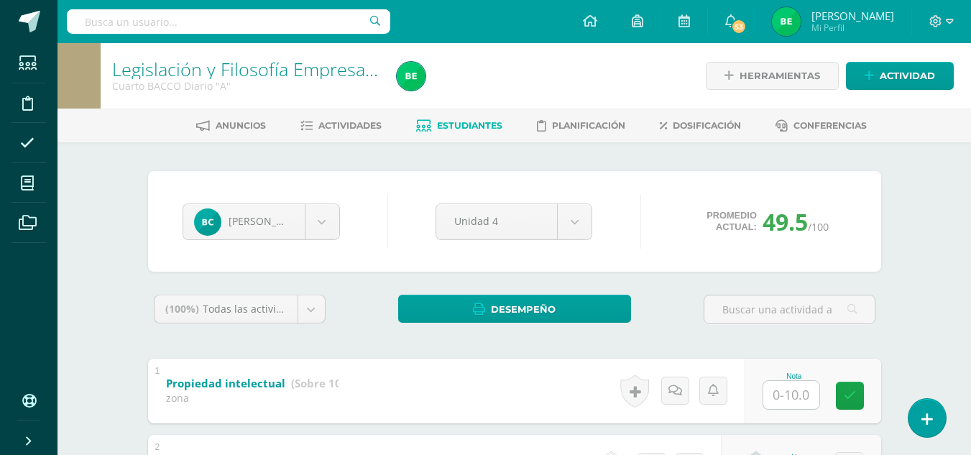
drag, startPoint x: 976, startPoint y: 172, endPoint x: 981, endPoint y: 267, distance: 95.0
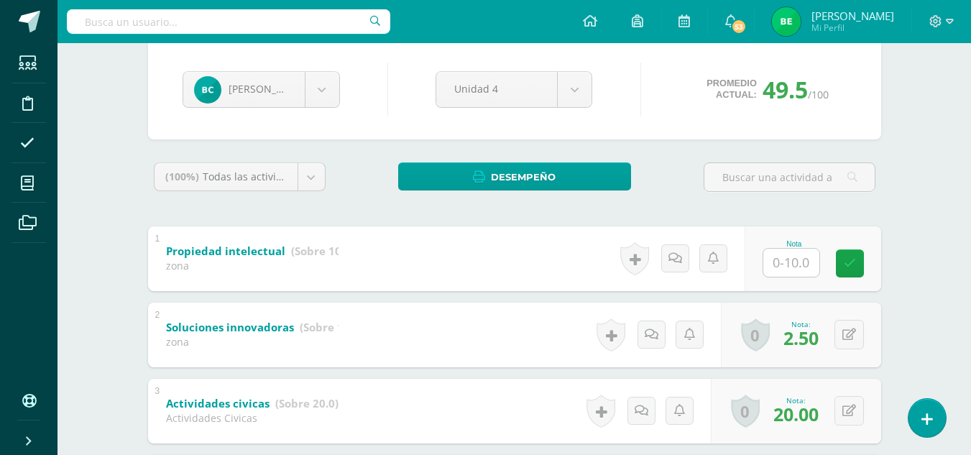
scroll to position [134, 0]
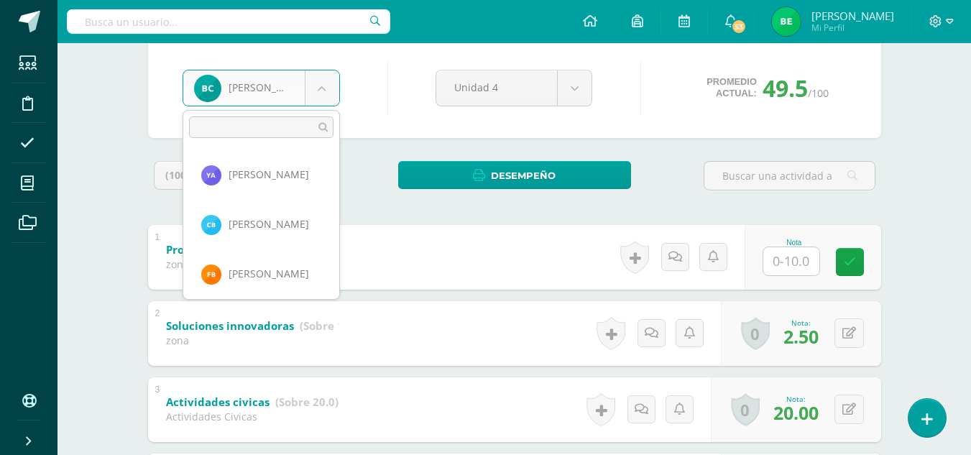
click at [333, 83] on body "Estudiantes Disciplina Asistencia Mis cursos Archivos Soporte Ayuda Reportar un…" at bounding box center [485, 354] width 971 height 976
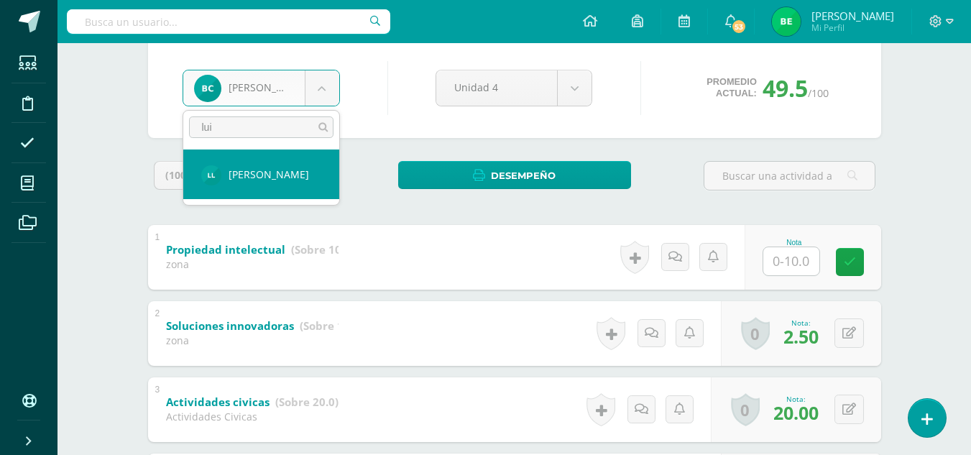
type input "lui"
select select "8664"
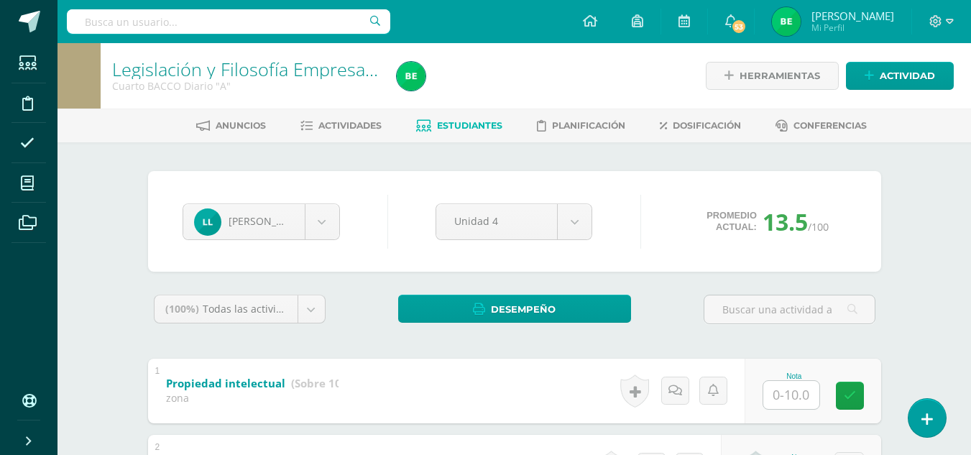
drag, startPoint x: 0, startPoint y: 0, endPoint x: 173, endPoint y: 4, distance: 173.2
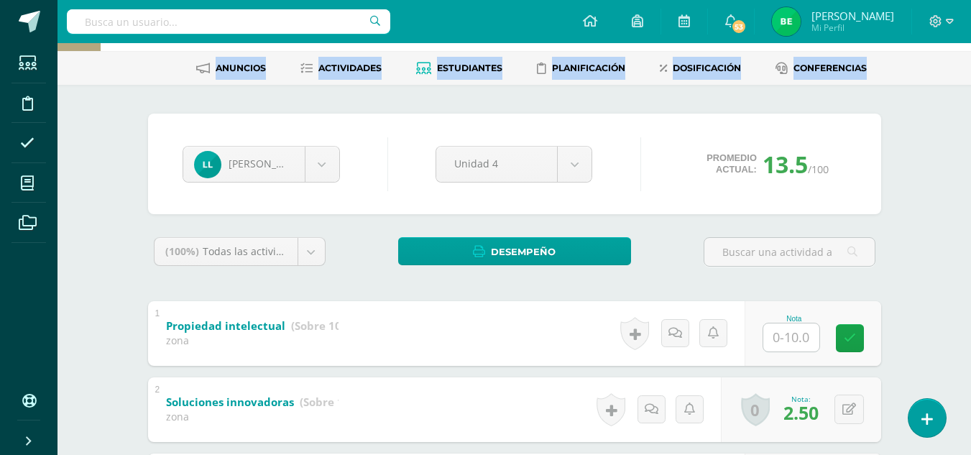
scroll to position [23, 0]
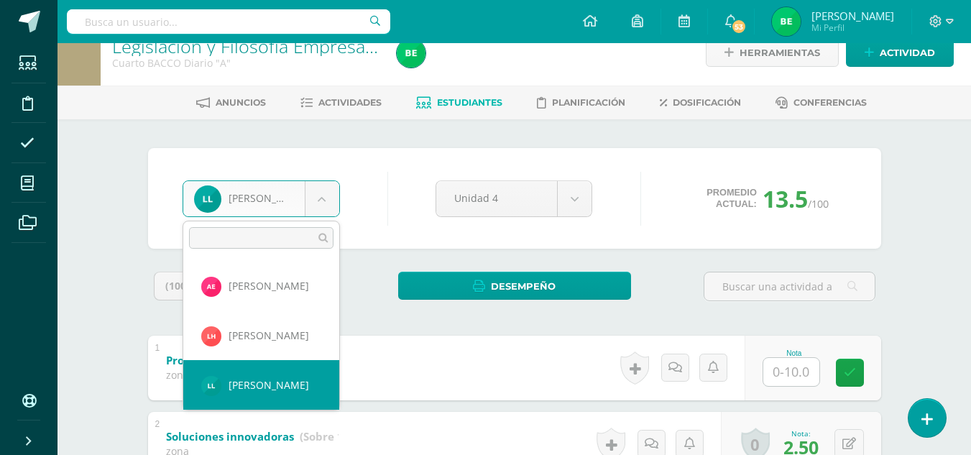
drag, startPoint x: 329, startPoint y: 203, endPoint x: 436, endPoint y: 15, distance: 216.5
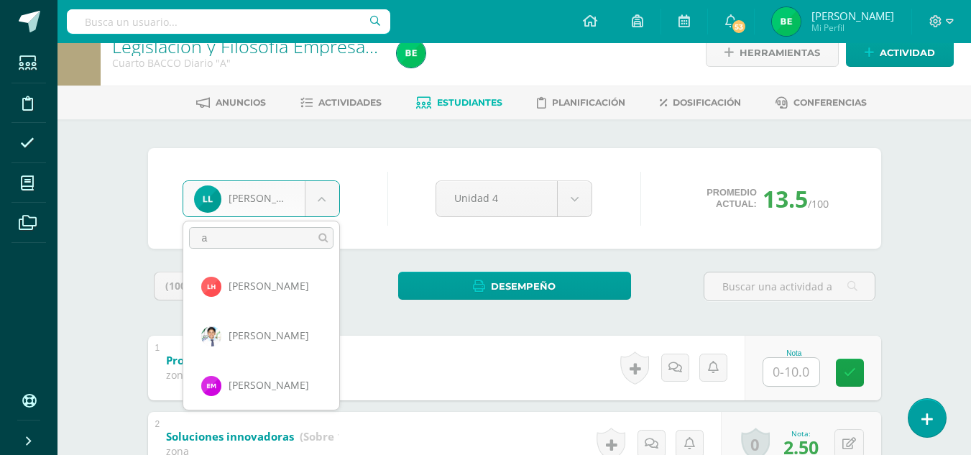
scroll to position [0, 0]
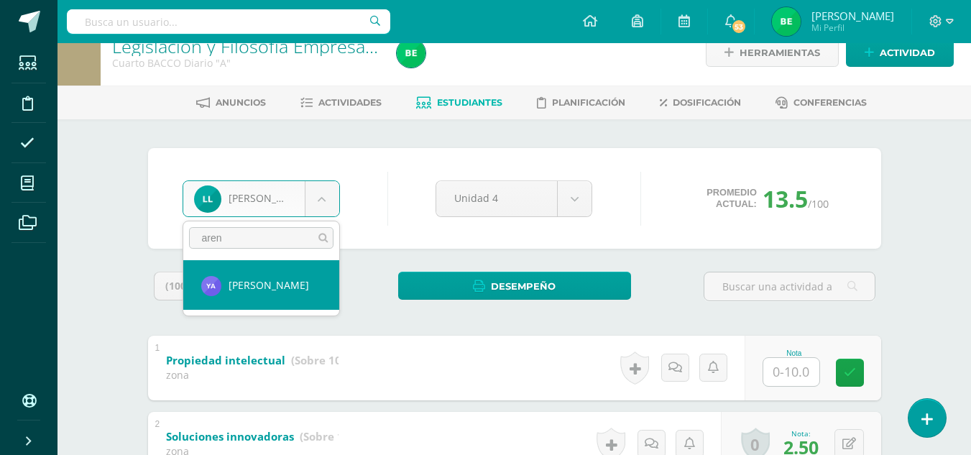
type input "arena"
select select "8754"
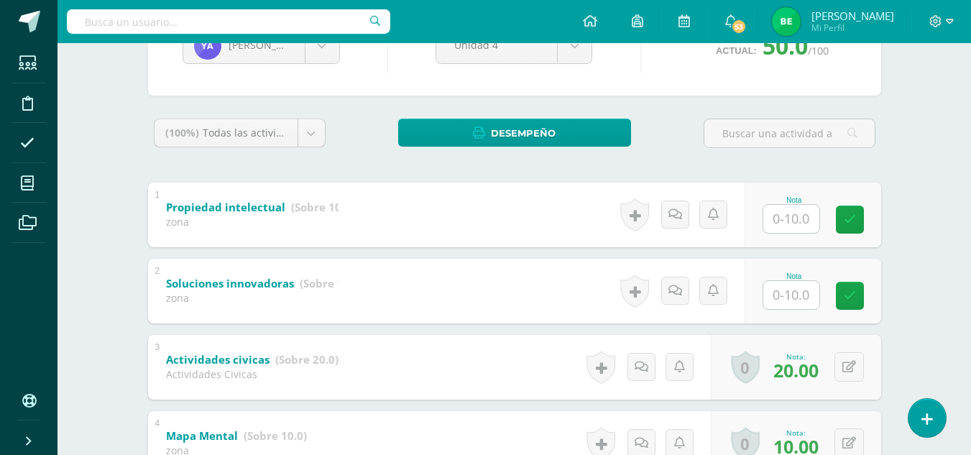
scroll to position [186, 0]
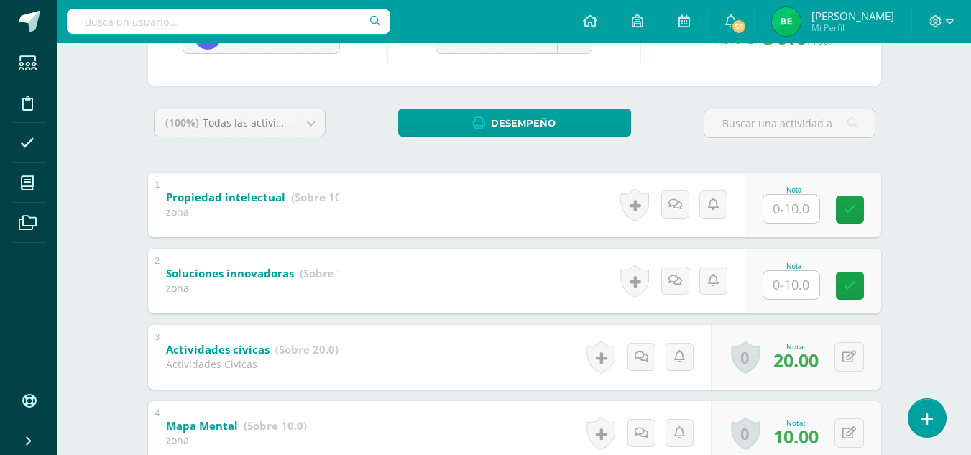
click at [776, 289] on input "text" at bounding box center [791, 285] width 56 height 28
type input "10"
click at [776, 289] on span "10.00" at bounding box center [795, 284] width 45 height 24
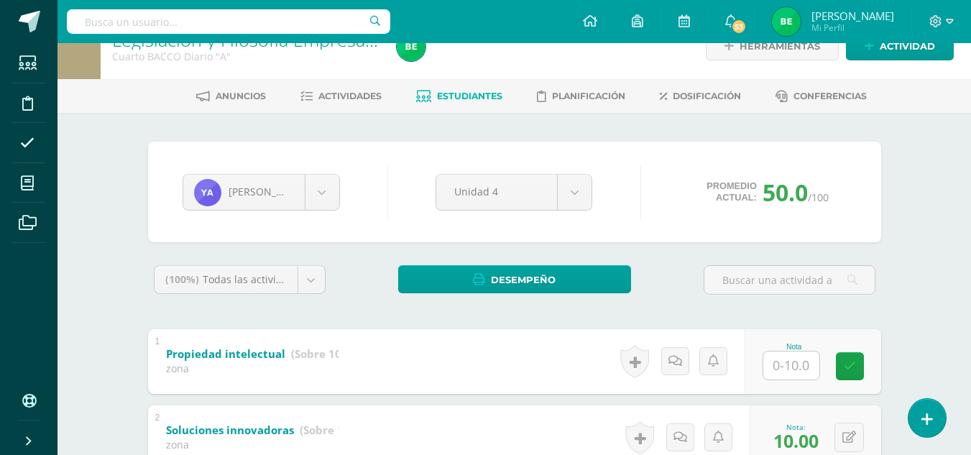
scroll to position [0, 0]
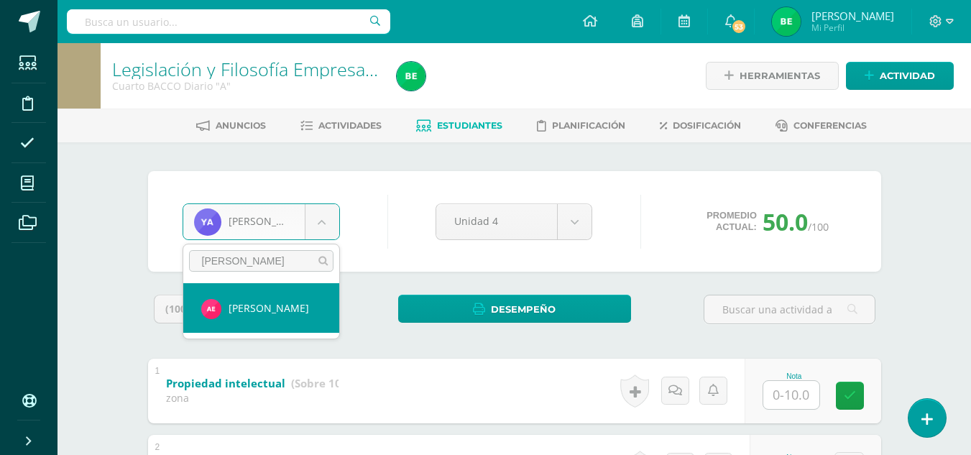
type input "astrid"
select select "8667"
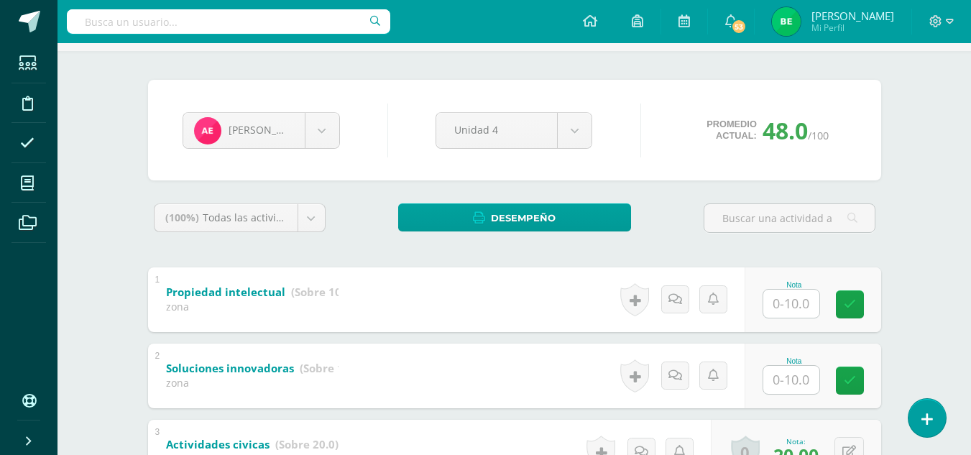
scroll to position [104, 0]
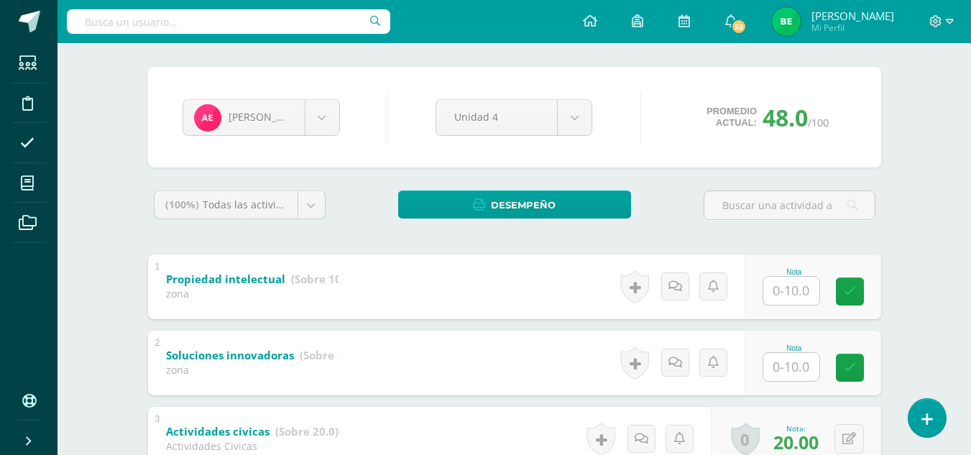
click at [792, 365] on input "text" at bounding box center [791, 367] width 56 height 28
type input "10"
click at [313, 127] on body "Estudiantes Disciplina Asistencia Mis cursos Archivos Soporte Ayuda Reportar un…" at bounding box center [485, 384] width 971 height 976
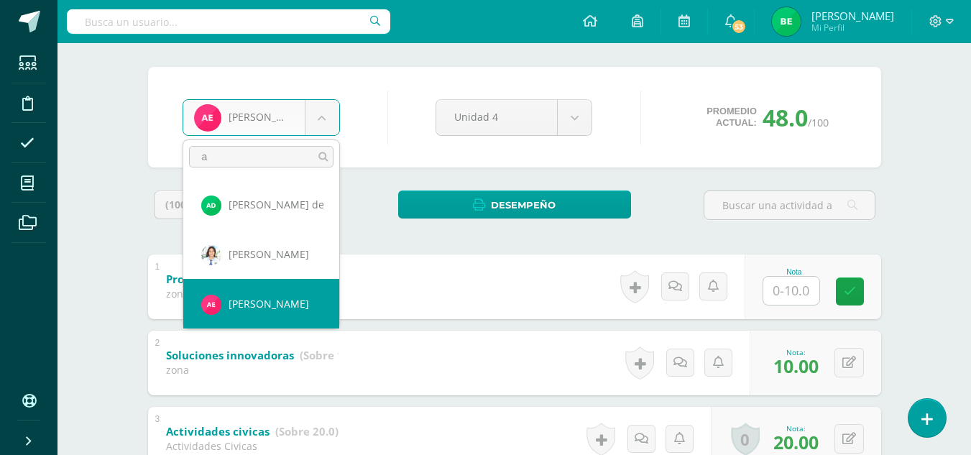
scroll to position [0, 0]
type input "an"
select select "8758"
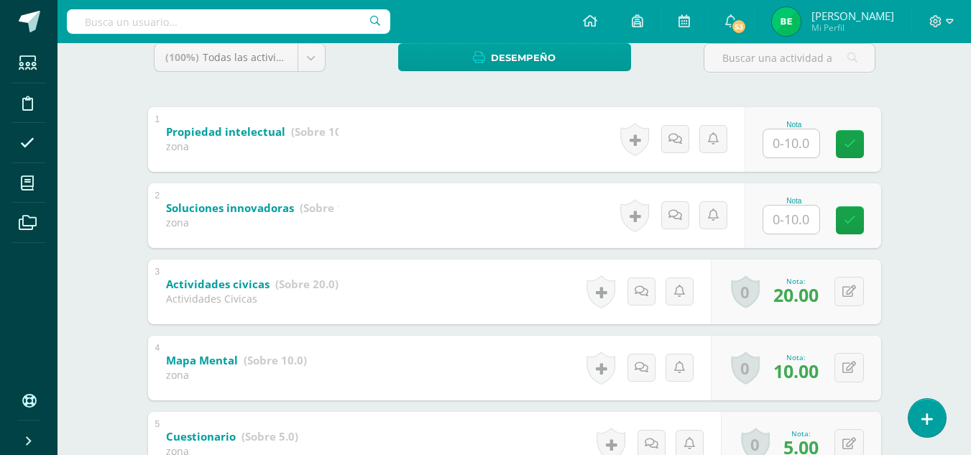
scroll to position [269, 0]
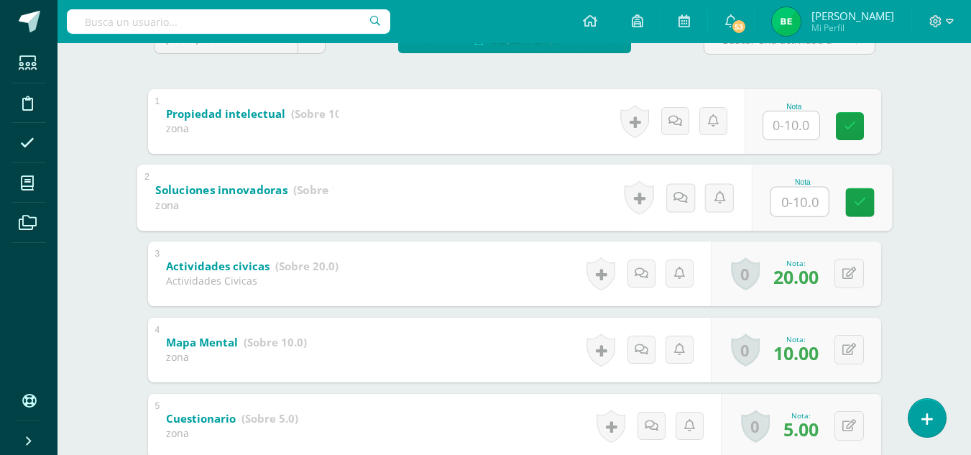
click at [781, 207] on input "text" at bounding box center [798, 201] width 57 height 29
type input "10"
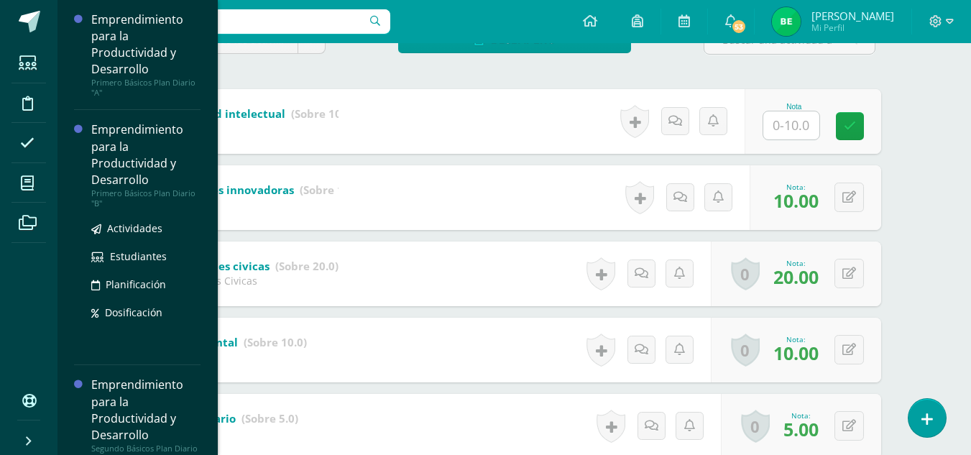
click at [180, 144] on div "Emprendimiento para la Productividad y Desarrollo" at bounding box center [145, 154] width 109 height 66
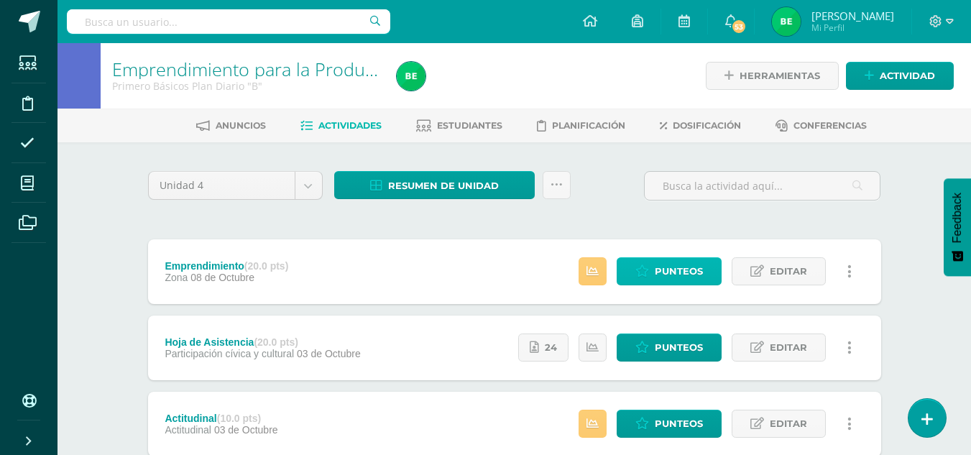
click at [695, 271] on span "Punteos" at bounding box center [678, 271] width 48 height 27
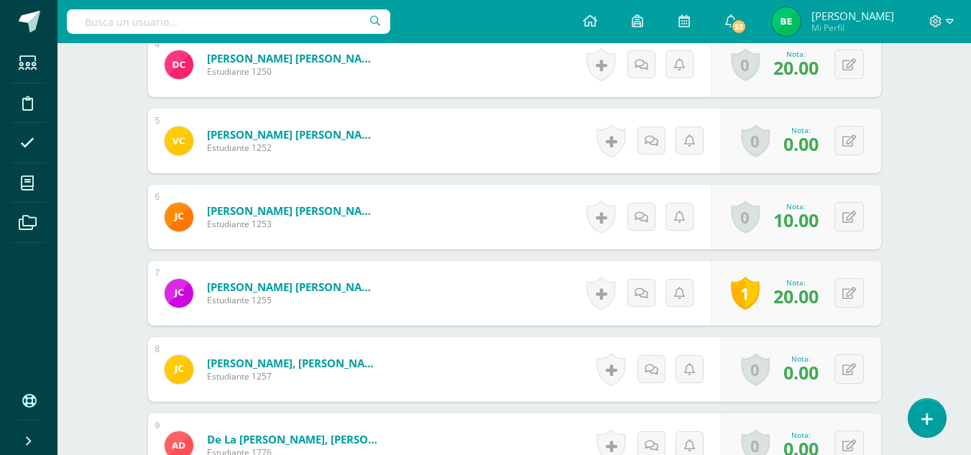
scroll to position [704, 0]
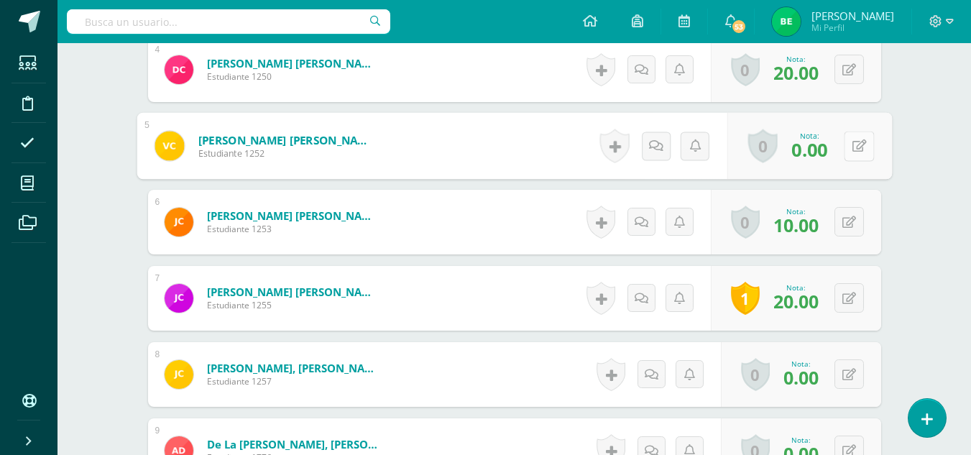
click at [858, 137] on button at bounding box center [858, 146] width 30 height 30
type input "18"
